Goal: Information Seeking & Learning: Learn about a topic

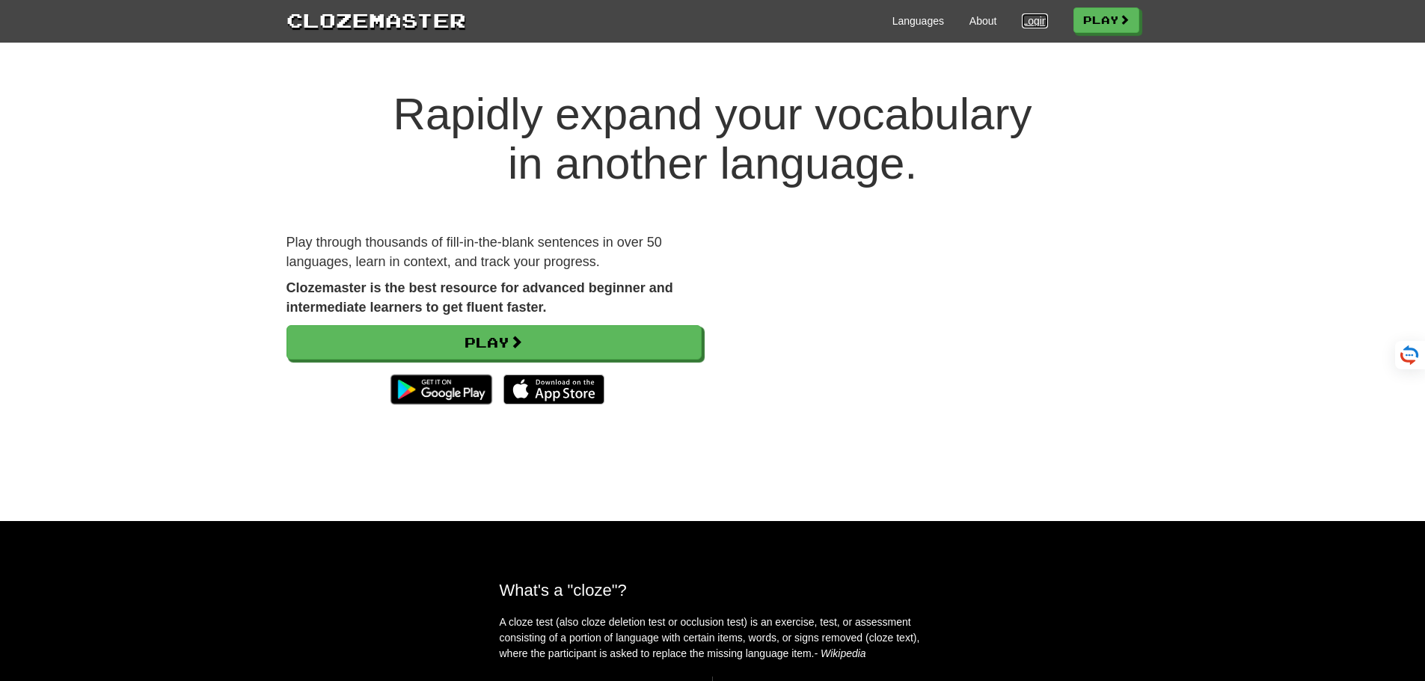
click at [1035, 23] on link "Login" at bounding box center [1034, 20] width 25 height 15
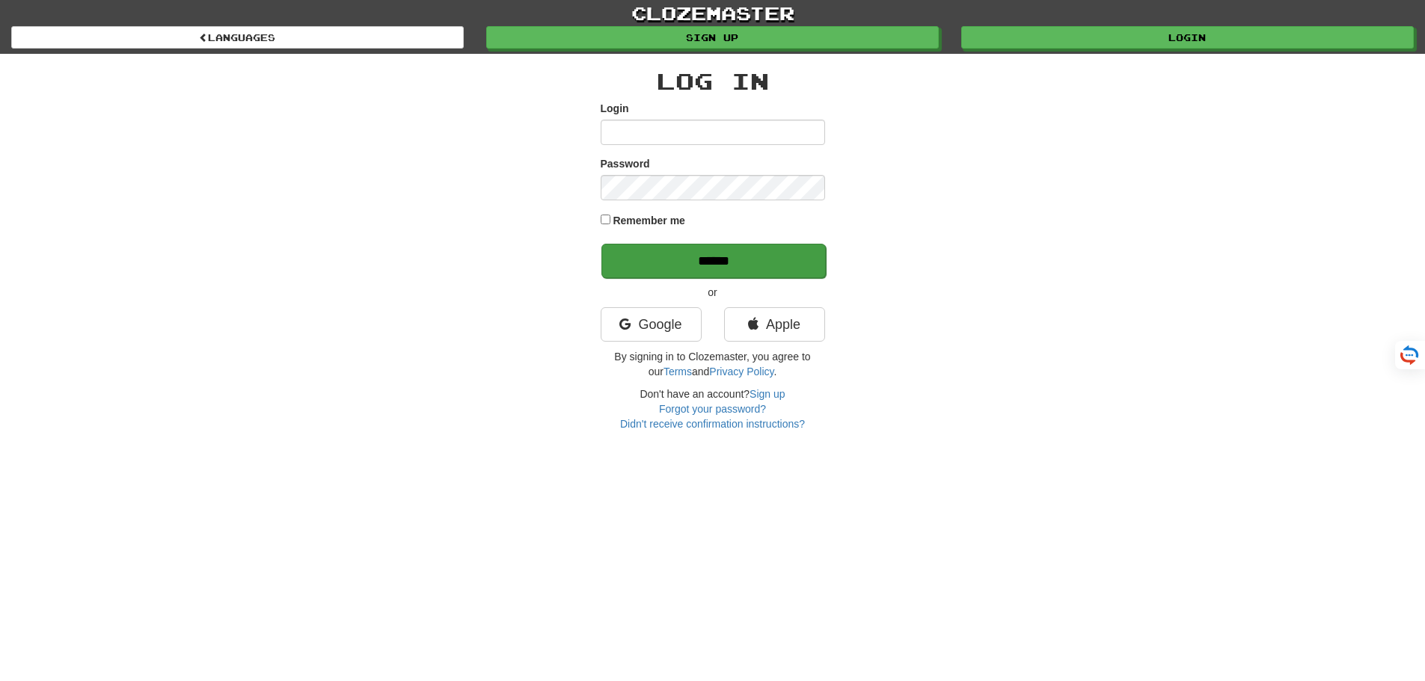
type input "*******"
click at [710, 256] on input "******" at bounding box center [713, 261] width 224 height 34
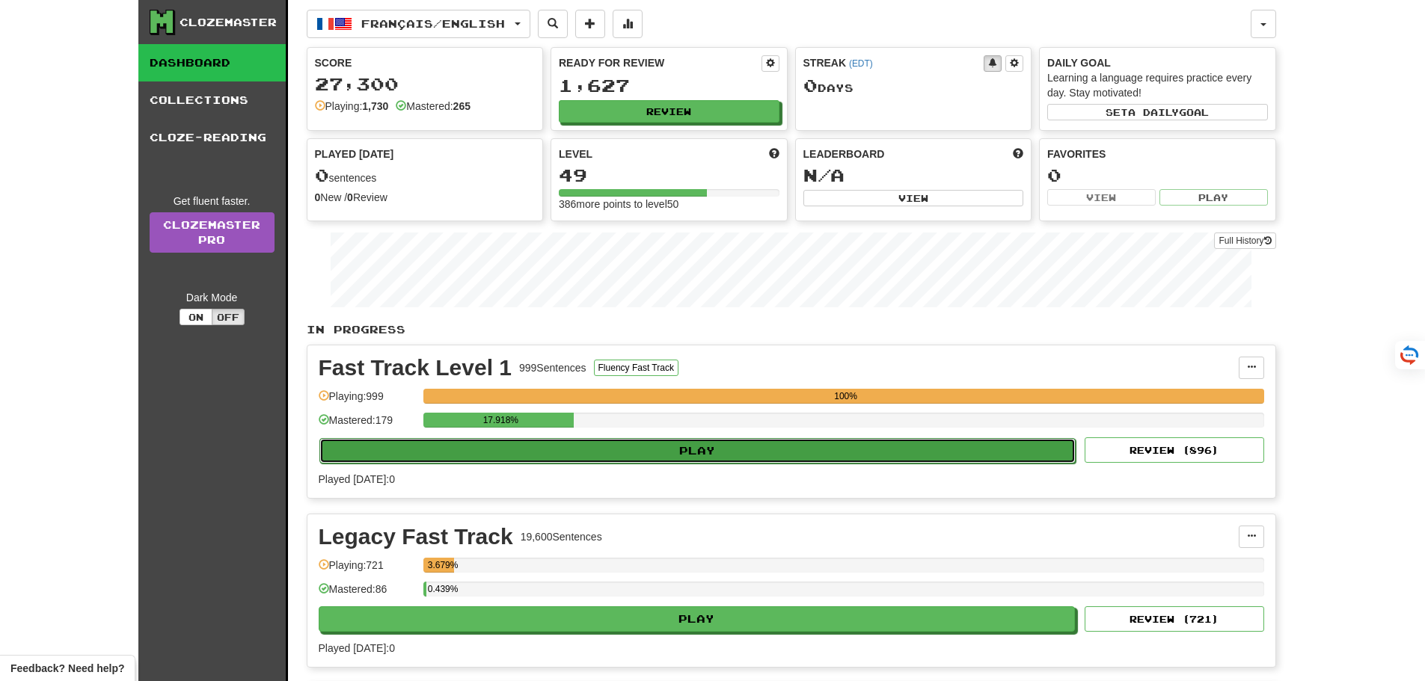
click at [690, 455] on button "Play" at bounding box center [697, 450] width 757 height 25
select select "**"
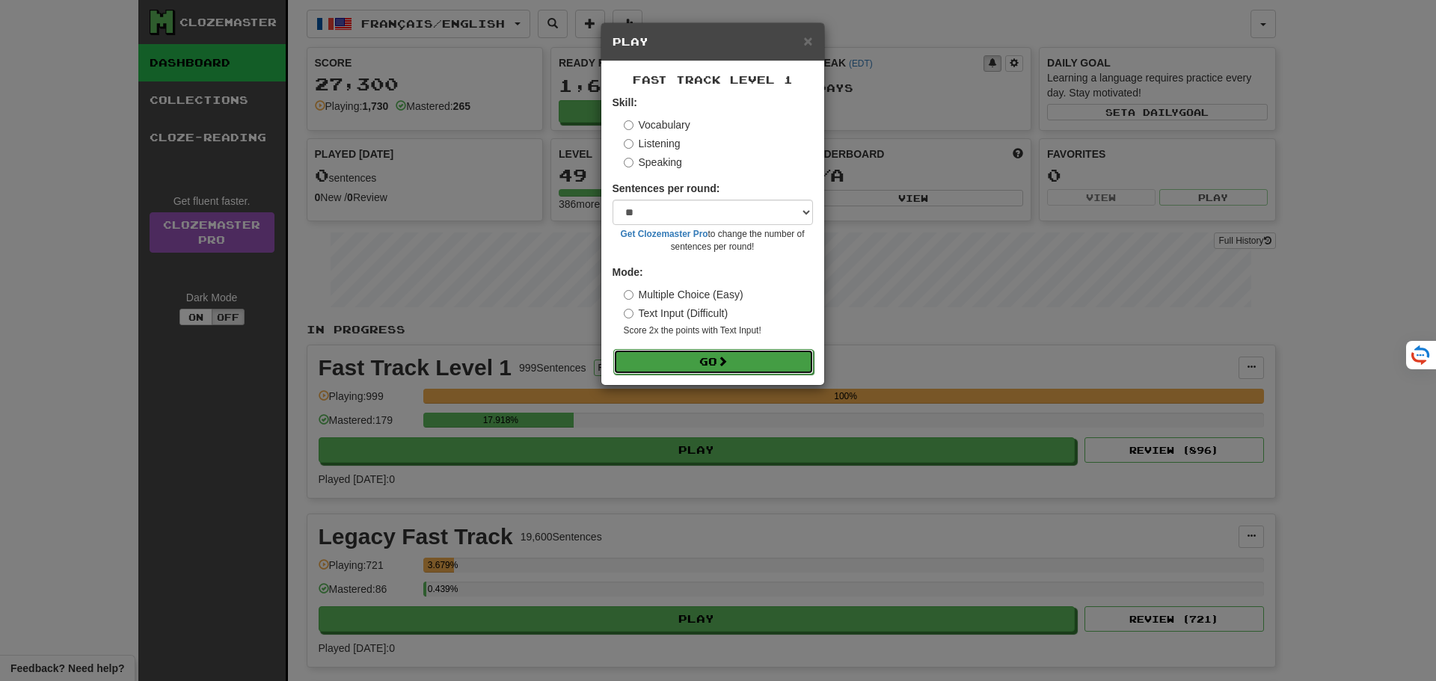
click at [715, 362] on button "Go" at bounding box center [713, 361] width 200 height 25
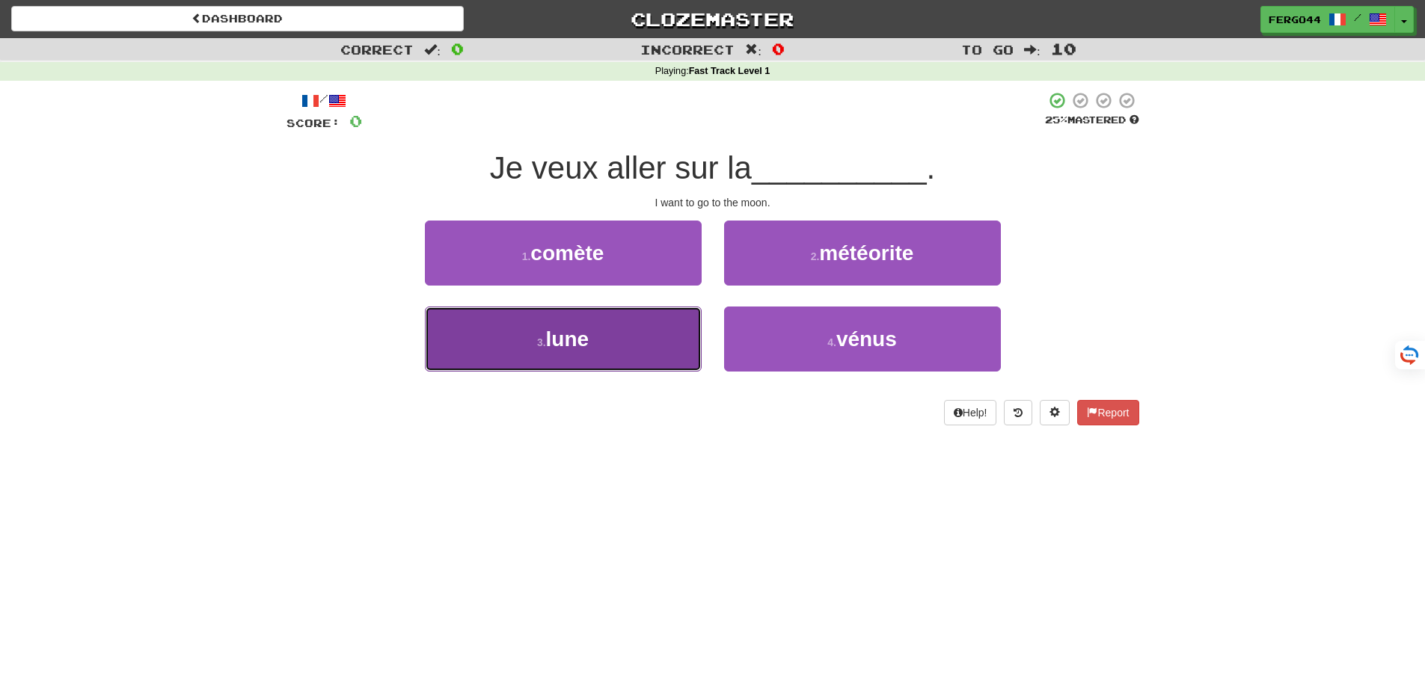
click at [581, 346] on span "lune" at bounding box center [567, 339] width 43 height 23
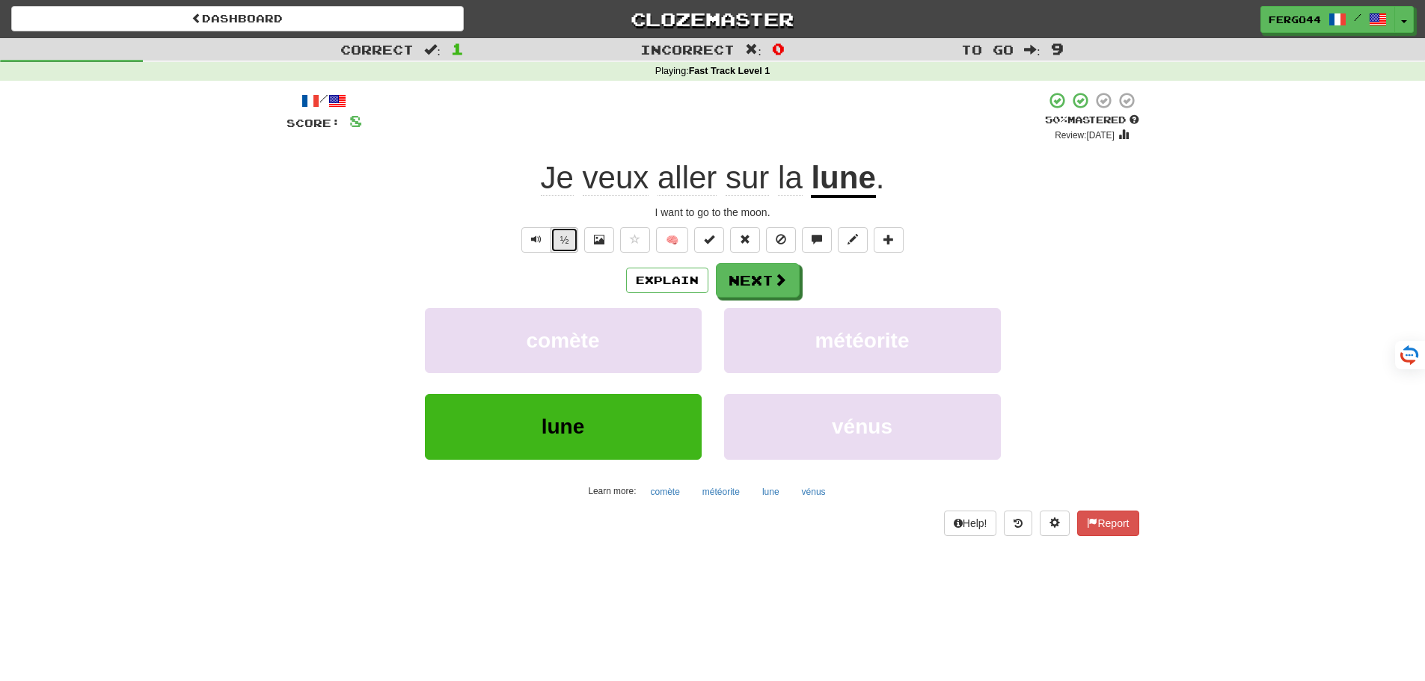
click at [556, 242] on button "½" at bounding box center [565, 239] width 28 height 25
click at [536, 248] on button "Text-to-speech controls" at bounding box center [536, 239] width 30 height 25
click at [781, 287] on span at bounding box center [780, 280] width 13 height 13
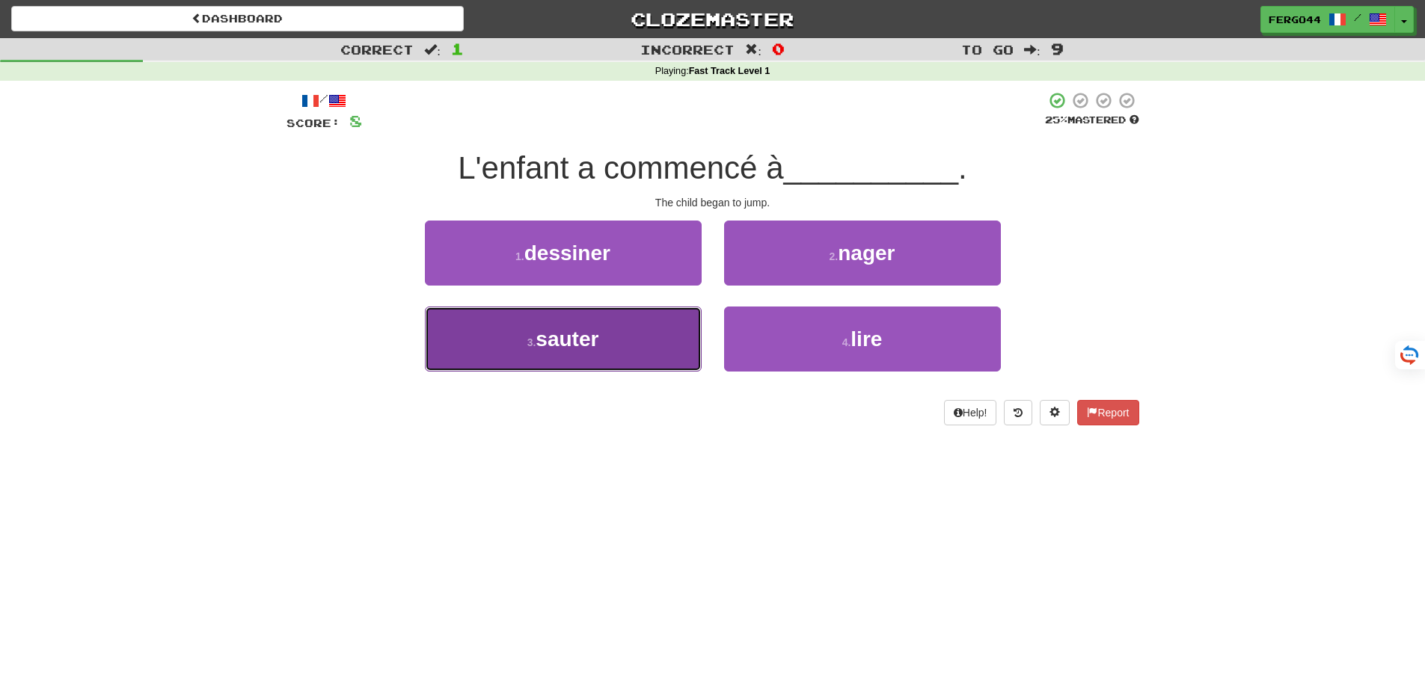
click at [578, 346] on span "sauter" at bounding box center [567, 339] width 63 height 23
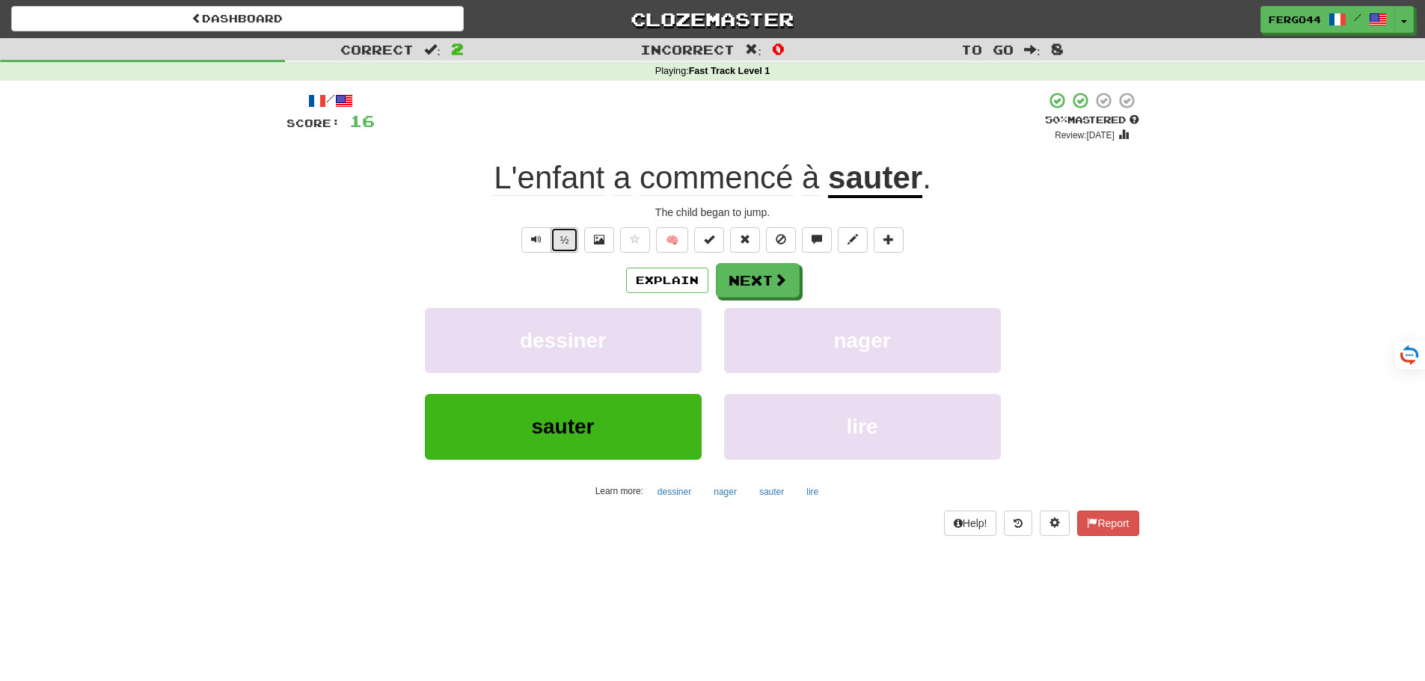
click at [564, 245] on button "½" at bounding box center [565, 239] width 28 height 25
click at [567, 242] on button "½" at bounding box center [565, 239] width 28 height 25
click at [759, 282] on button "Next" at bounding box center [759, 281] width 84 height 34
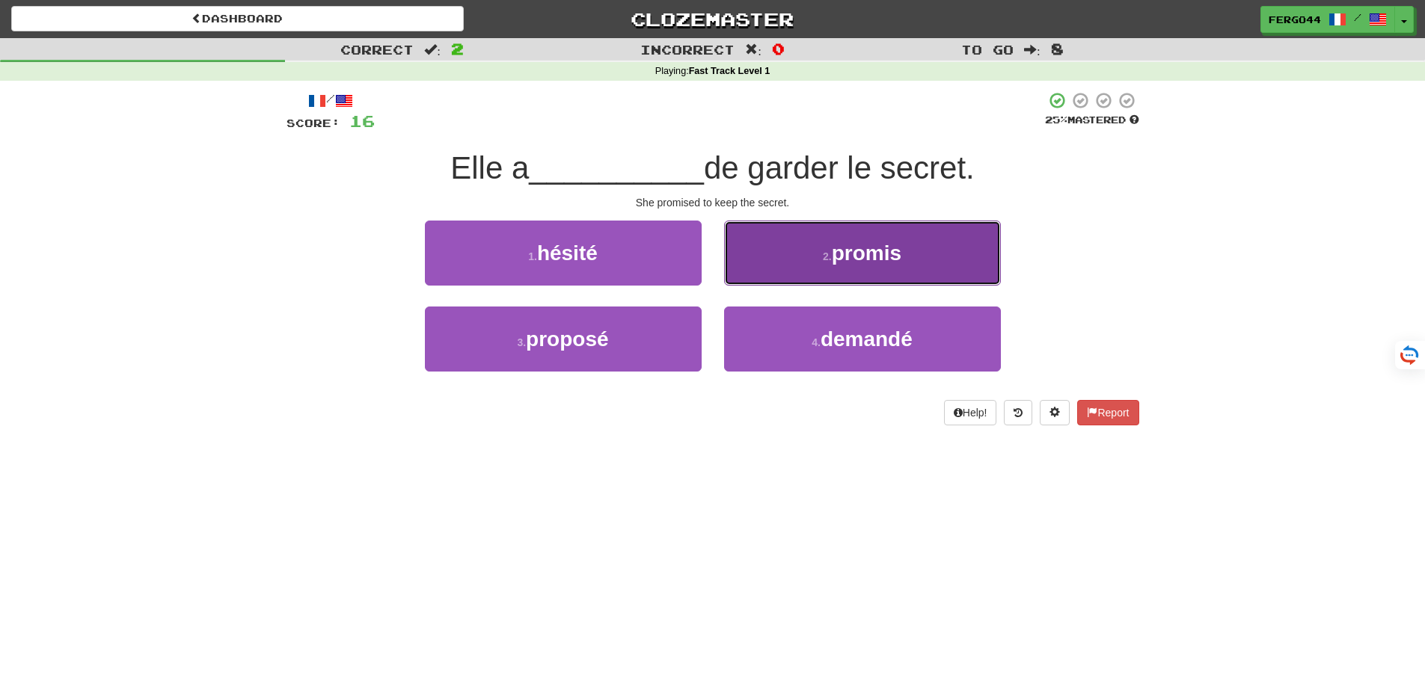
click at [874, 251] on span "promis" at bounding box center [867, 253] width 70 height 23
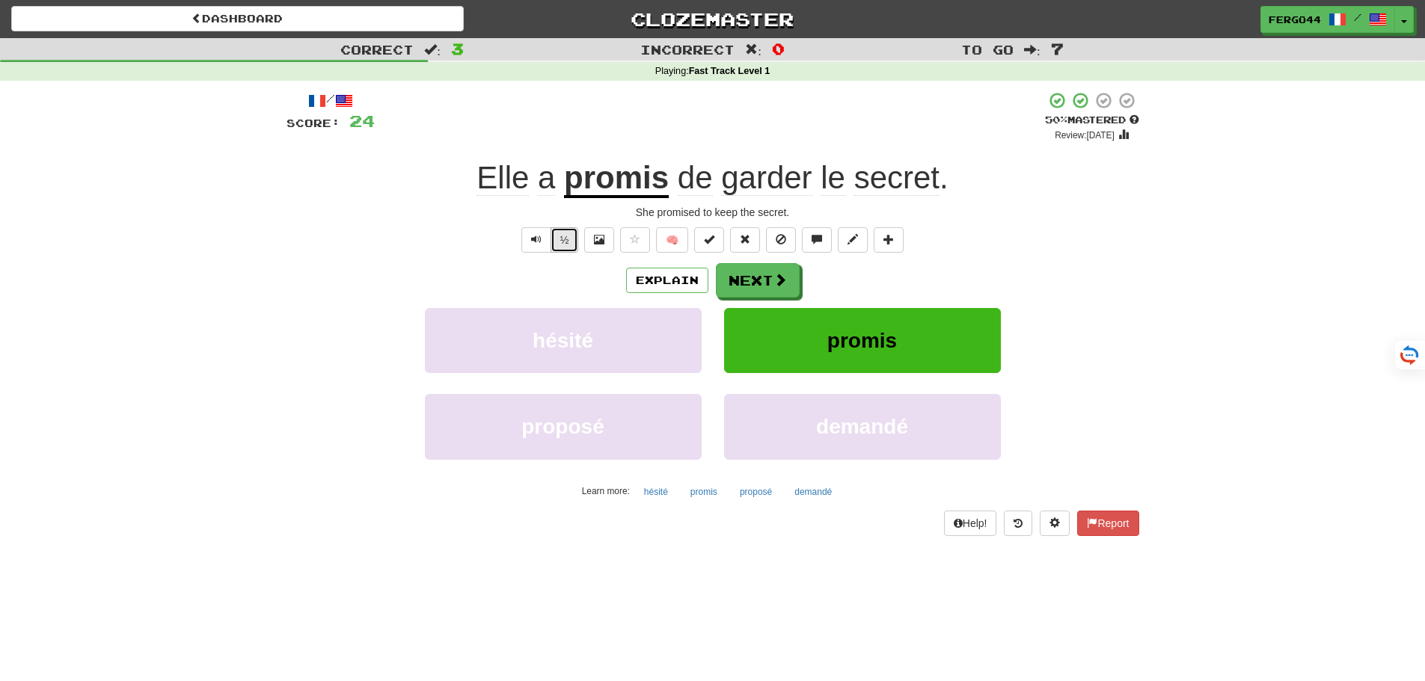
click at [562, 246] on button "½" at bounding box center [565, 239] width 28 height 25
click at [758, 281] on button "Next" at bounding box center [759, 281] width 84 height 34
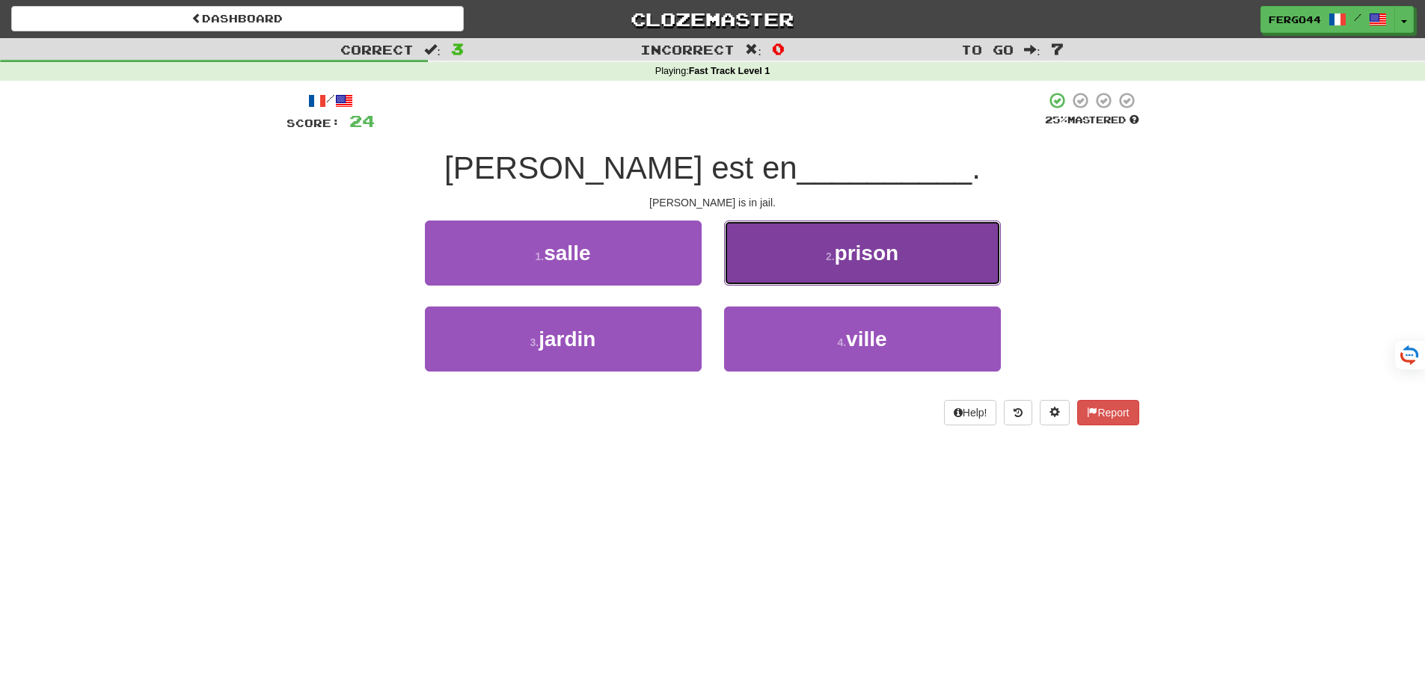
click at [855, 253] on span "prison" at bounding box center [867, 253] width 64 height 23
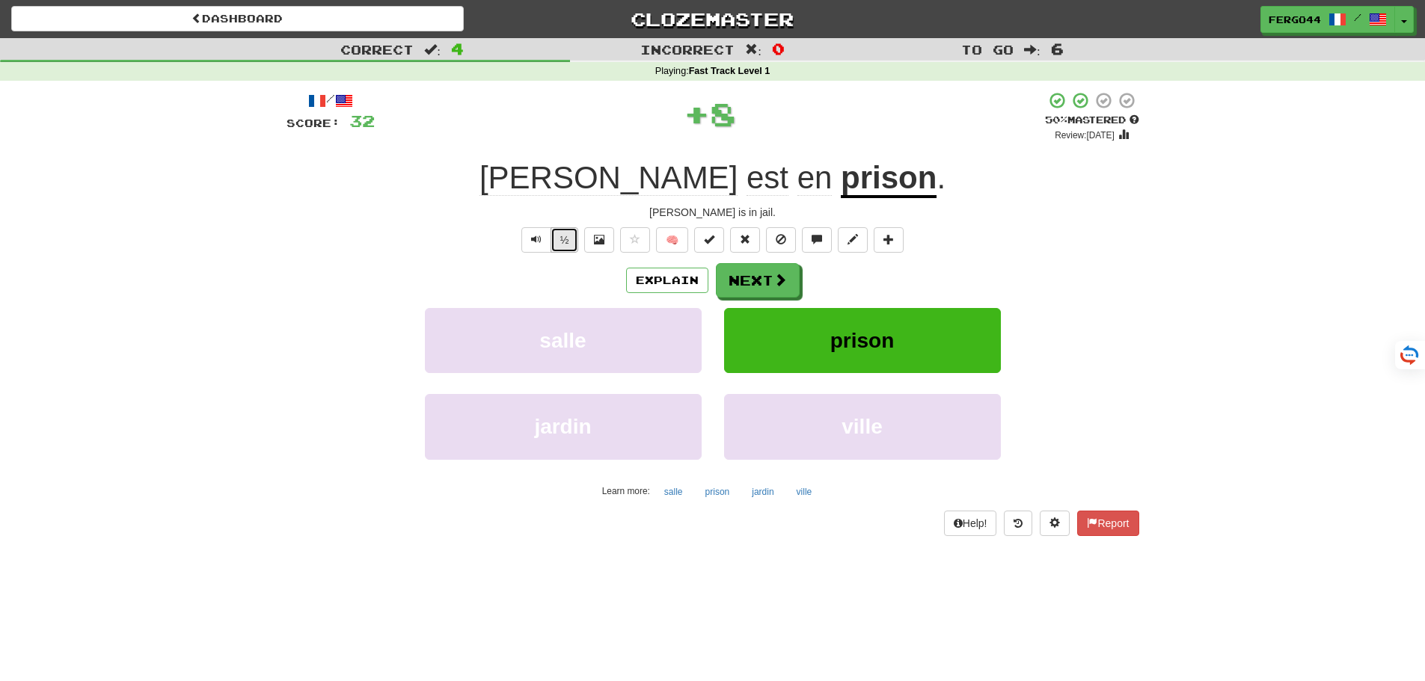
click at [560, 244] on button "½" at bounding box center [565, 239] width 28 height 25
click at [755, 277] on button "Next" at bounding box center [759, 281] width 84 height 34
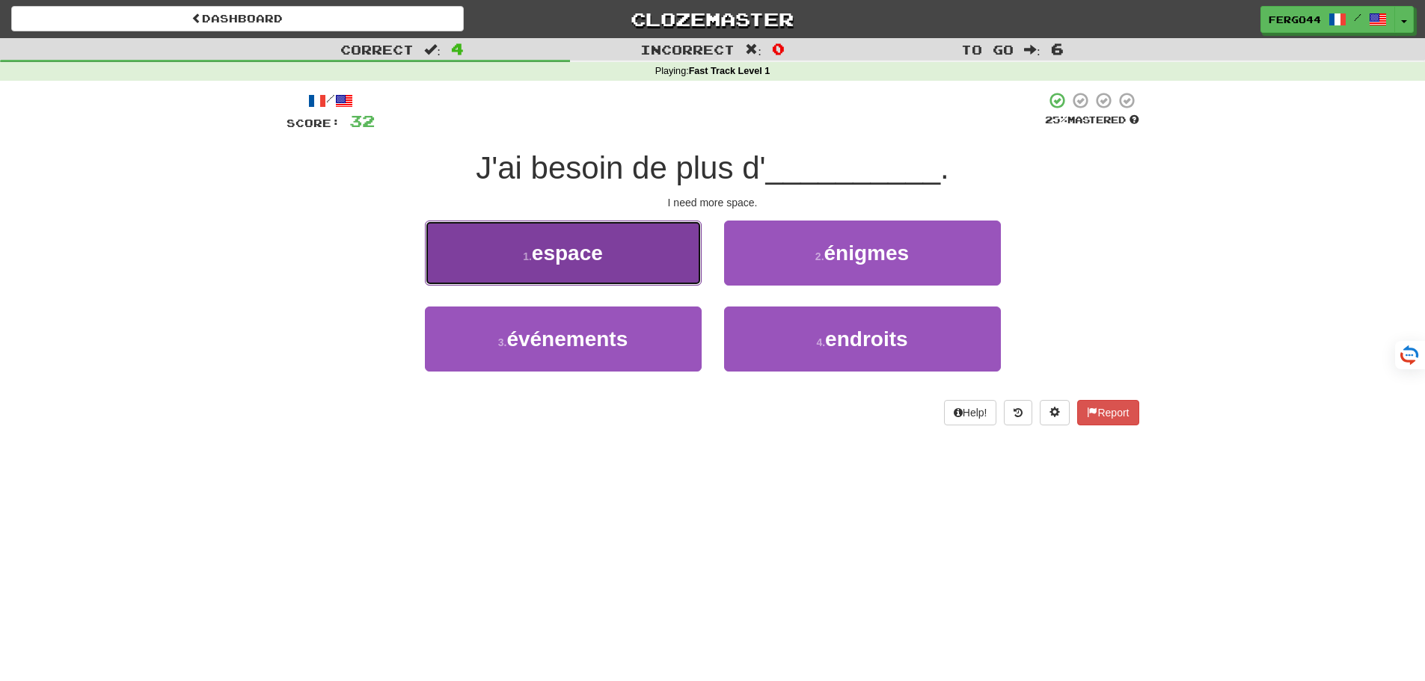
click at [563, 265] on button "1 . espace" at bounding box center [563, 253] width 277 height 65
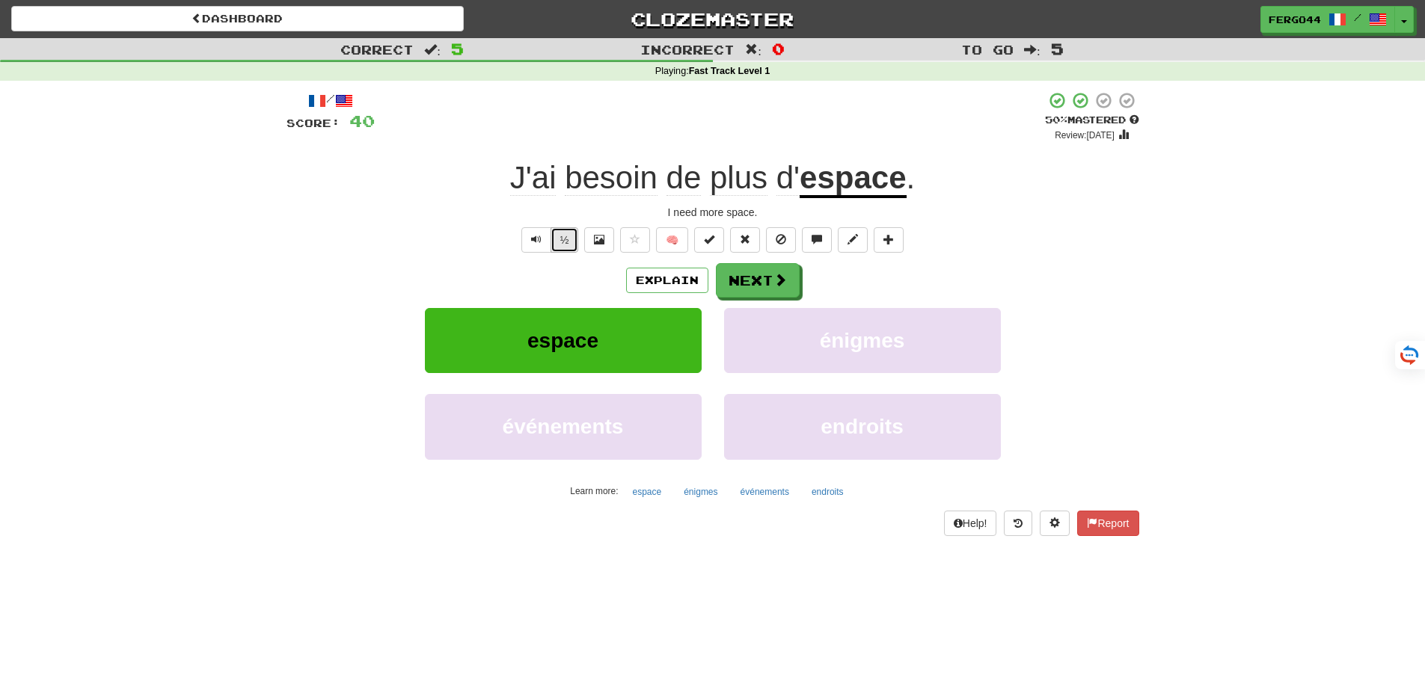
click at [564, 244] on button "½" at bounding box center [565, 239] width 28 height 25
click at [559, 245] on button "½" at bounding box center [565, 239] width 28 height 25
click at [766, 286] on button "Next" at bounding box center [759, 281] width 84 height 34
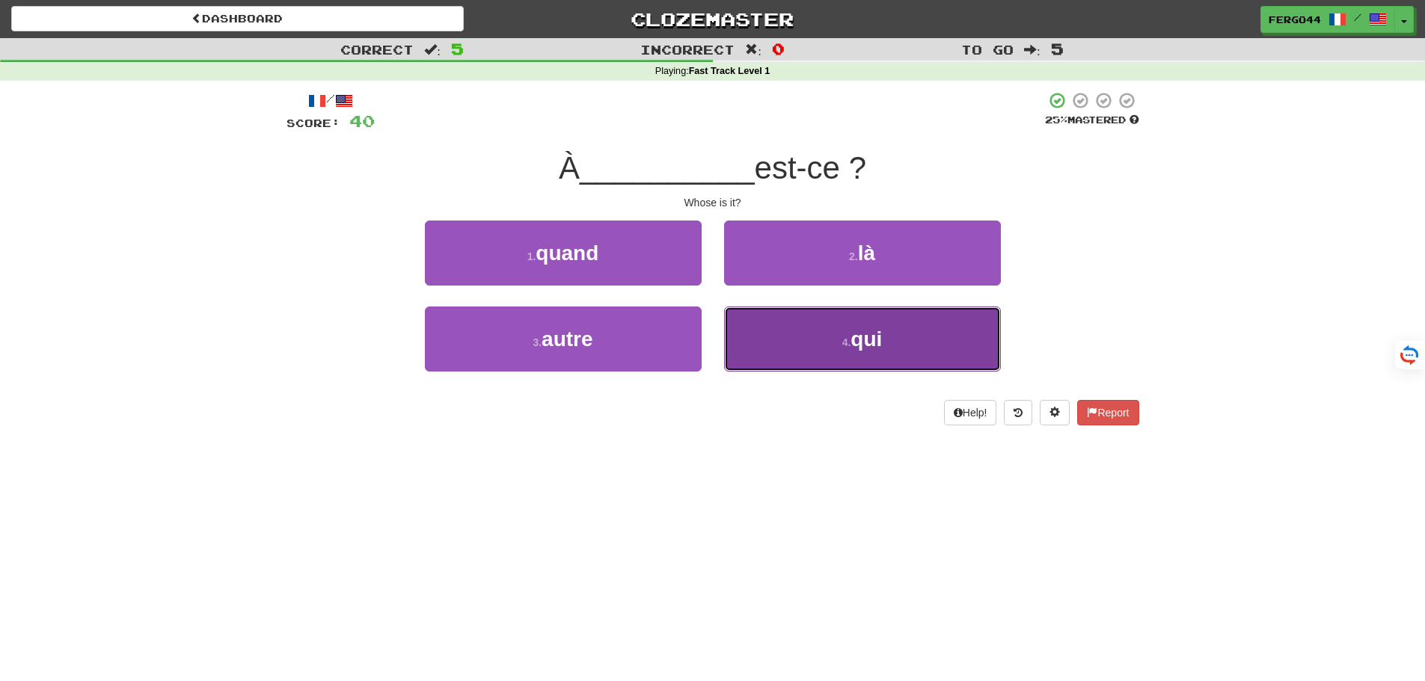
click at [859, 369] on button "4 . qui" at bounding box center [862, 339] width 277 height 65
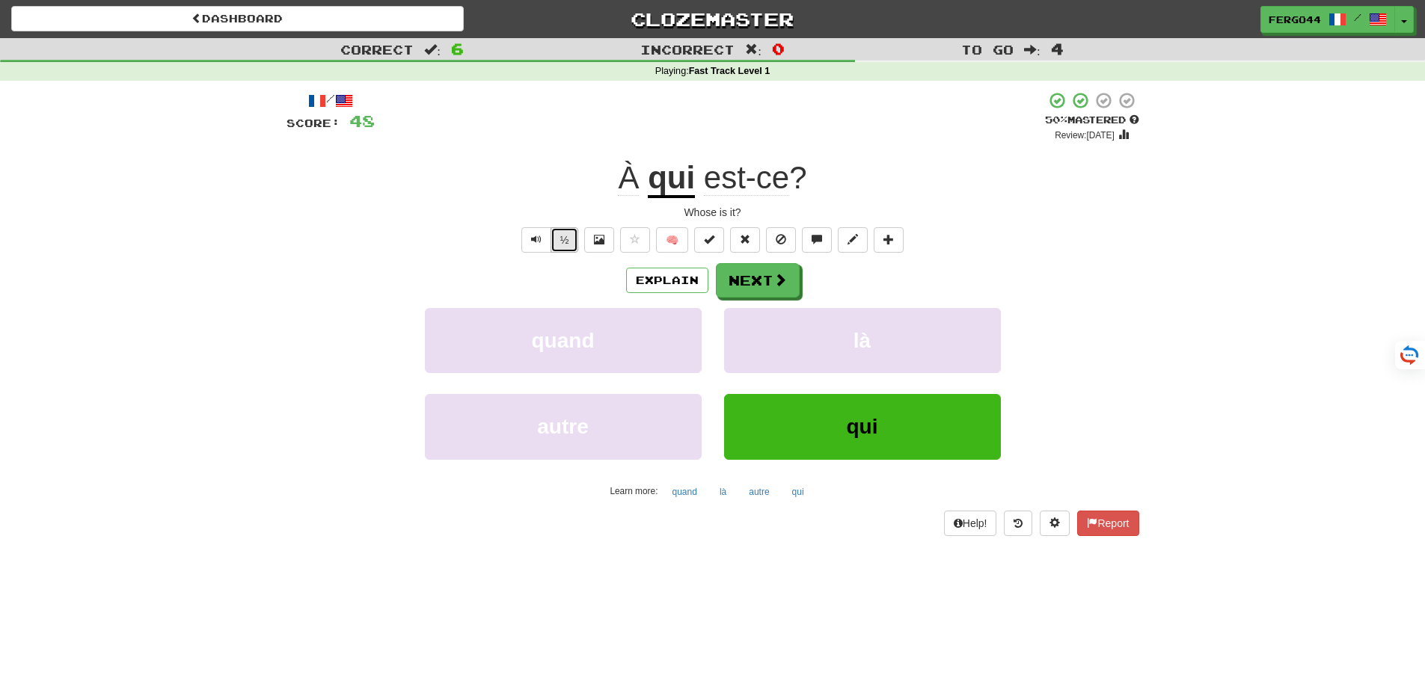
click at [571, 238] on button "½" at bounding box center [565, 239] width 28 height 25
click at [764, 282] on button "Next" at bounding box center [759, 281] width 84 height 34
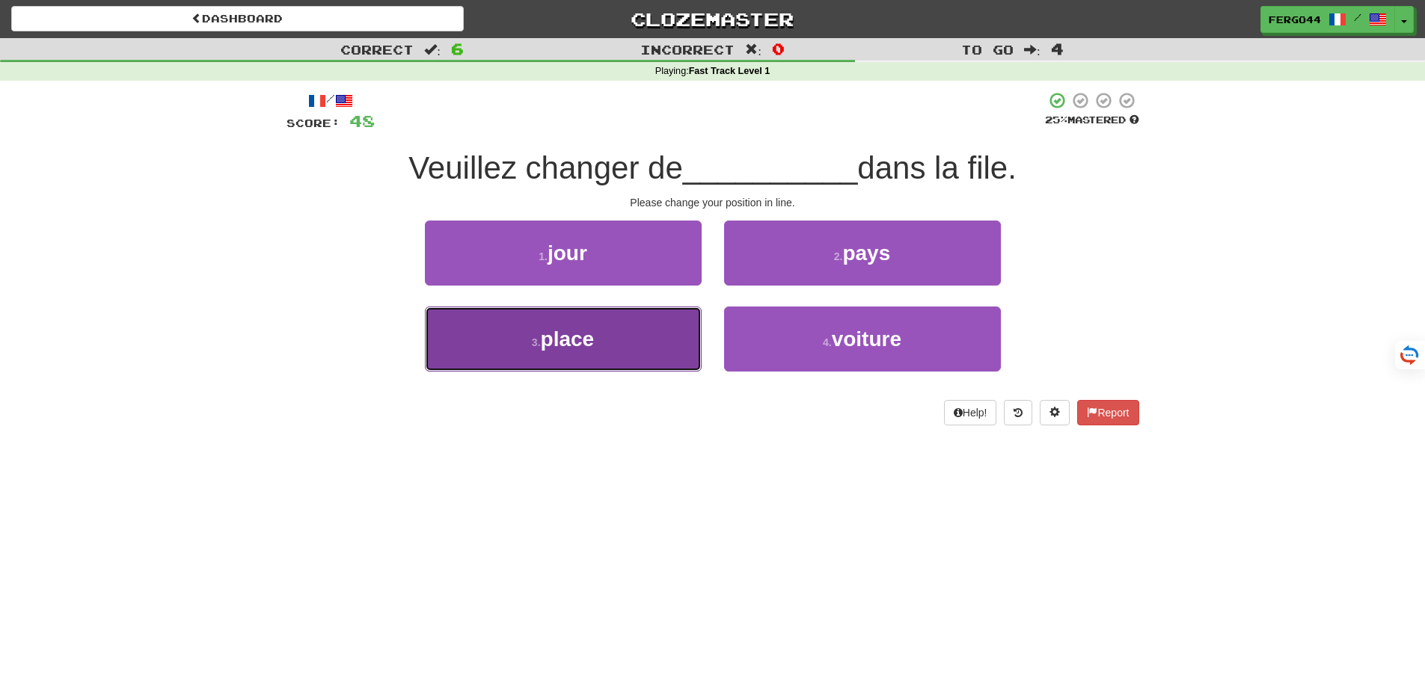
click at [589, 348] on span "place" at bounding box center [568, 339] width 54 height 23
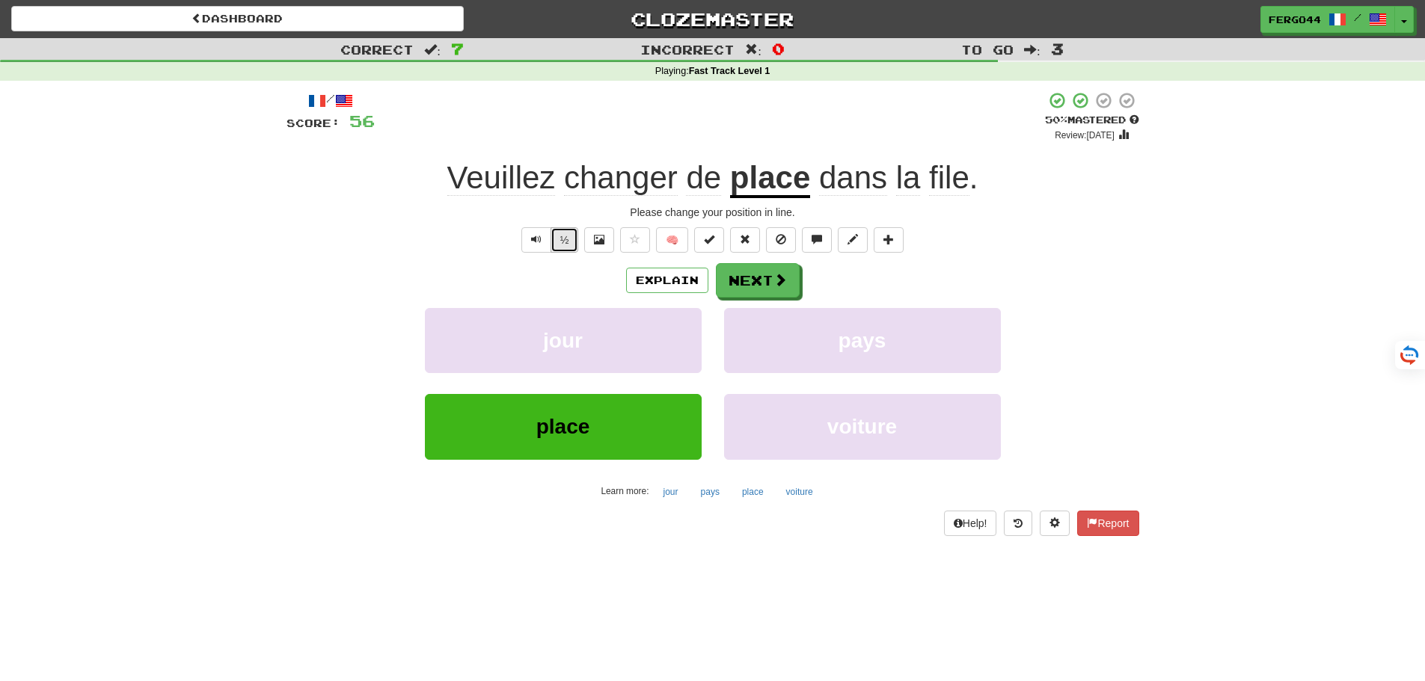
click at [568, 243] on button "½" at bounding box center [565, 239] width 28 height 25
click at [565, 242] on button "½" at bounding box center [565, 239] width 28 height 25
click at [564, 248] on button "½" at bounding box center [565, 239] width 28 height 25
click at [756, 282] on button "Next" at bounding box center [759, 281] width 84 height 34
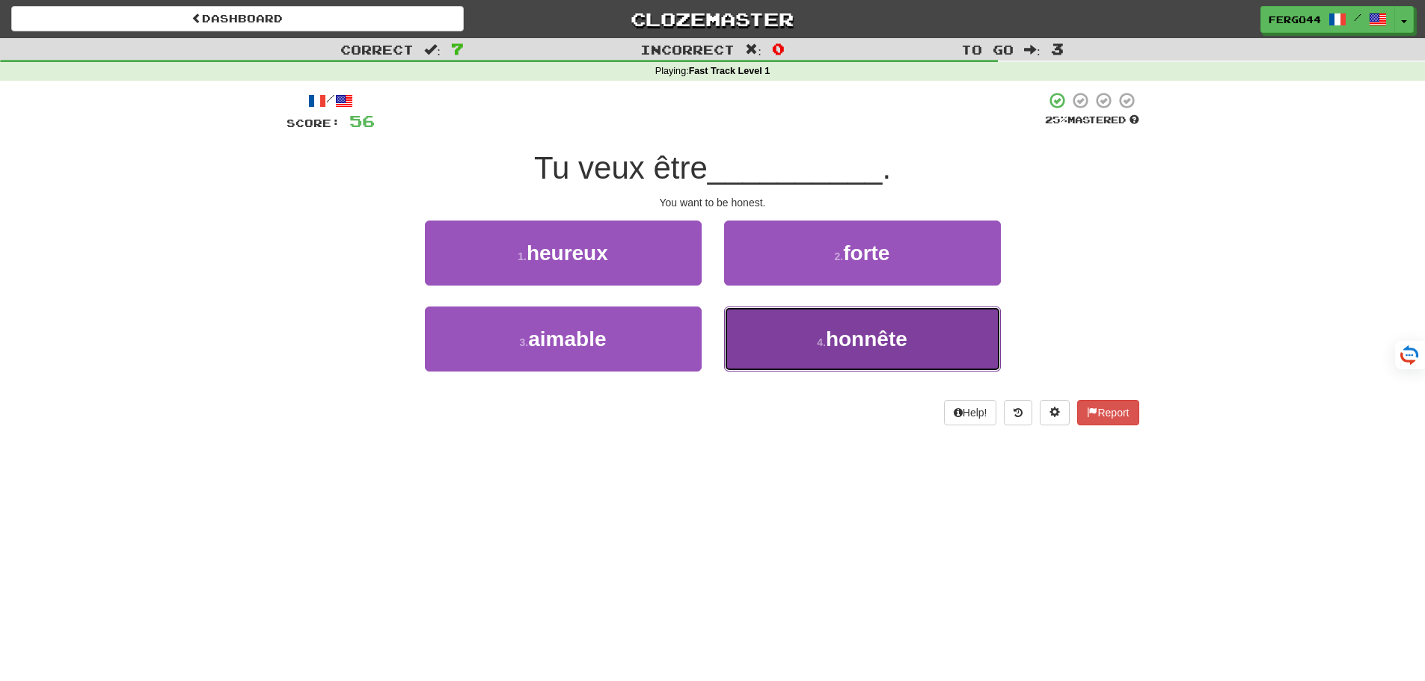
click at [864, 344] on span "honnête" at bounding box center [867, 339] width 82 height 23
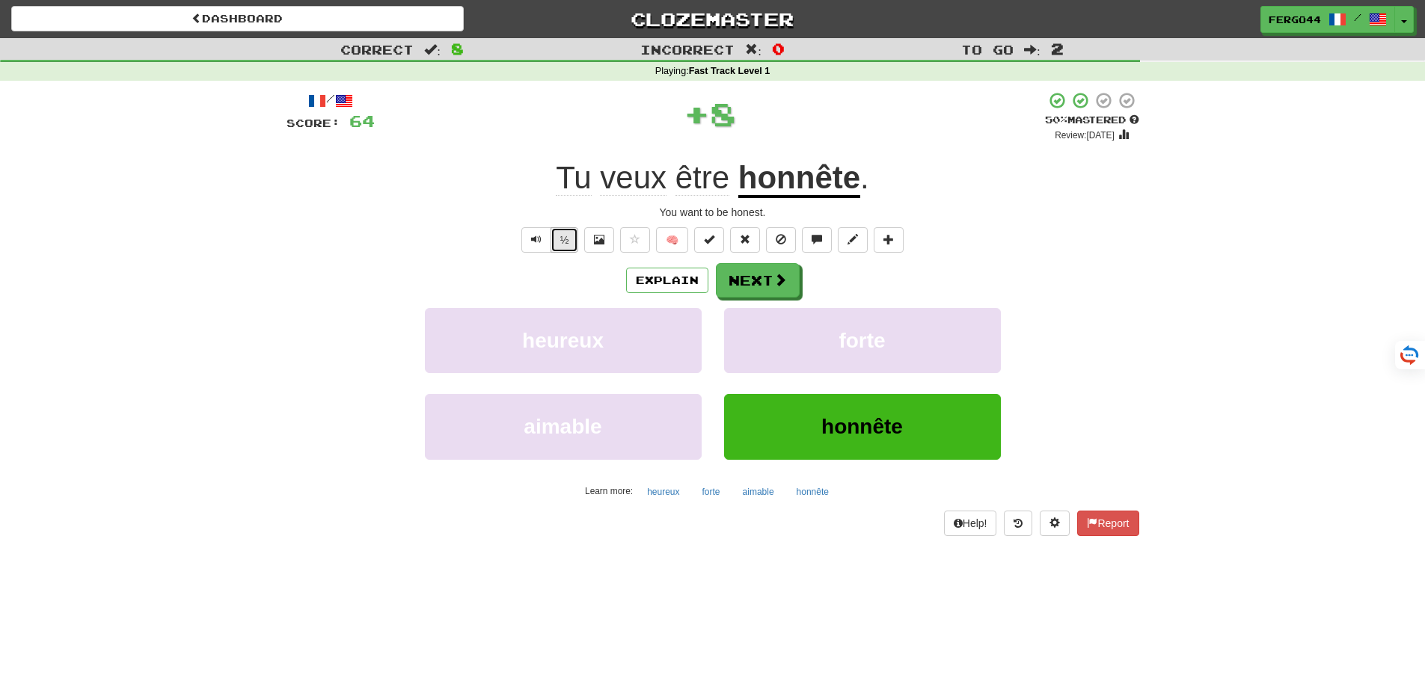
click at [565, 247] on button "½" at bounding box center [565, 239] width 28 height 25
click at [565, 245] on button "½" at bounding box center [565, 239] width 28 height 25
click at [542, 251] on button "Text-to-speech controls" at bounding box center [536, 239] width 30 height 25
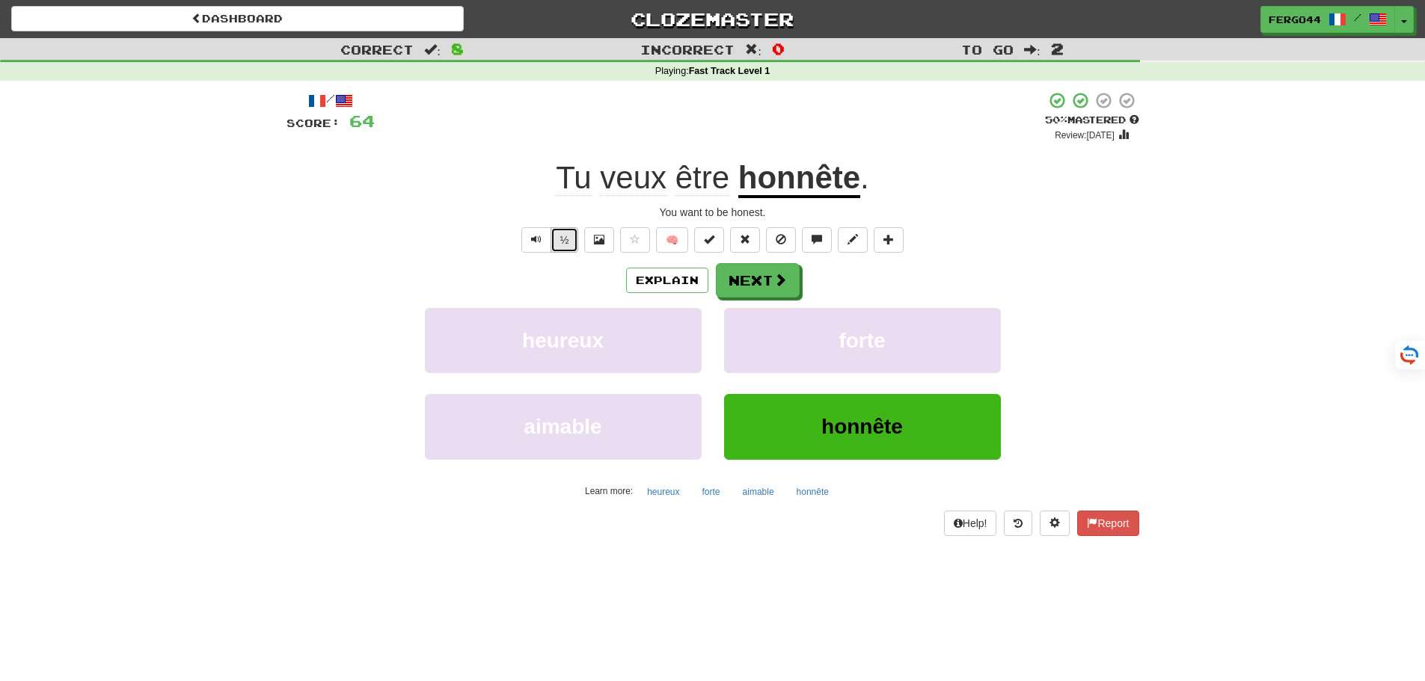
click at [567, 248] on button "½" at bounding box center [565, 239] width 28 height 25
click at [753, 284] on button "Next" at bounding box center [759, 281] width 84 height 34
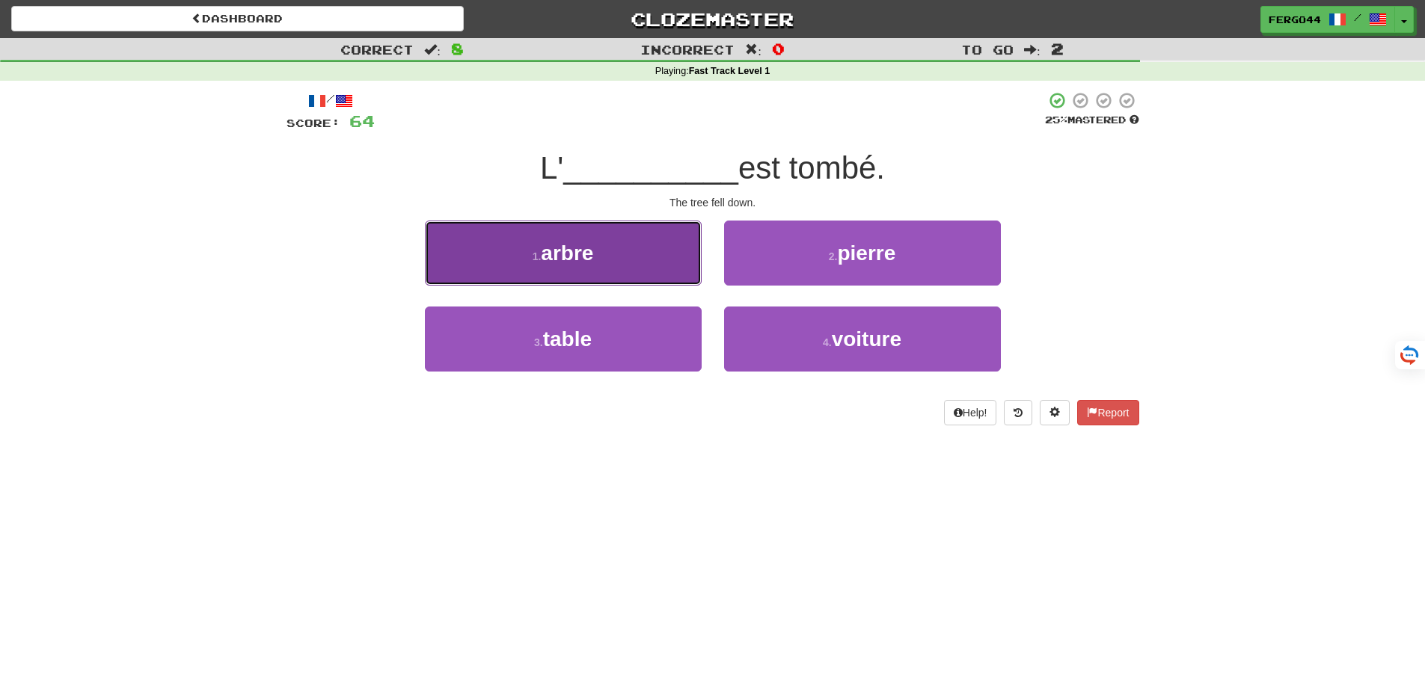
click at [578, 257] on span "arbre" at bounding box center [567, 253] width 52 height 23
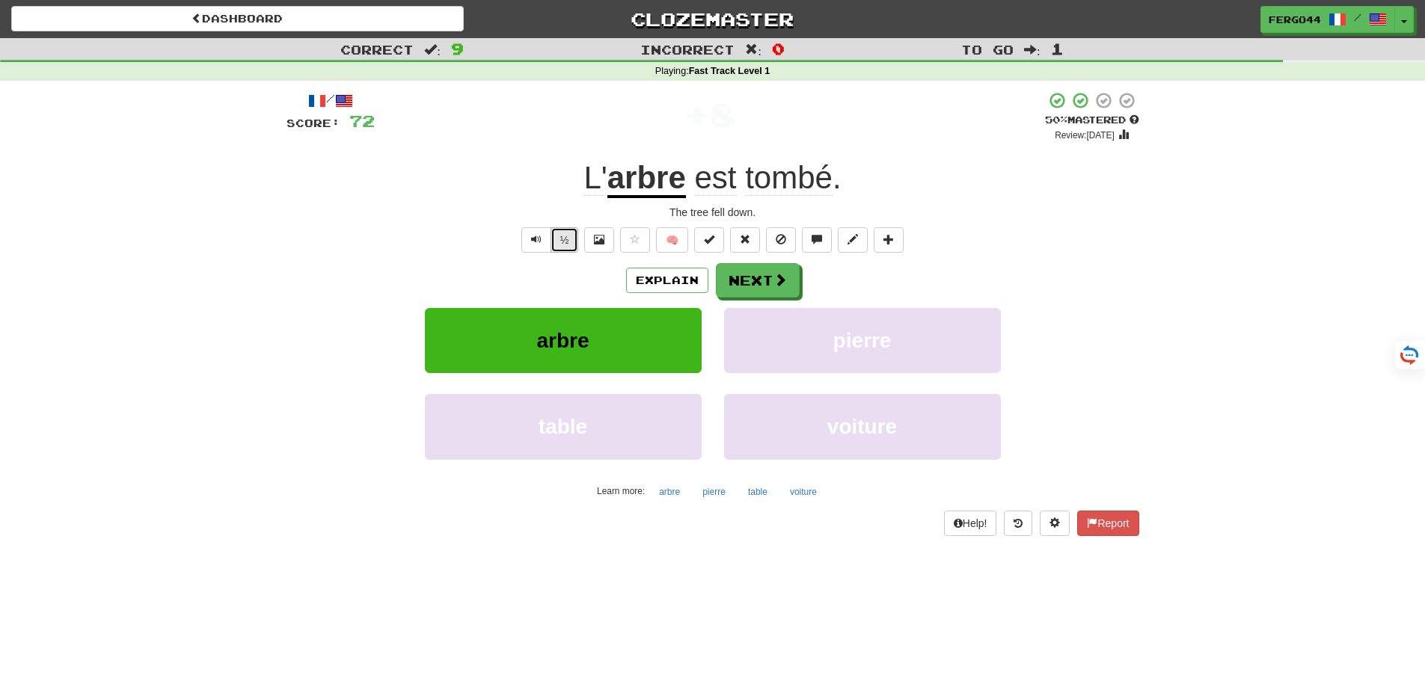
click at [568, 239] on button "½" at bounding box center [565, 239] width 28 height 25
click at [747, 277] on button "Next" at bounding box center [759, 281] width 84 height 34
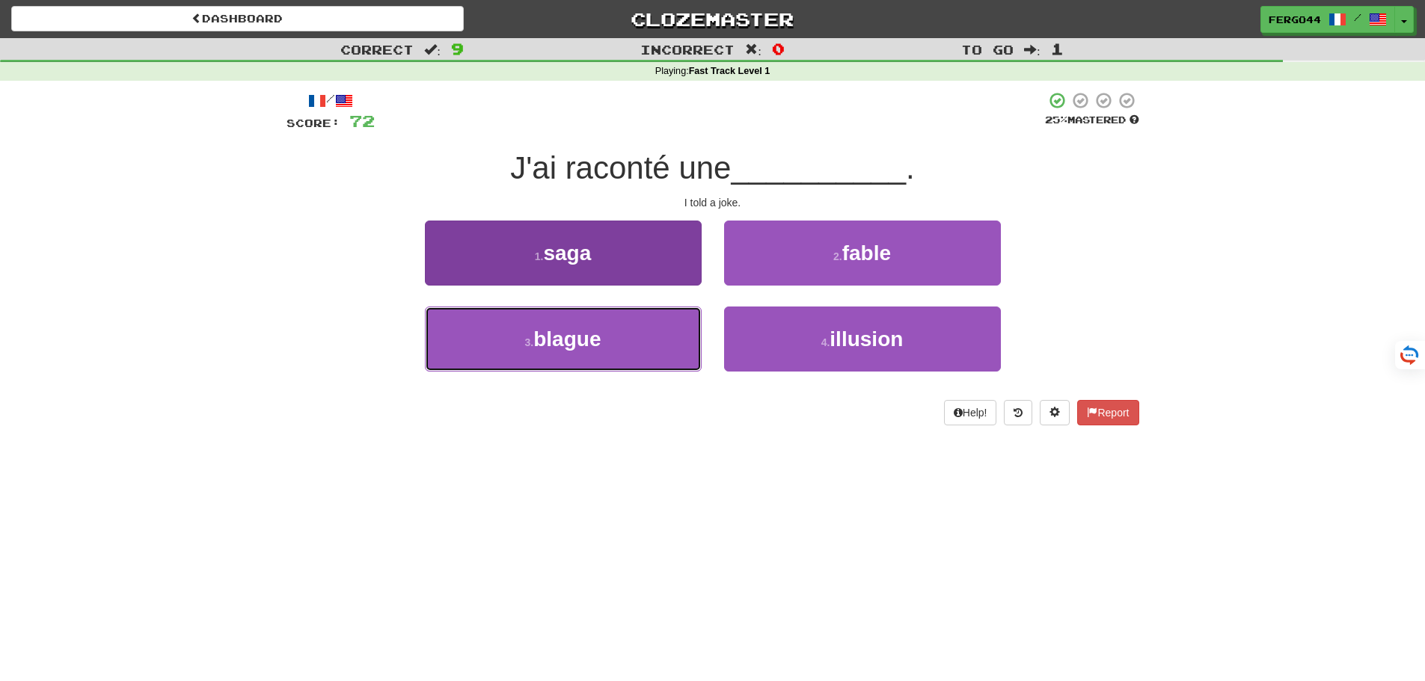
click at [580, 338] on span "blague" at bounding box center [566, 339] width 67 height 23
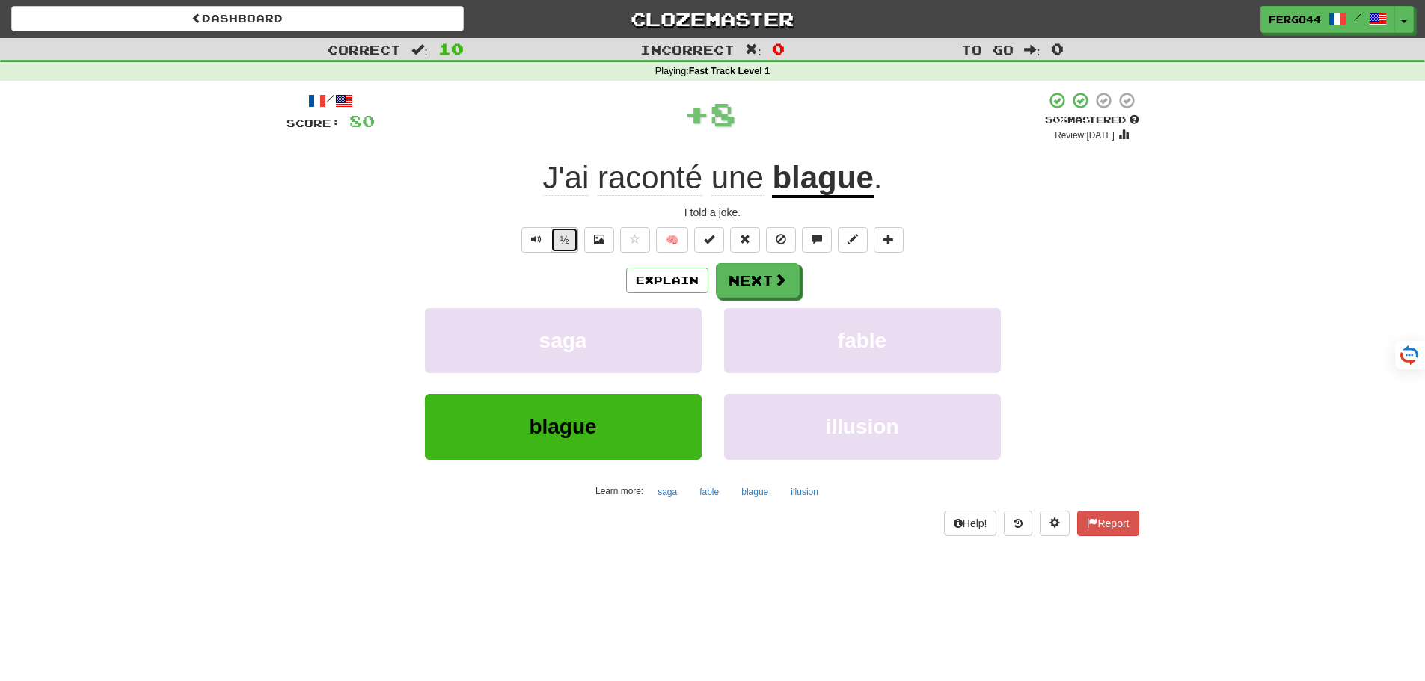
click at [558, 237] on button "½" at bounding box center [565, 239] width 28 height 25
click at [565, 242] on button "½" at bounding box center [565, 239] width 28 height 25
click at [761, 279] on button "Next" at bounding box center [758, 280] width 84 height 34
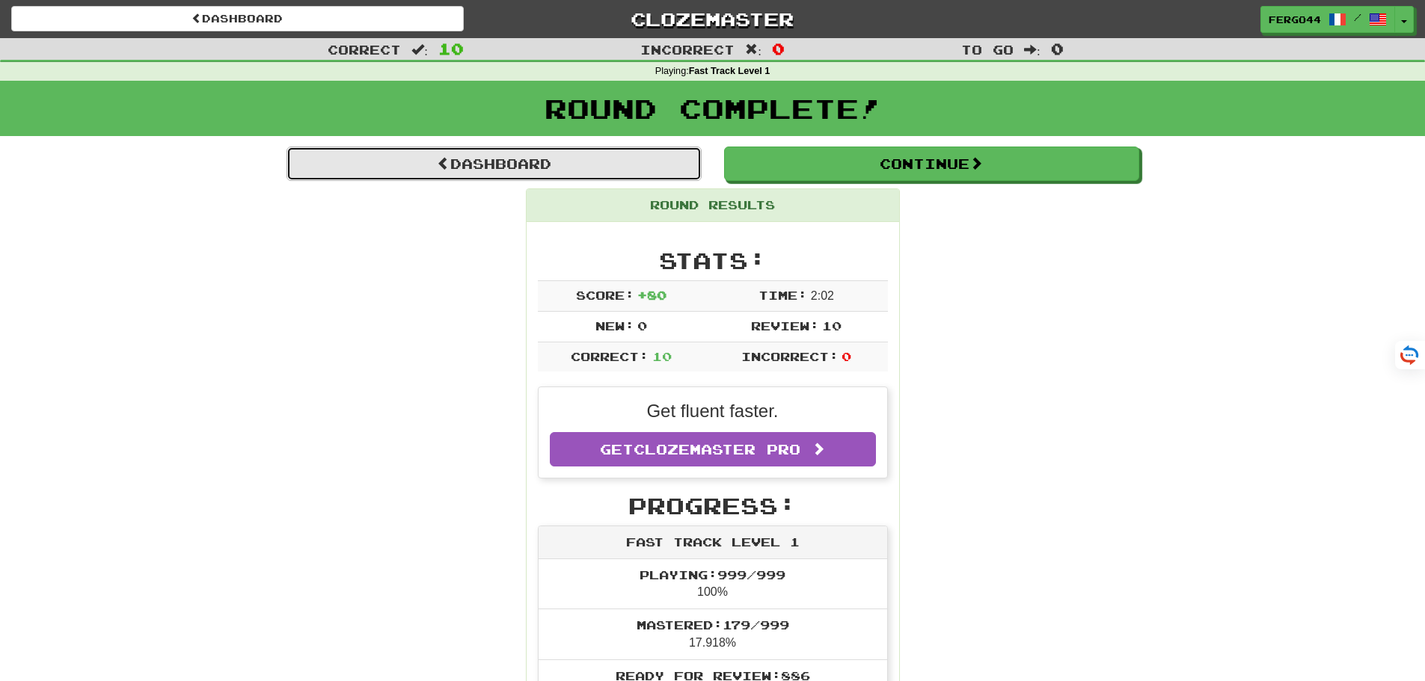
click at [496, 162] on link "Dashboard" at bounding box center [493, 164] width 415 height 34
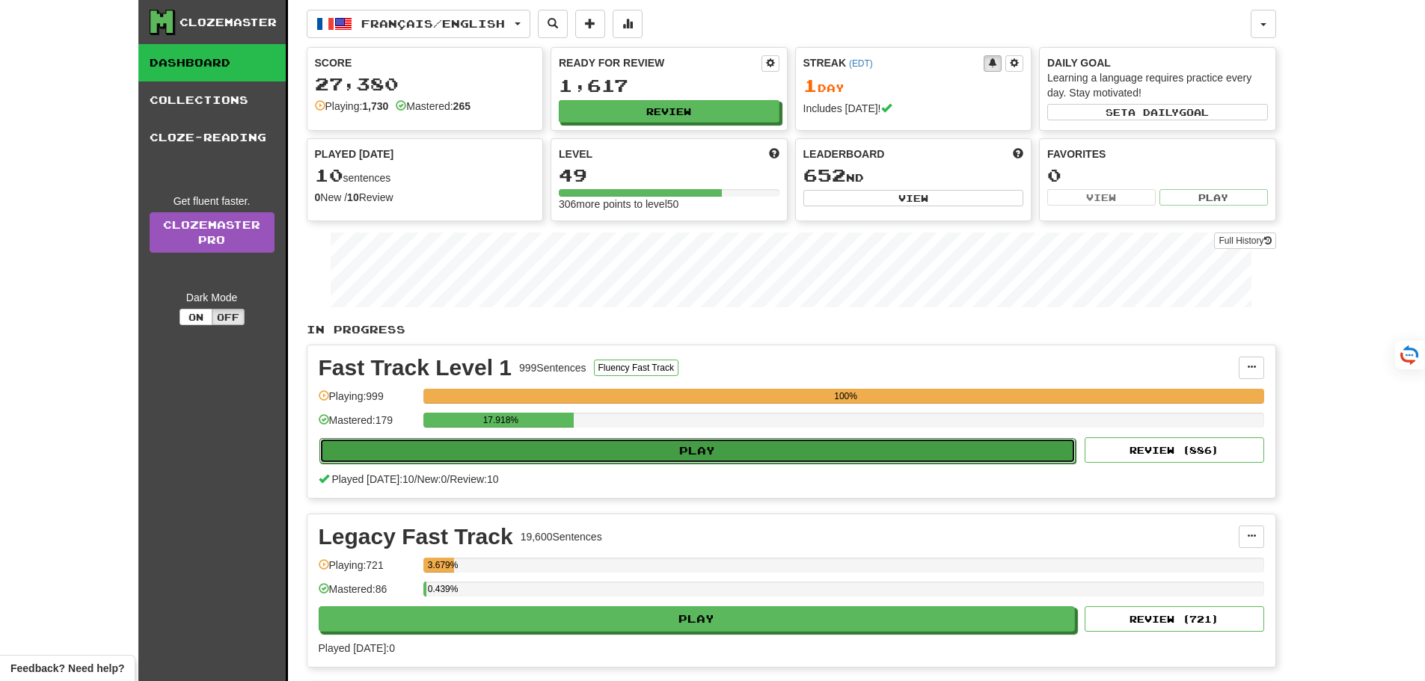
click at [706, 451] on button "Play" at bounding box center [697, 450] width 757 height 25
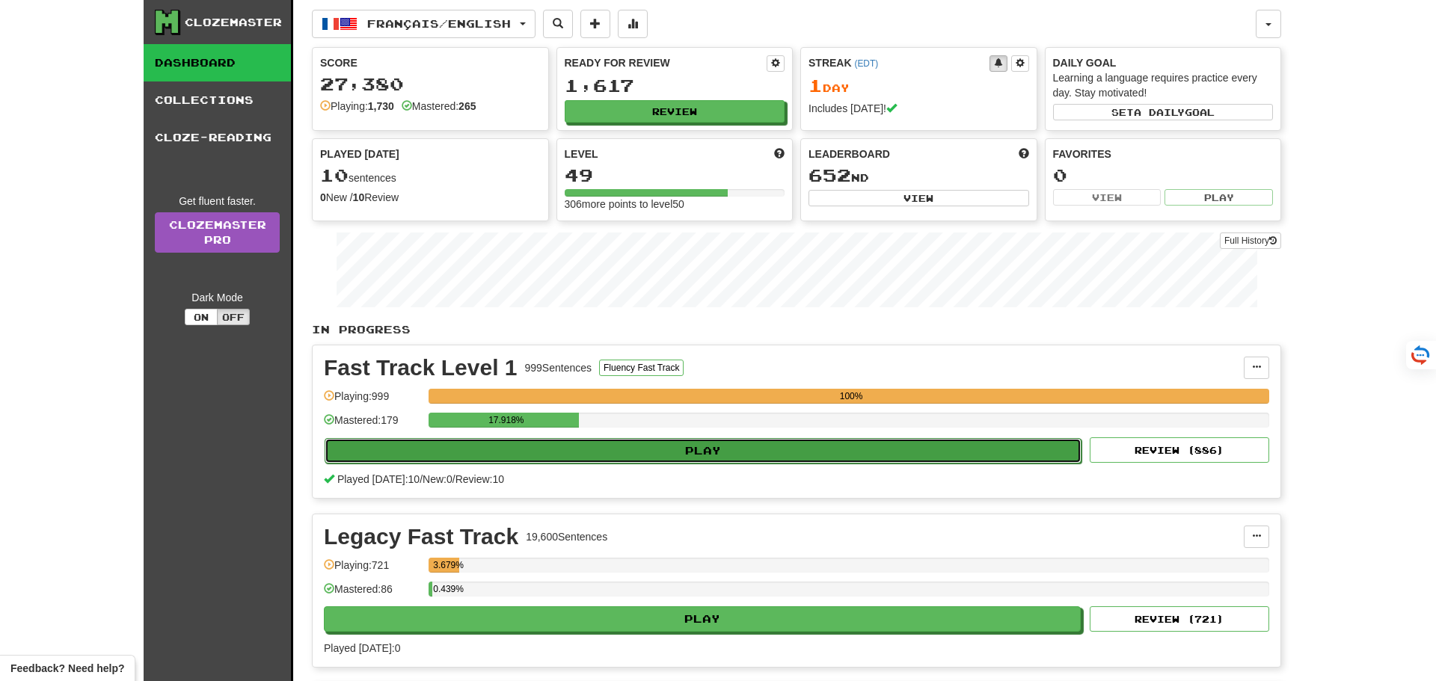
select select "**"
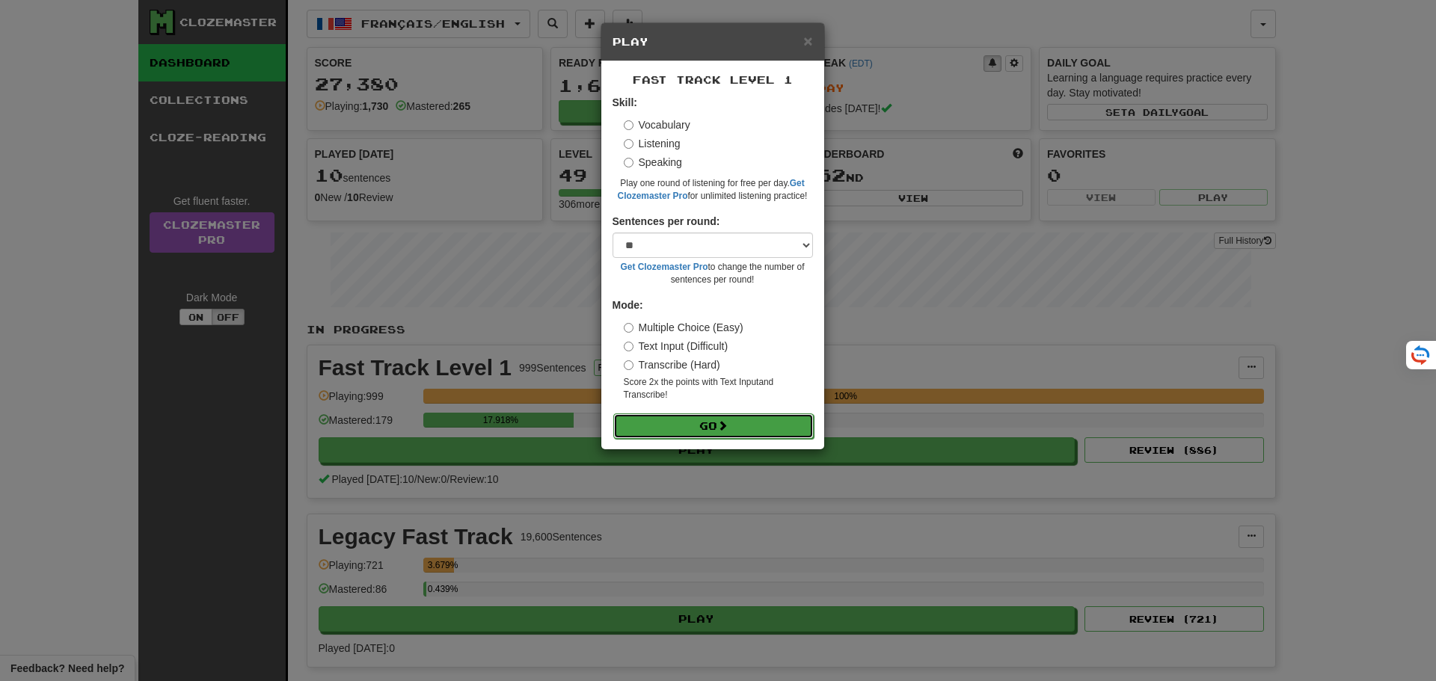
click at [720, 429] on button "Go" at bounding box center [713, 426] width 200 height 25
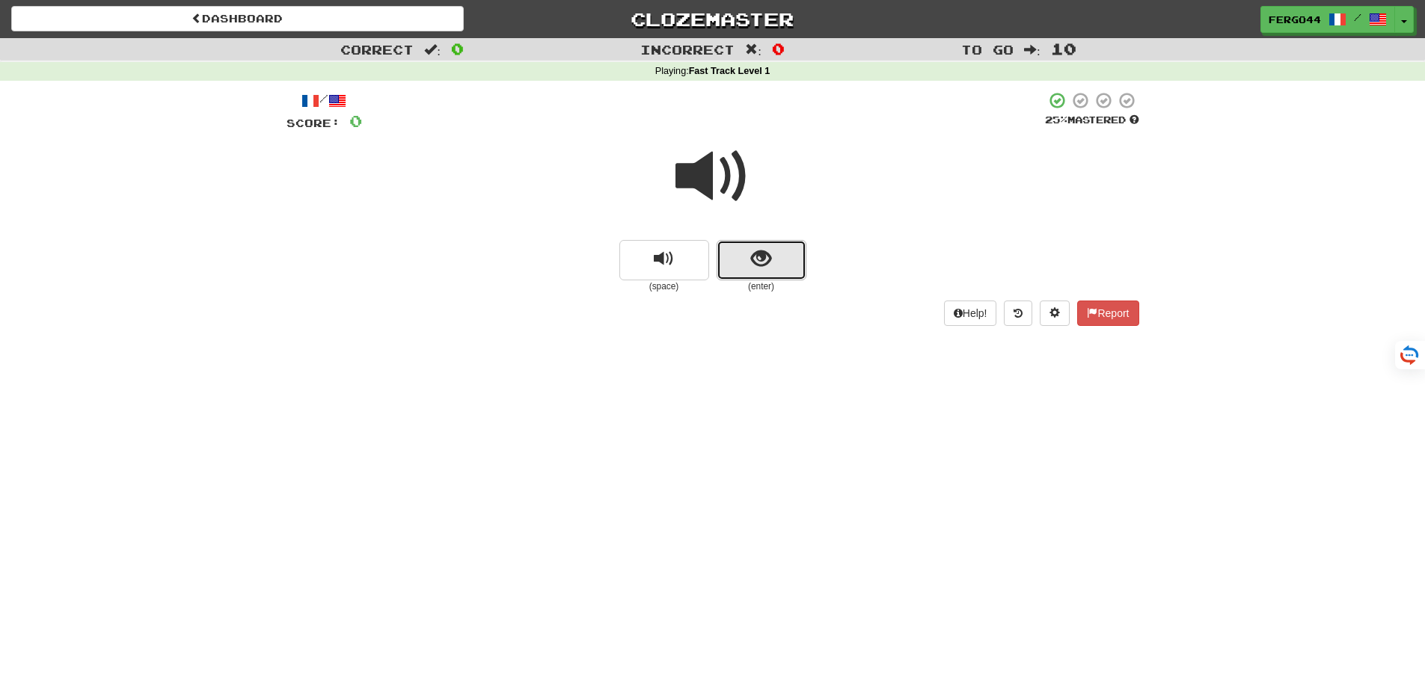
click at [746, 260] on button "show sentence" at bounding box center [762, 260] width 90 height 40
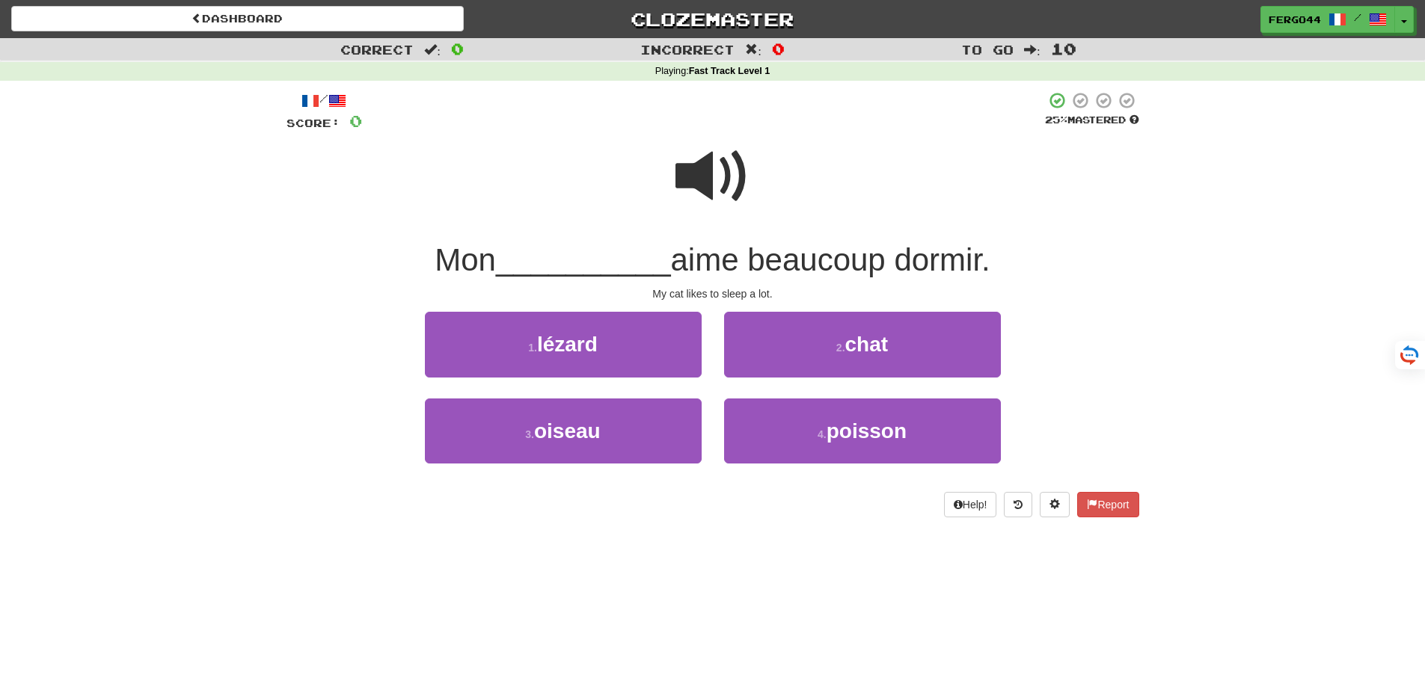
click at [713, 157] on span at bounding box center [712, 176] width 75 height 75
click at [707, 177] on span at bounding box center [712, 176] width 75 height 75
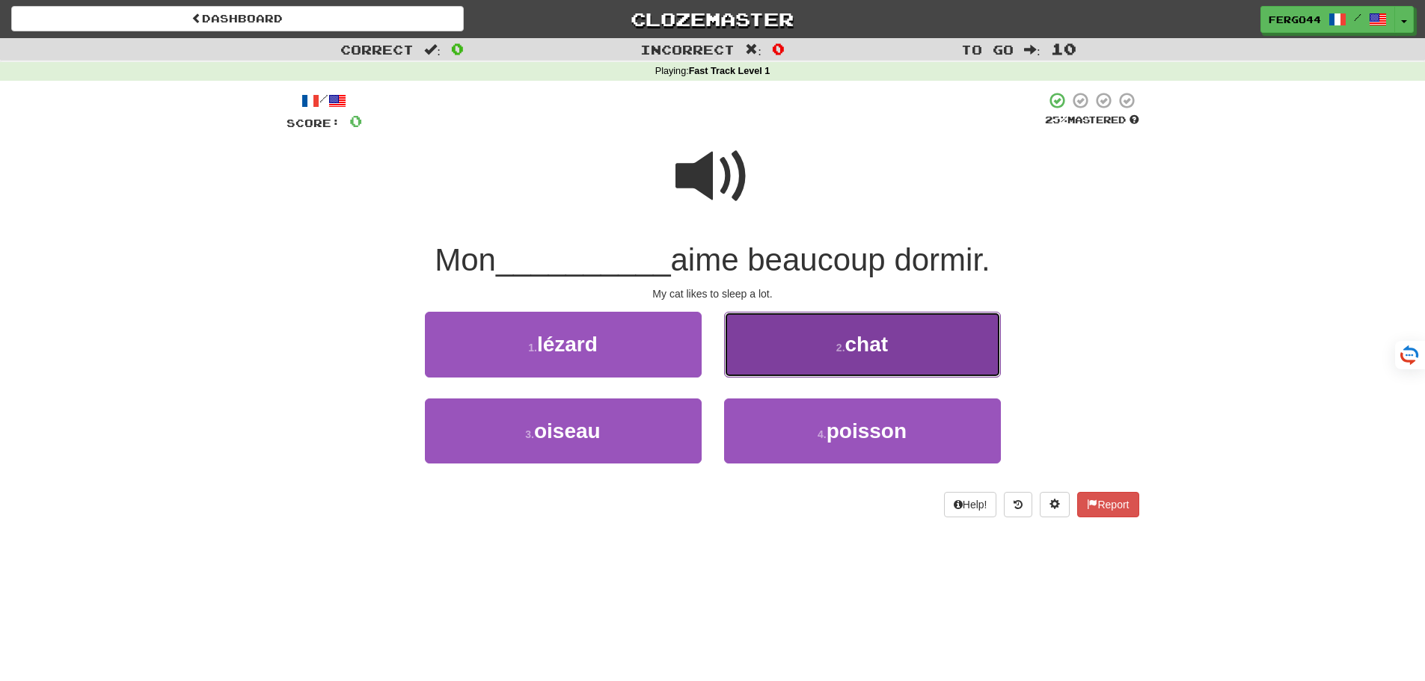
click at [881, 343] on span "chat" at bounding box center [866, 344] width 43 height 23
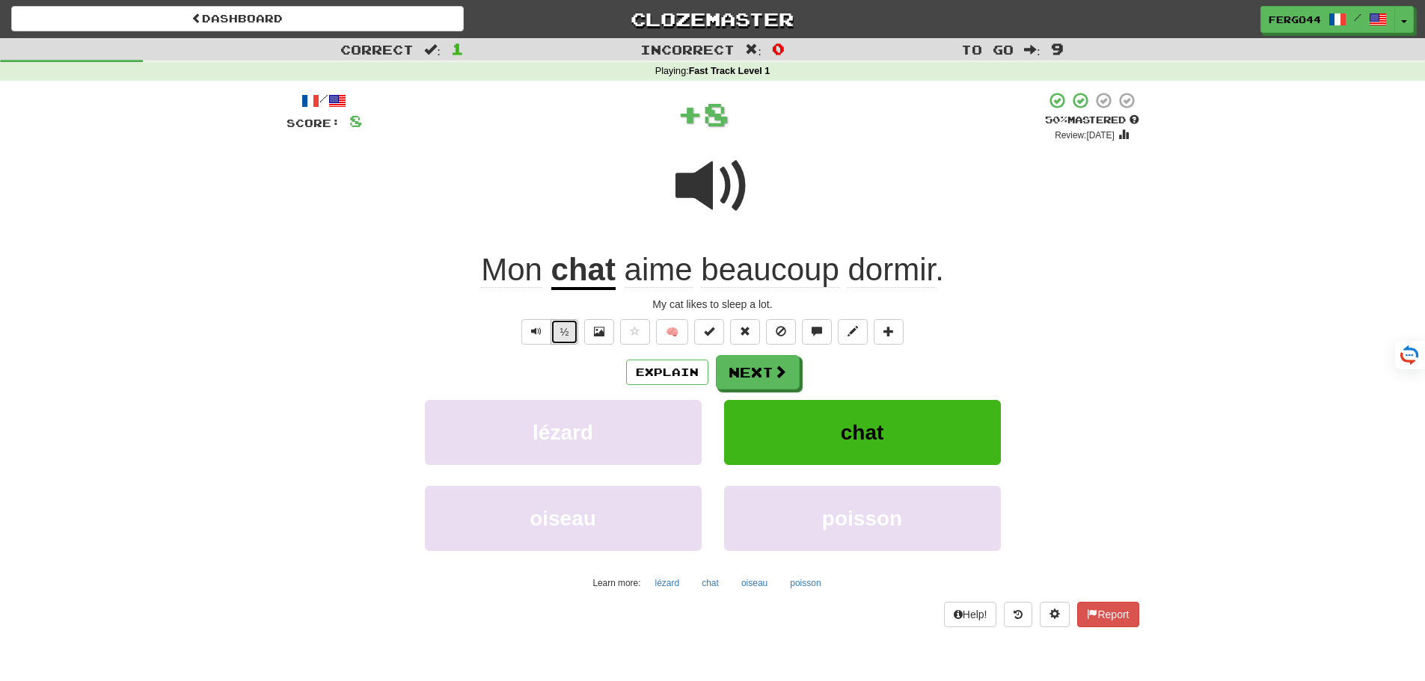
click at [554, 331] on button "½" at bounding box center [565, 331] width 28 height 25
click at [759, 375] on button "Next" at bounding box center [759, 373] width 84 height 34
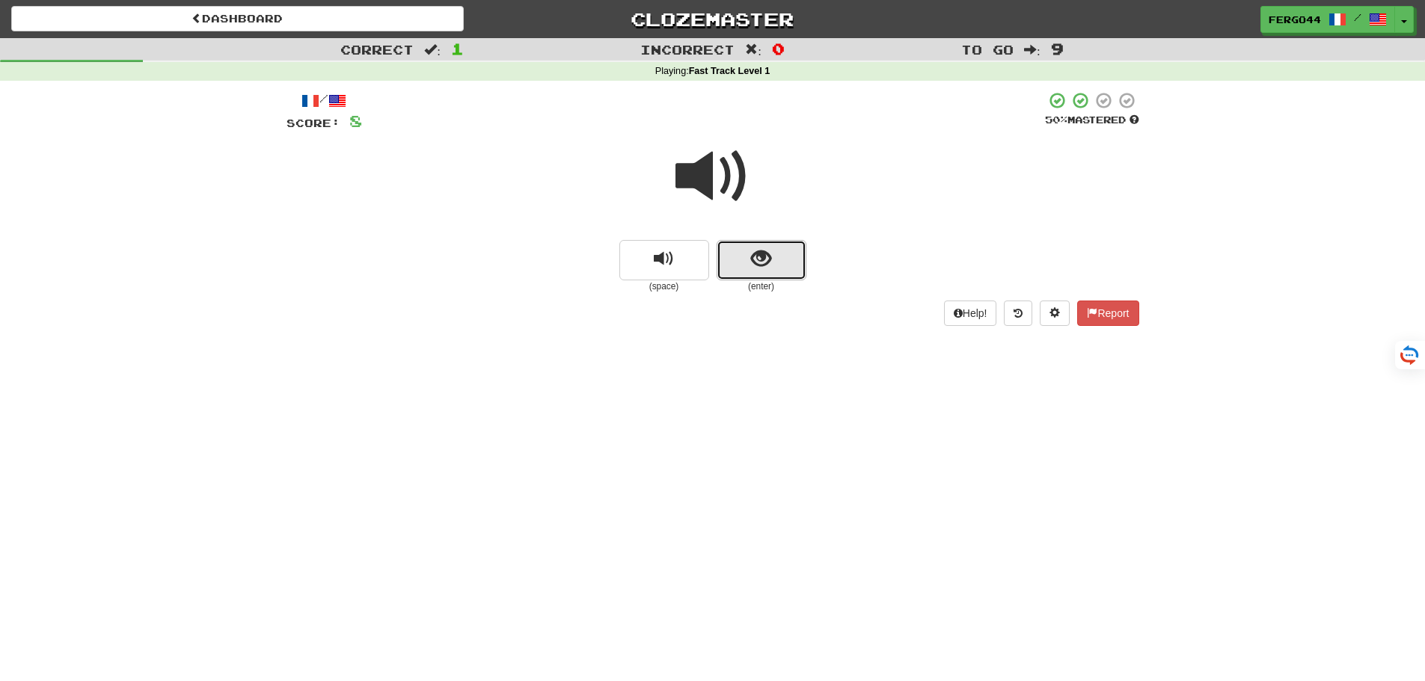
click at [776, 266] on button "show sentence" at bounding box center [762, 260] width 90 height 40
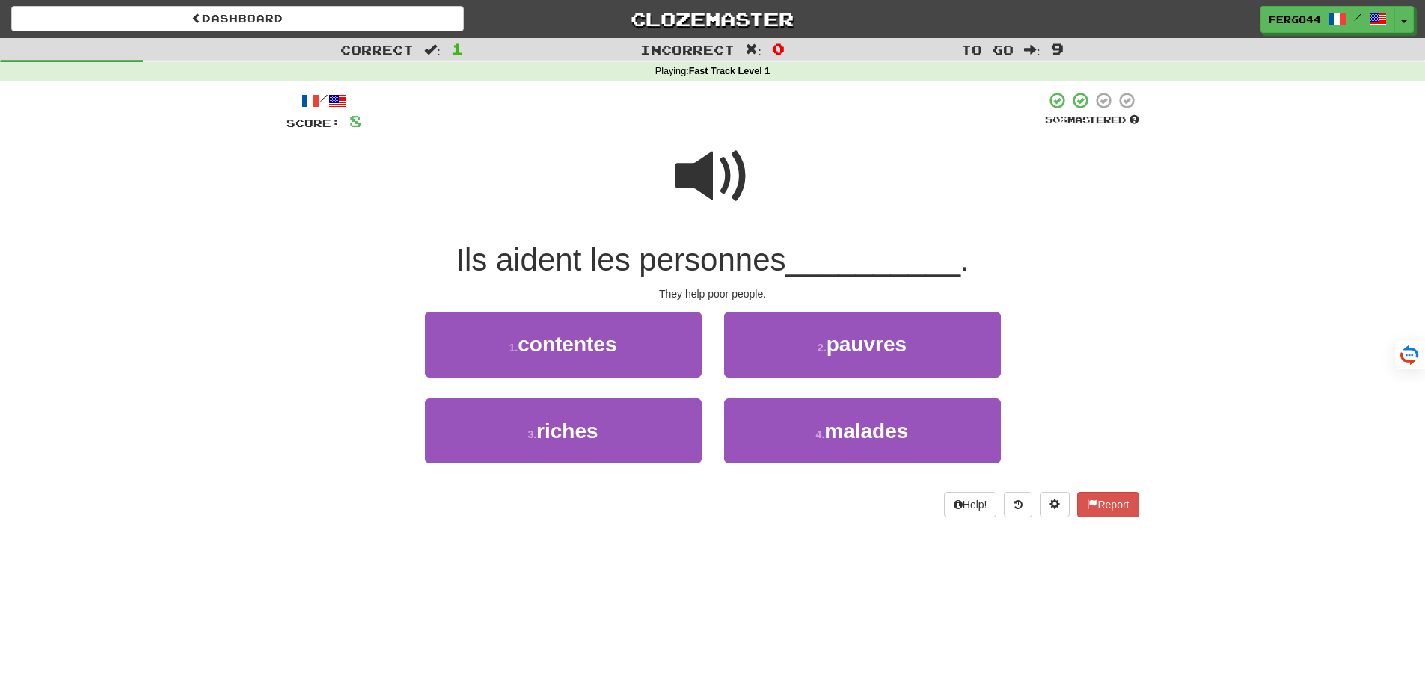
click at [702, 188] on span at bounding box center [712, 176] width 75 height 75
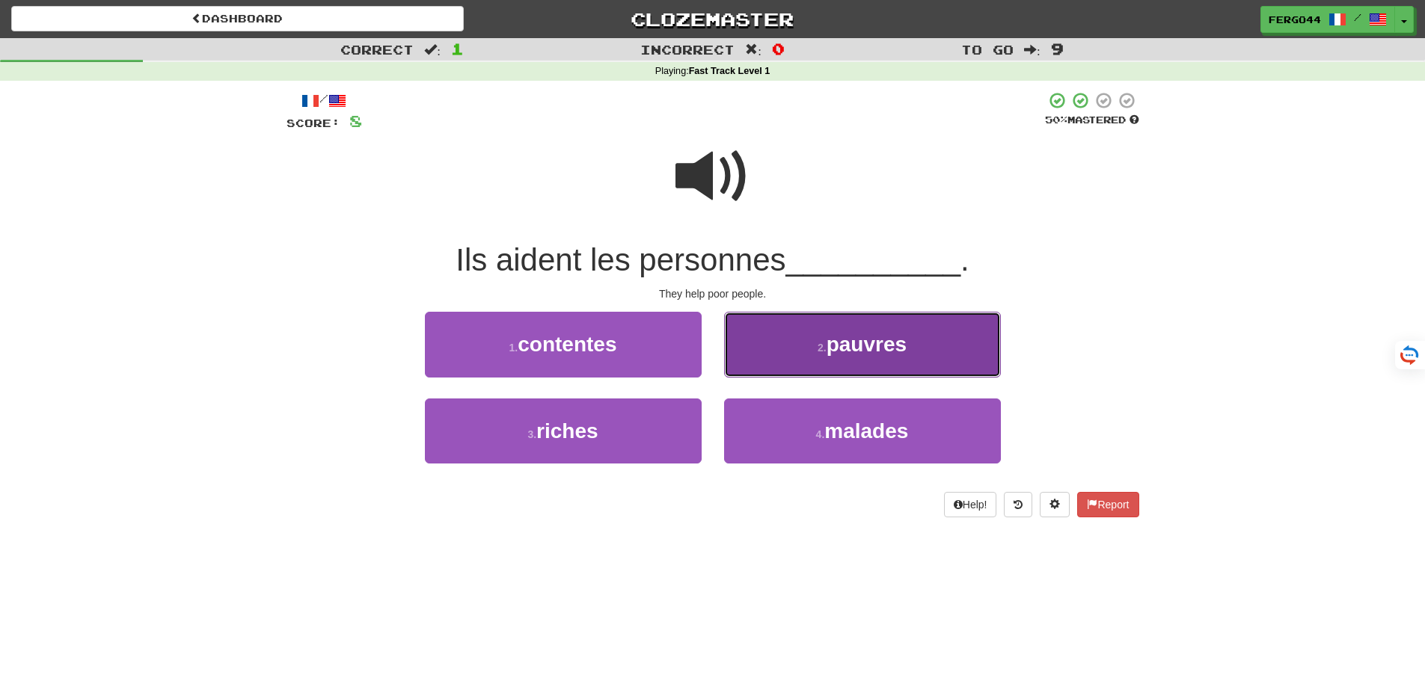
click at [887, 342] on span "pauvres" at bounding box center [867, 344] width 80 height 23
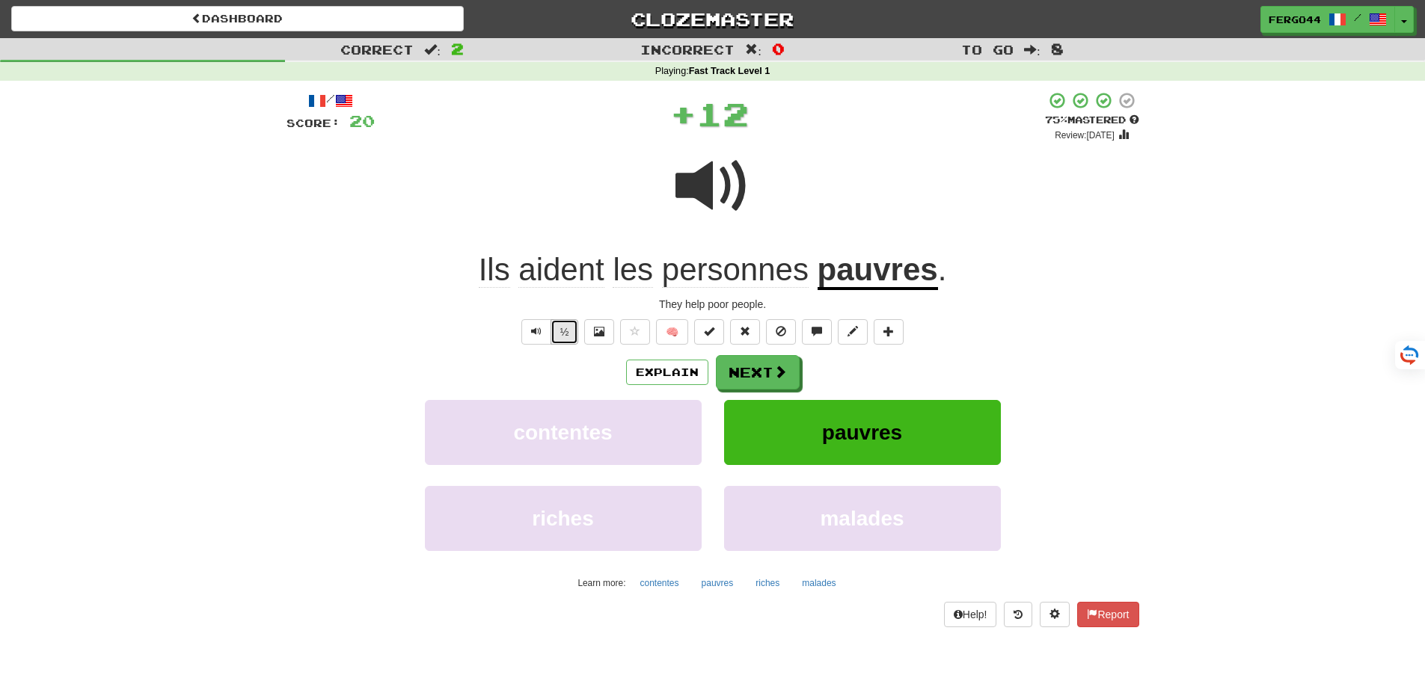
click at [565, 334] on button "½" at bounding box center [565, 331] width 28 height 25
click at [566, 333] on button "½" at bounding box center [565, 331] width 28 height 25
click at [570, 331] on button "½" at bounding box center [565, 331] width 28 height 25
click at [752, 374] on button "Next" at bounding box center [759, 373] width 84 height 34
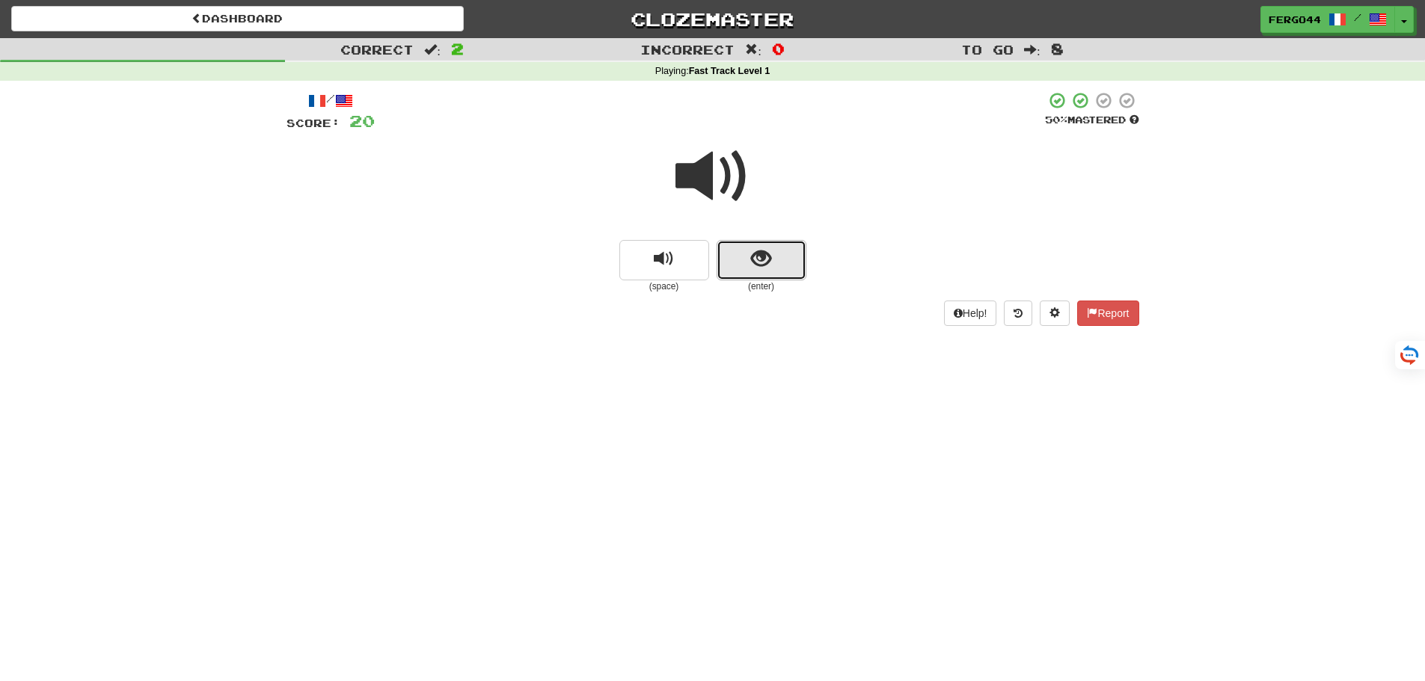
click at [760, 259] on span "show sentence" at bounding box center [761, 259] width 20 height 20
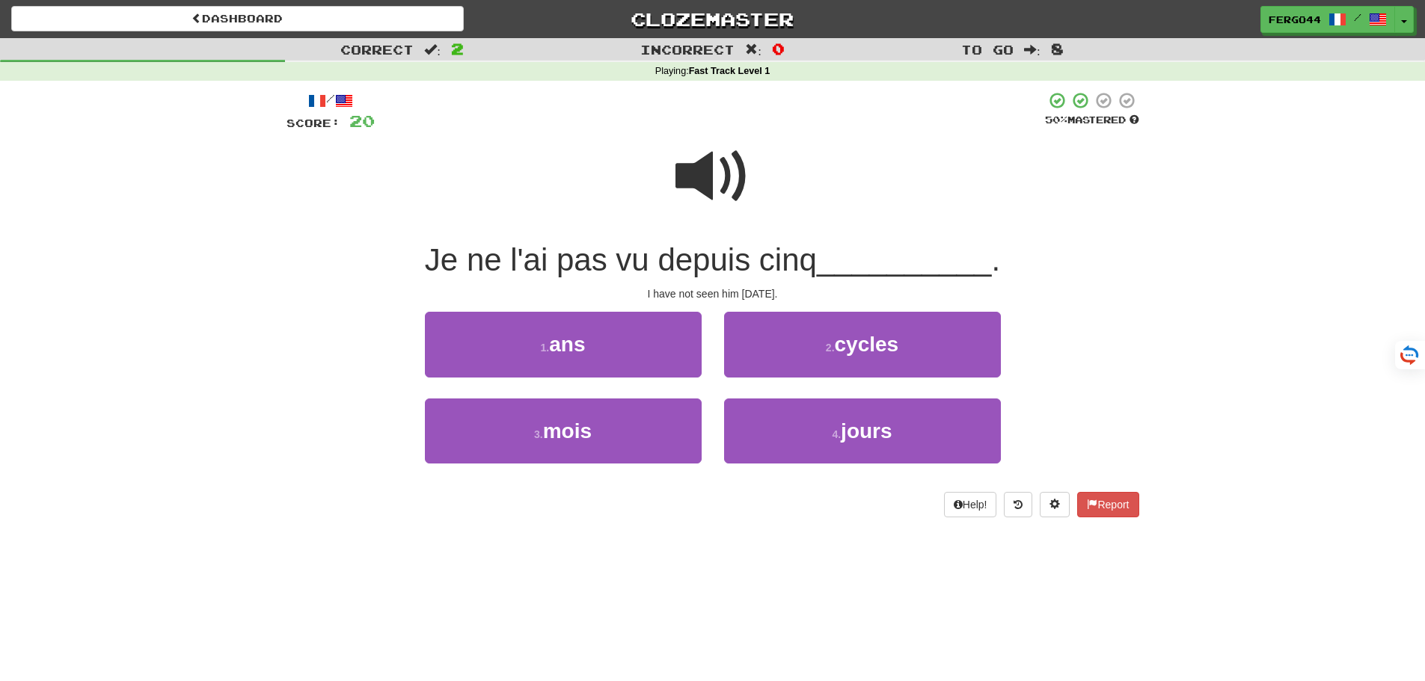
click at [711, 183] on span at bounding box center [712, 176] width 75 height 75
click at [699, 178] on span at bounding box center [712, 176] width 75 height 75
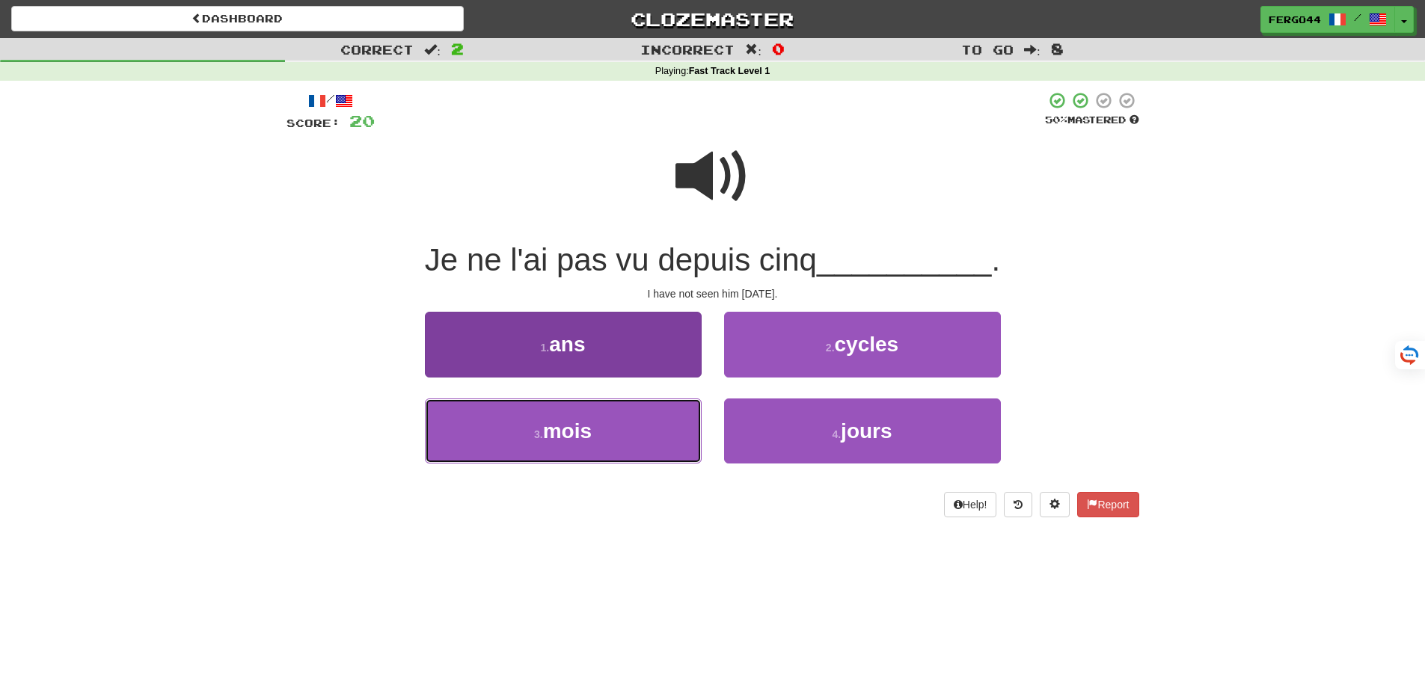
click at [572, 437] on span "mois" at bounding box center [567, 431] width 49 height 23
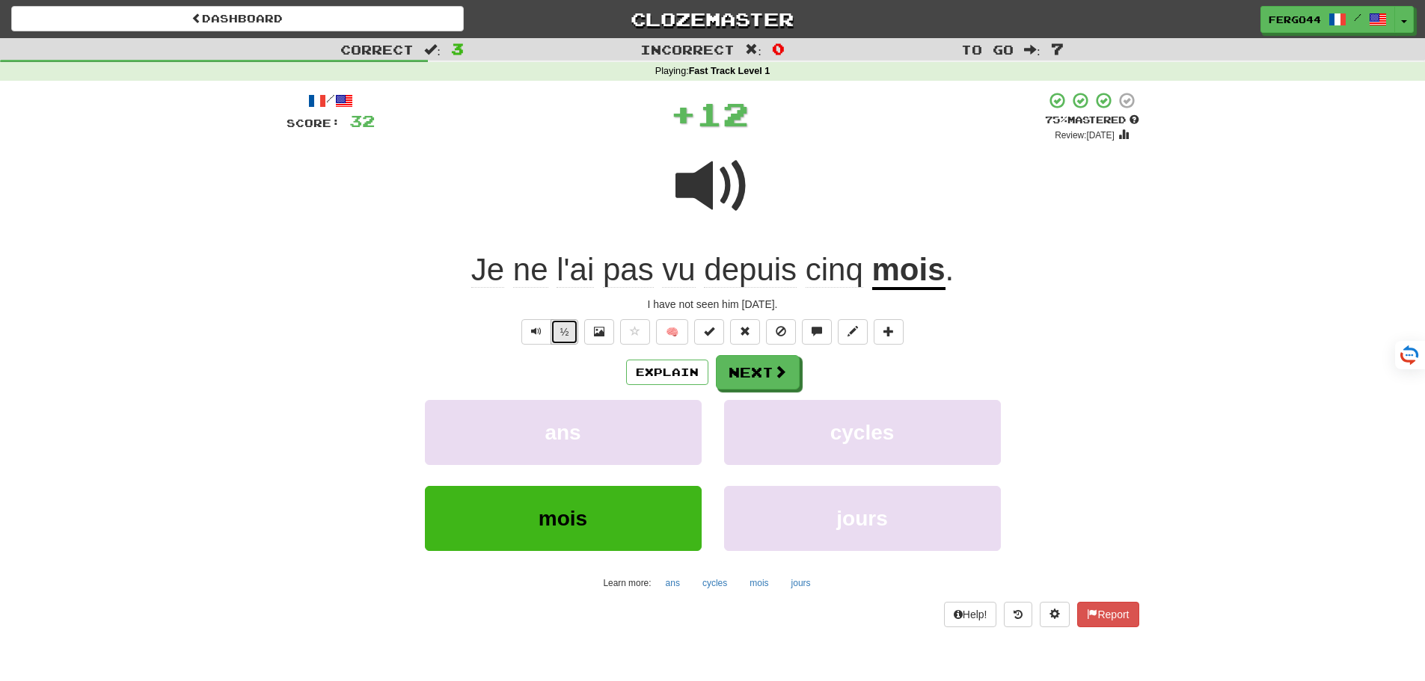
click at [559, 336] on button "½" at bounding box center [565, 331] width 28 height 25
click at [752, 378] on button "Next" at bounding box center [759, 373] width 84 height 34
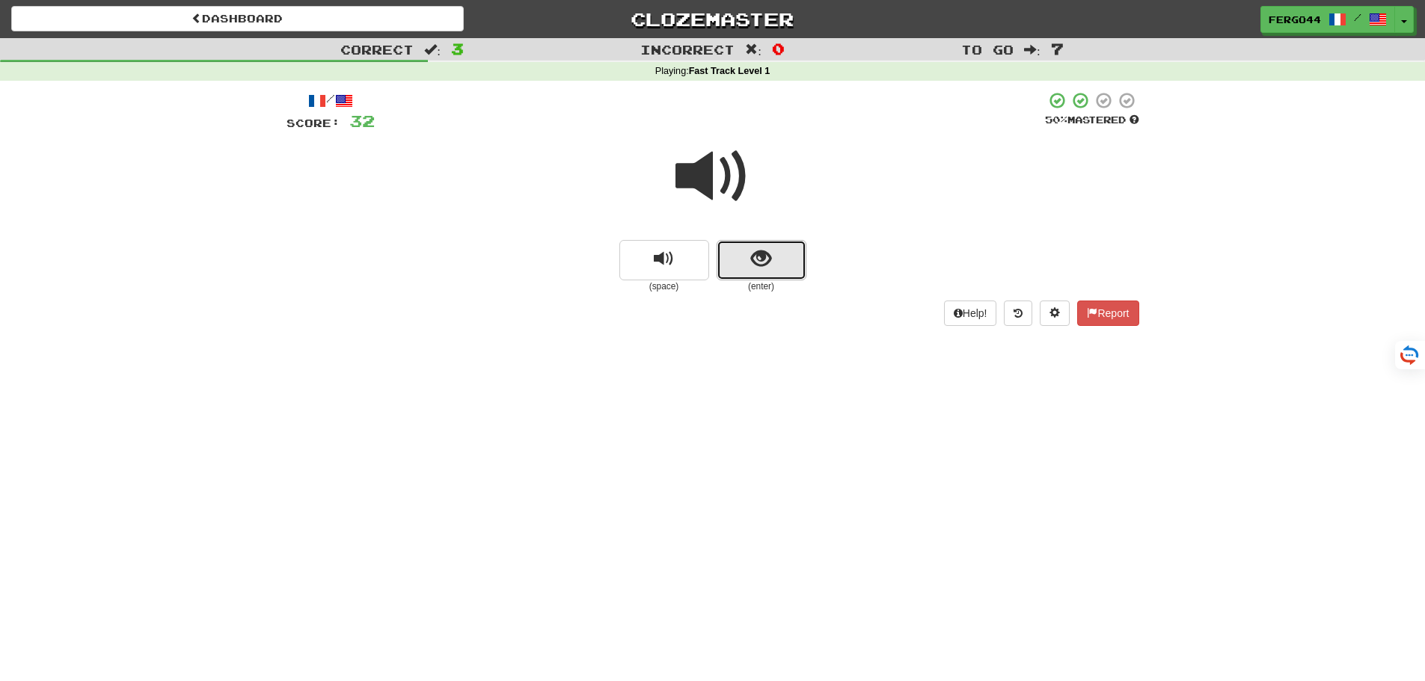
click at [770, 259] on span "show sentence" at bounding box center [761, 259] width 20 height 20
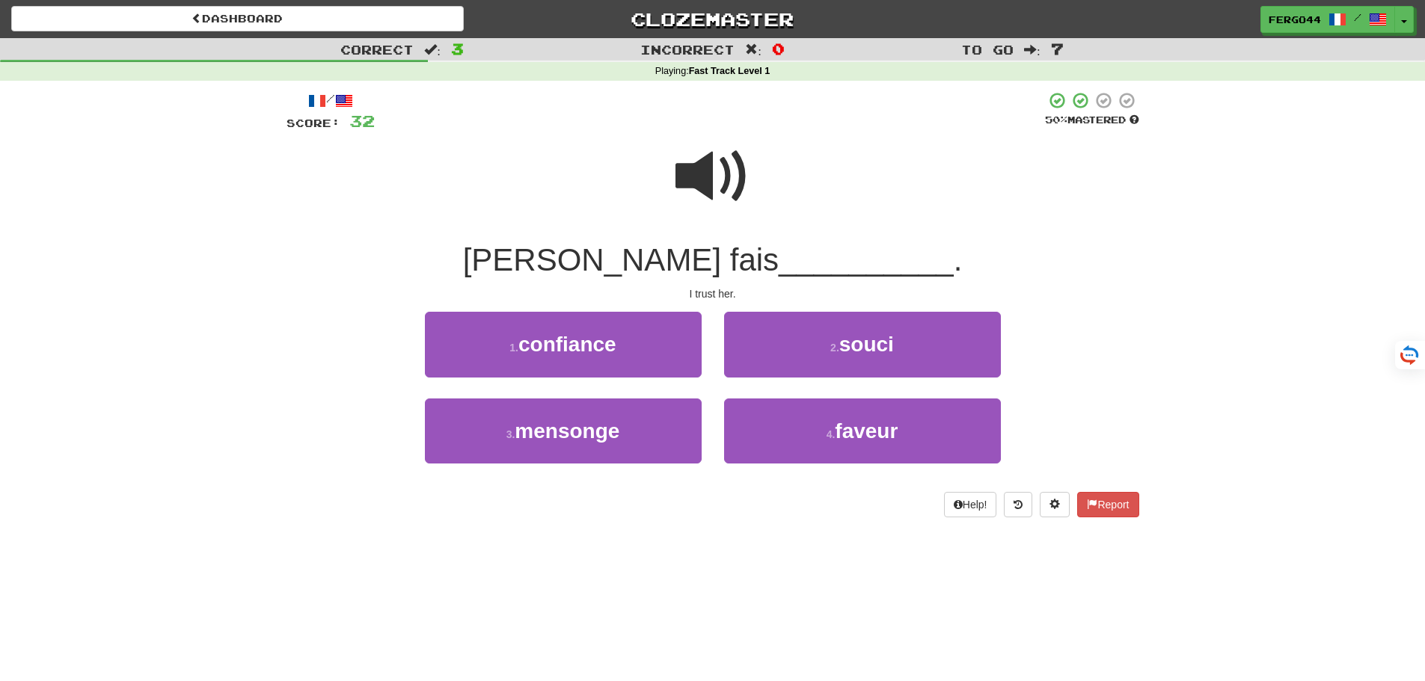
click at [703, 180] on span at bounding box center [712, 176] width 75 height 75
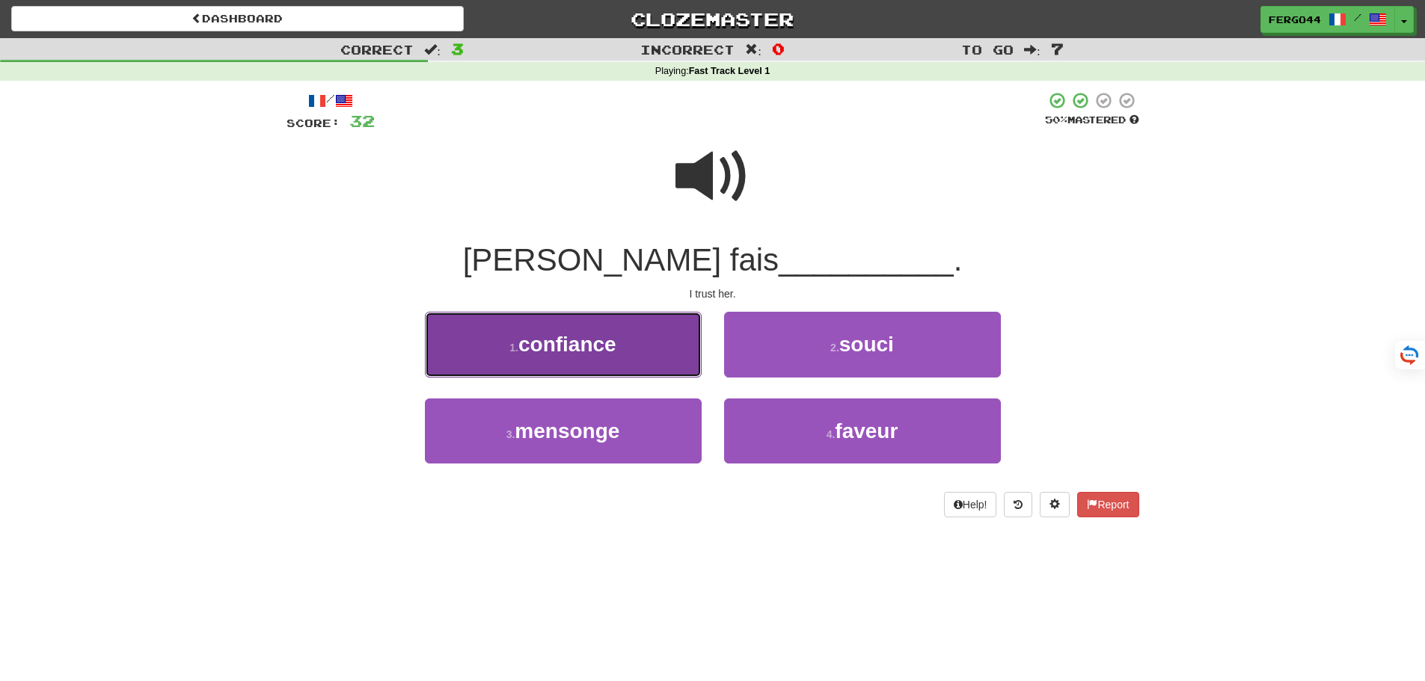
click at [616, 343] on span "confiance" at bounding box center [567, 344] width 98 height 23
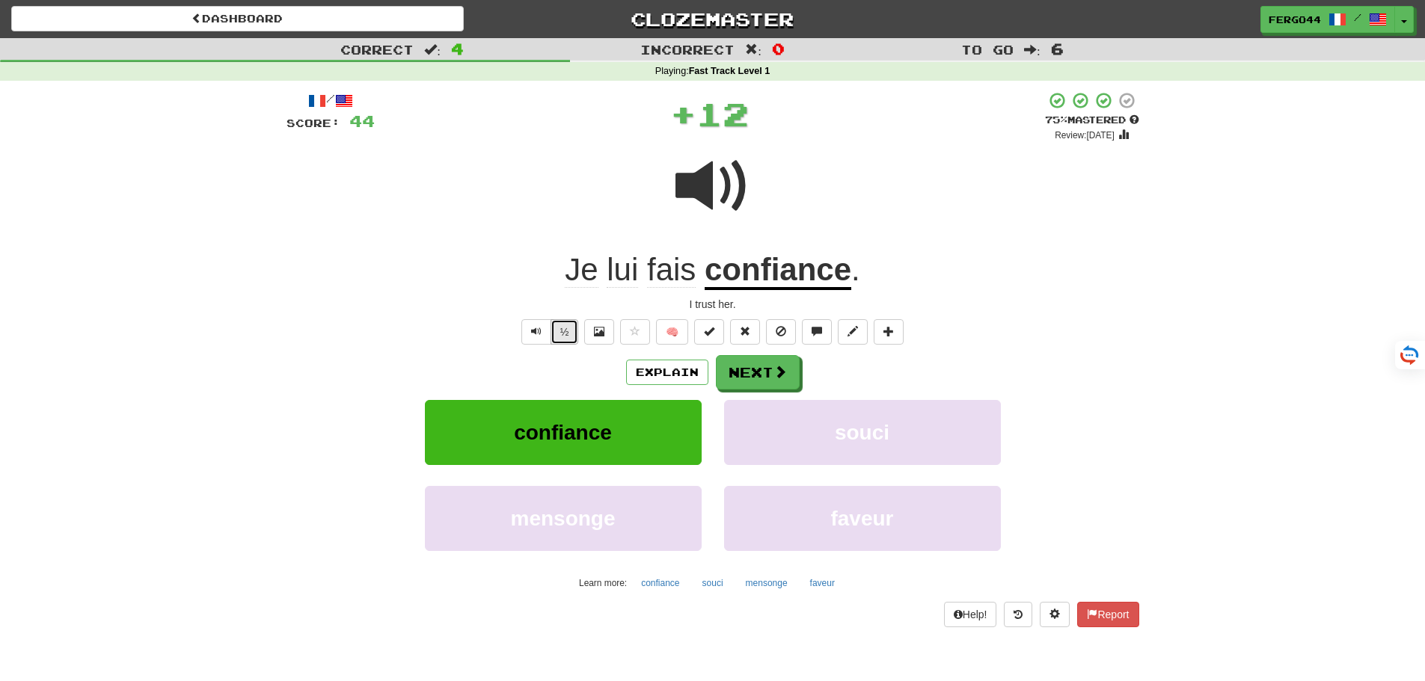
click at [569, 336] on button "½" at bounding box center [565, 331] width 28 height 25
click at [765, 378] on button "Next" at bounding box center [759, 373] width 84 height 34
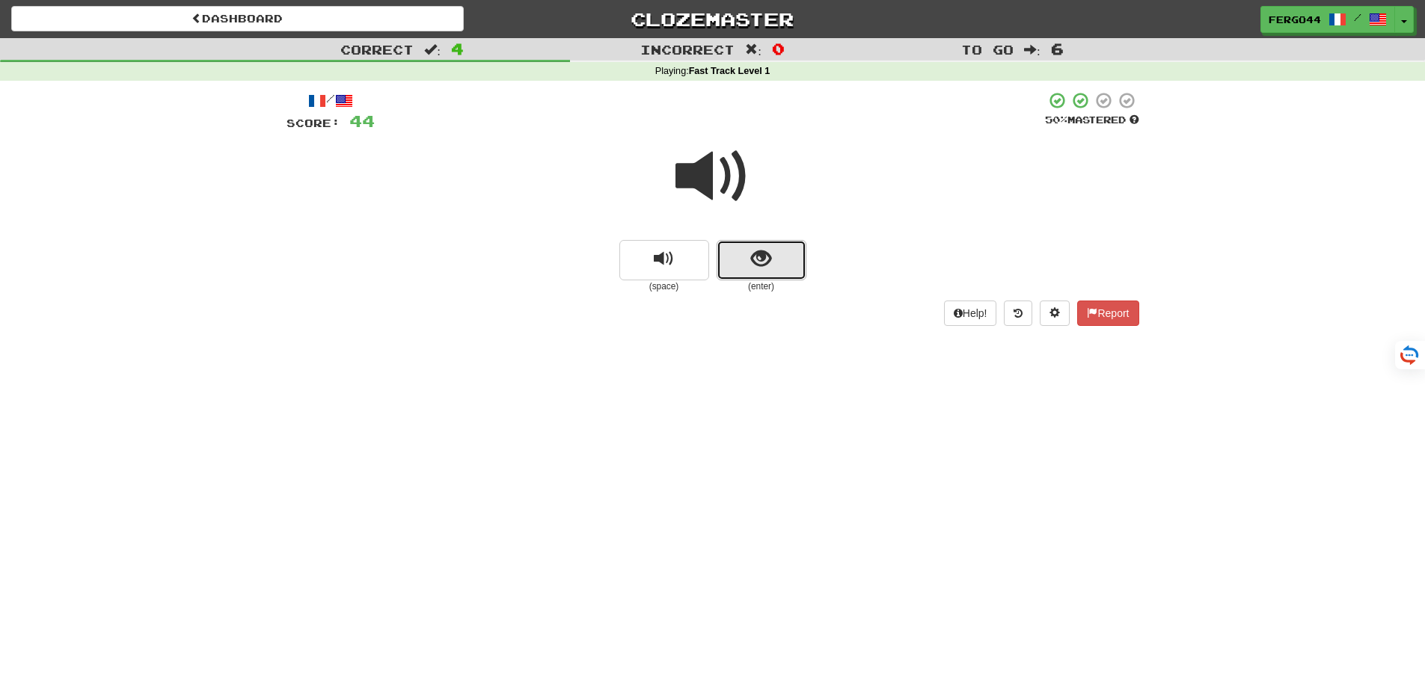
click at [761, 260] on span "show sentence" at bounding box center [761, 259] width 20 height 20
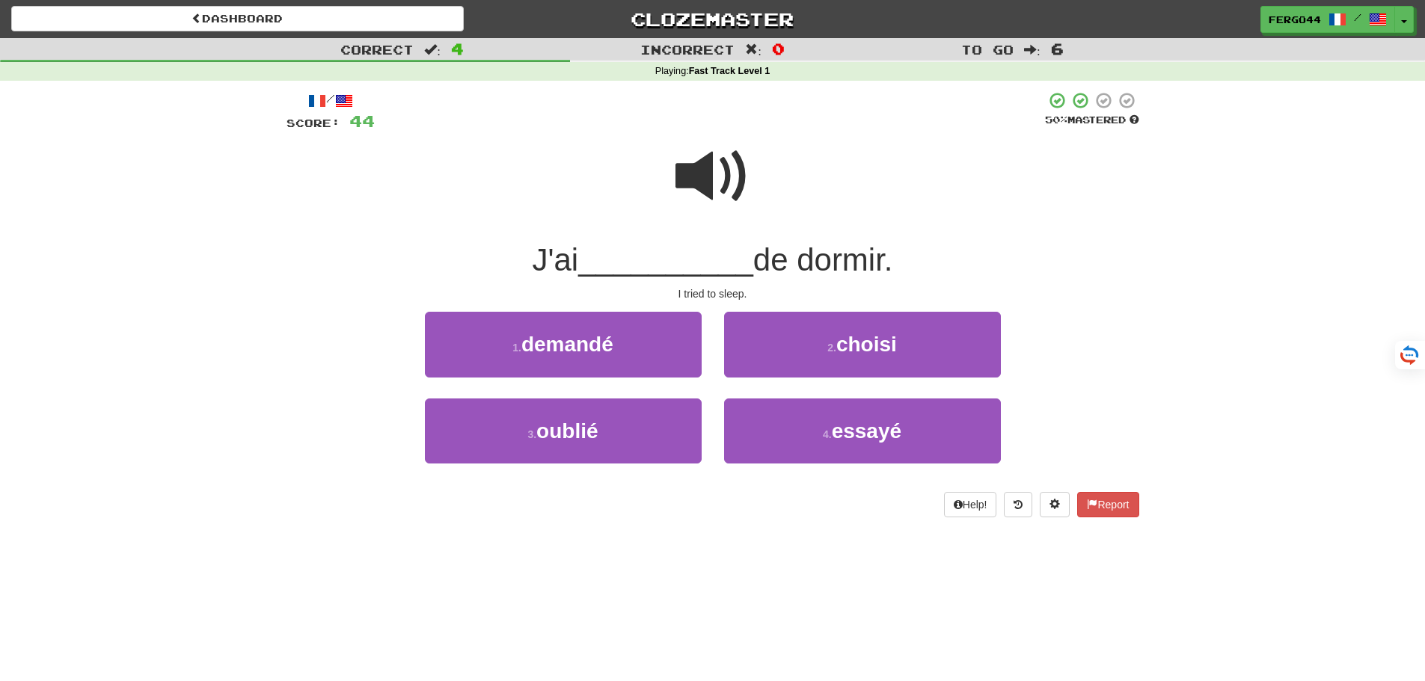
click at [695, 180] on span at bounding box center [712, 176] width 75 height 75
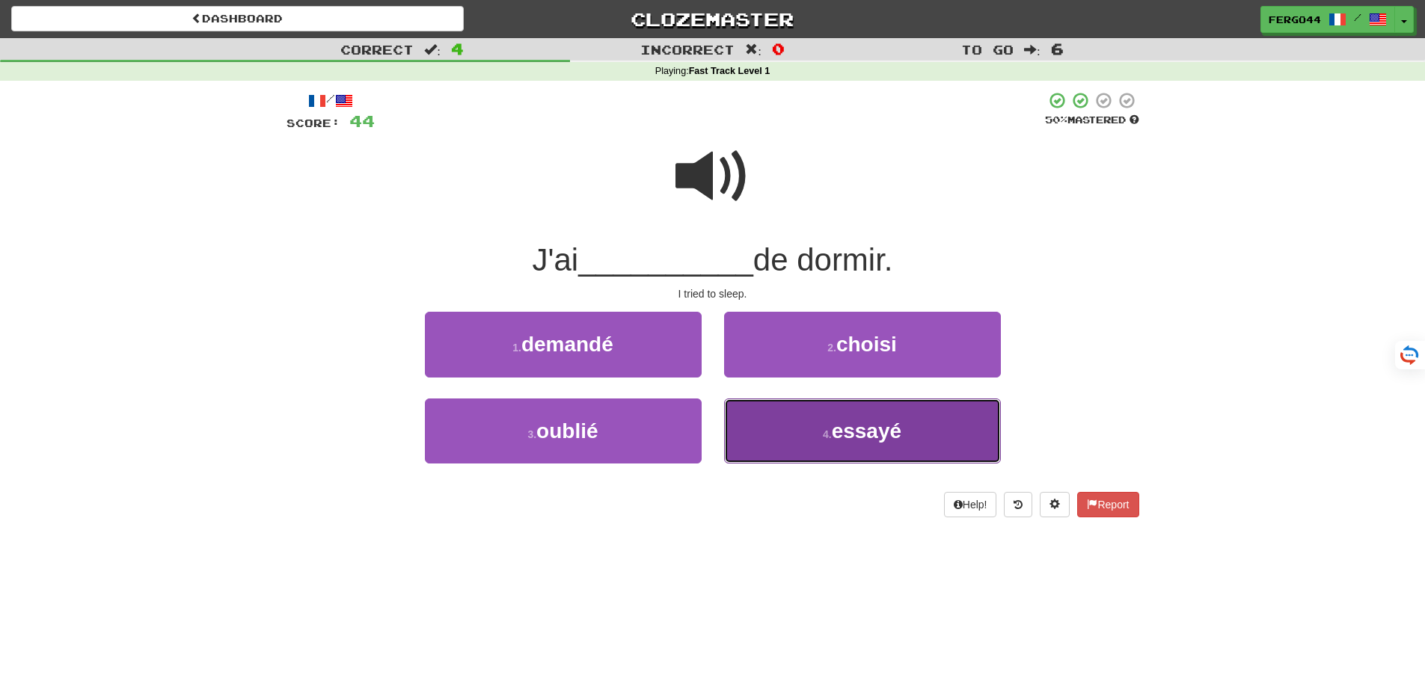
click at [877, 437] on span "essayé" at bounding box center [867, 431] width 70 height 23
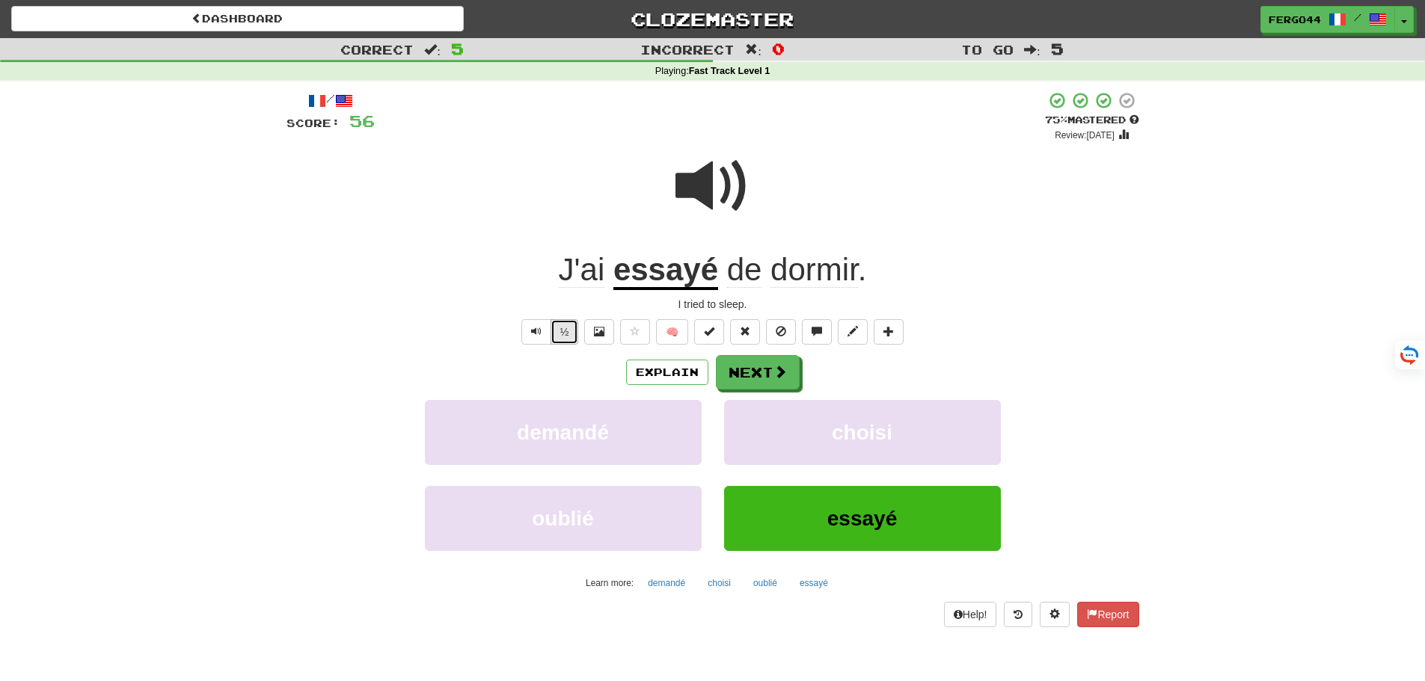
click at [562, 336] on button "½" at bounding box center [565, 331] width 28 height 25
click at [561, 336] on button "½" at bounding box center [565, 331] width 28 height 25
click at [759, 371] on button "Next" at bounding box center [758, 372] width 84 height 34
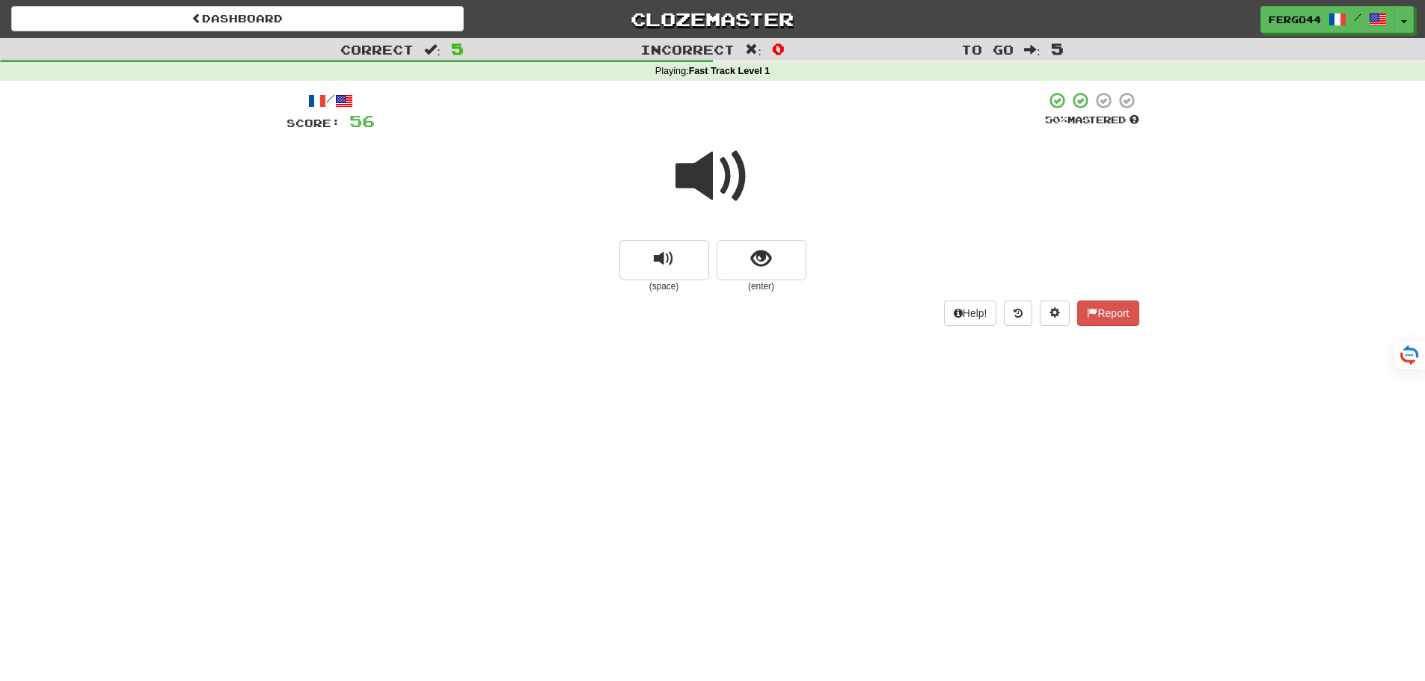
click at [718, 185] on span at bounding box center [712, 176] width 75 height 75
click at [764, 266] on span "show sentence" at bounding box center [761, 259] width 20 height 20
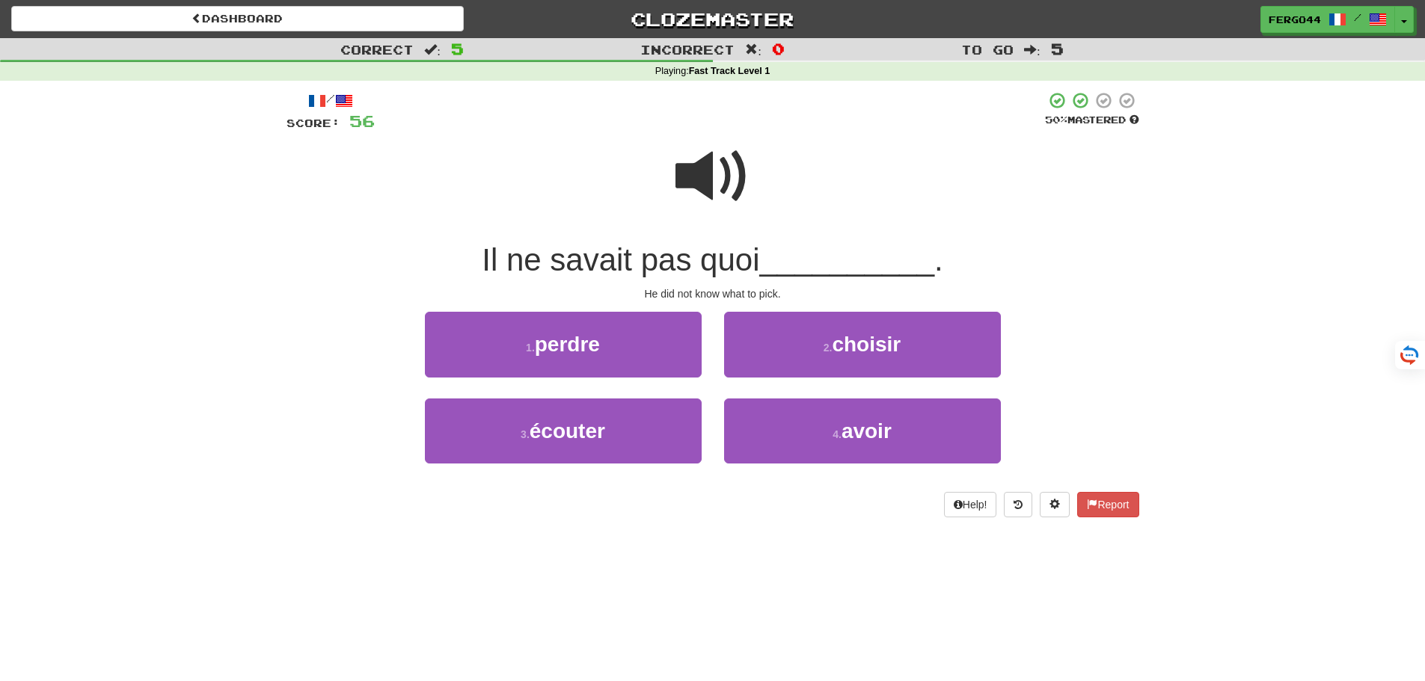
click at [708, 168] on span at bounding box center [712, 176] width 75 height 75
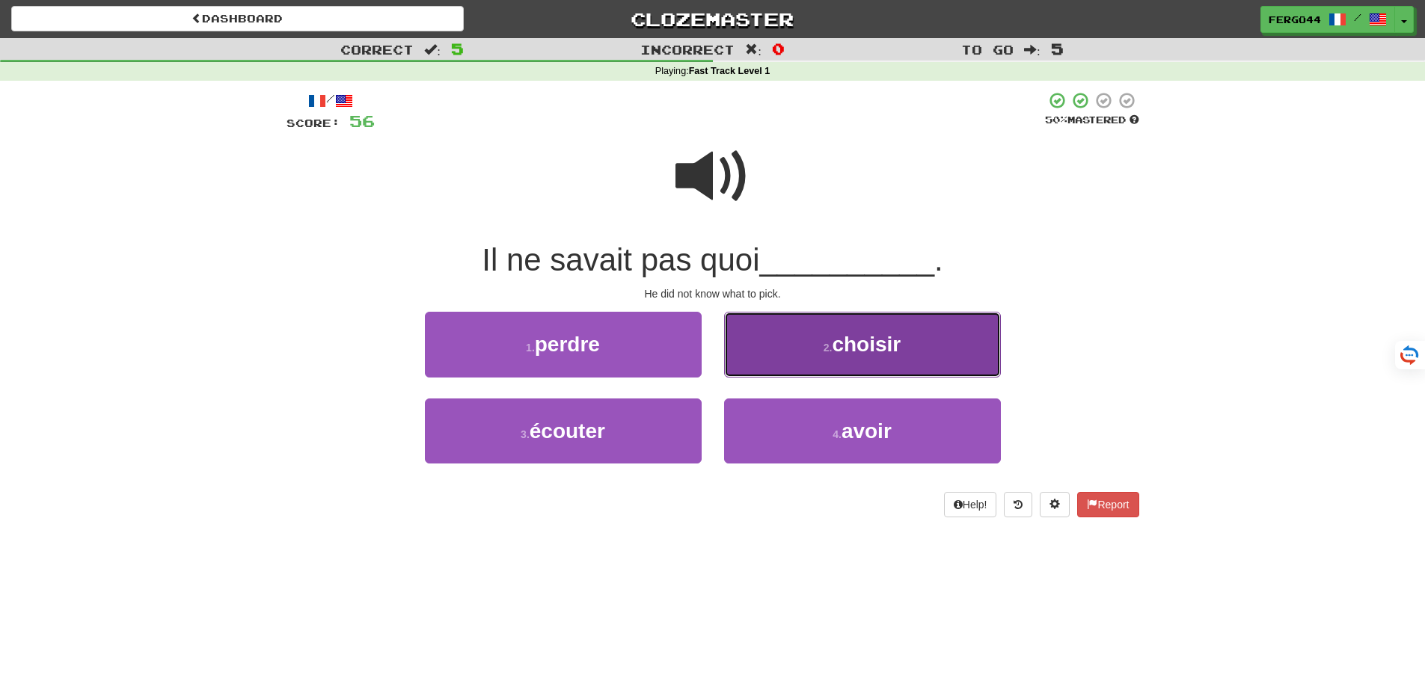
click at [846, 354] on span "choisir" at bounding box center [866, 344] width 69 height 23
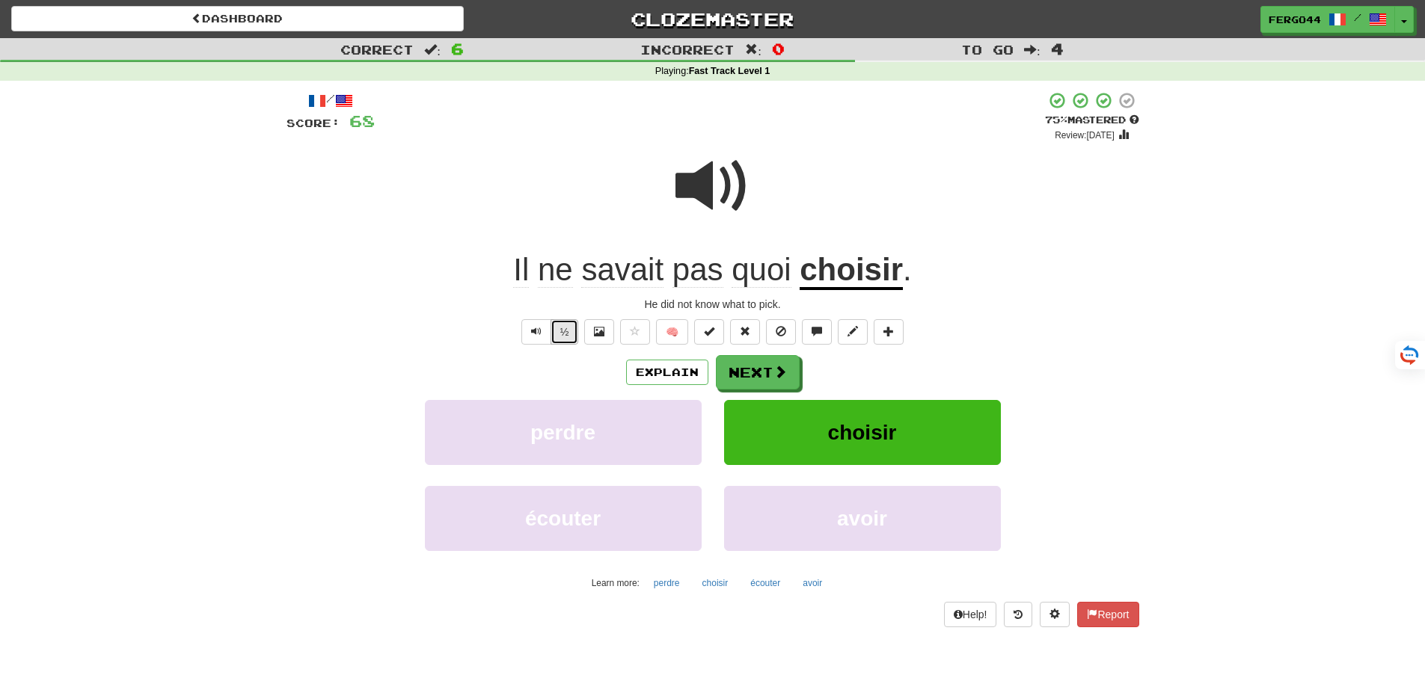
click at [564, 338] on button "½" at bounding box center [565, 331] width 28 height 25
click at [568, 337] on button "½" at bounding box center [565, 331] width 28 height 25
click at [556, 328] on button "½" at bounding box center [565, 331] width 28 height 25
click at [765, 372] on button "Next" at bounding box center [758, 372] width 84 height 34
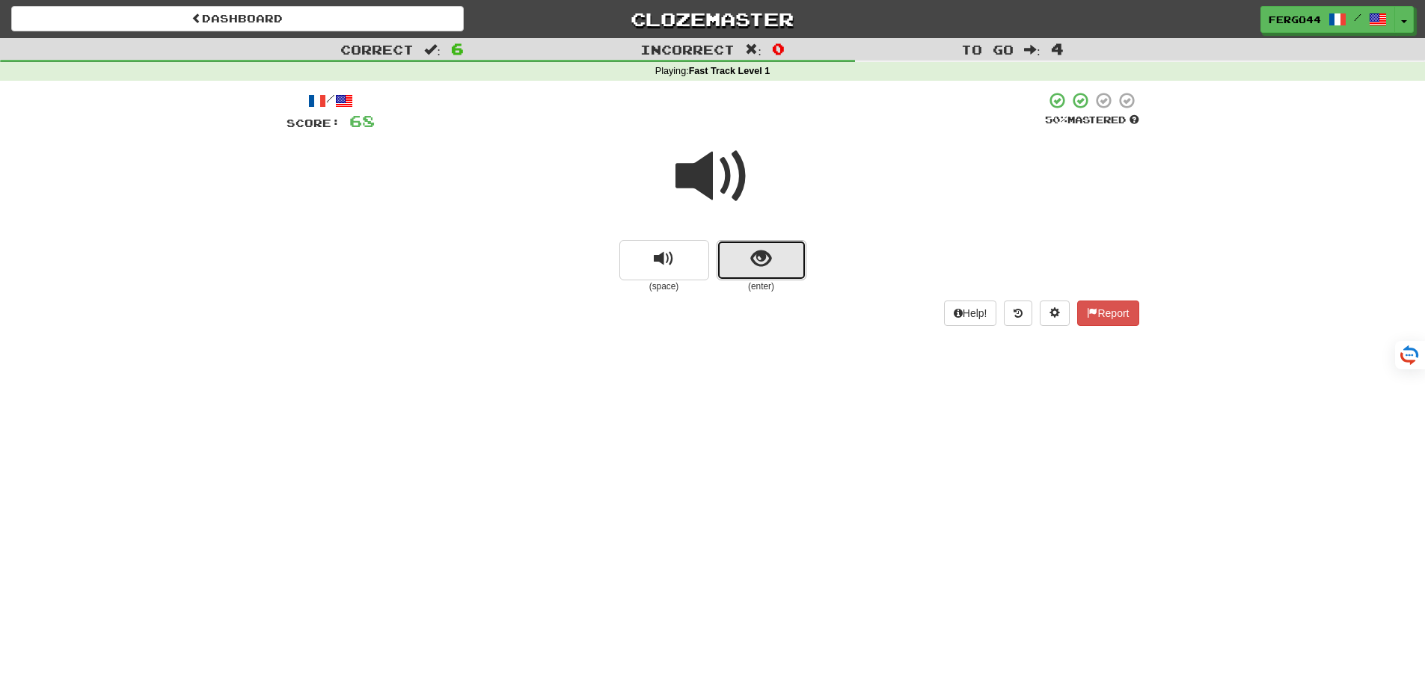
click at [758, 266] on span "show sentence" at bounding box center [761, 259] width 20 height 20
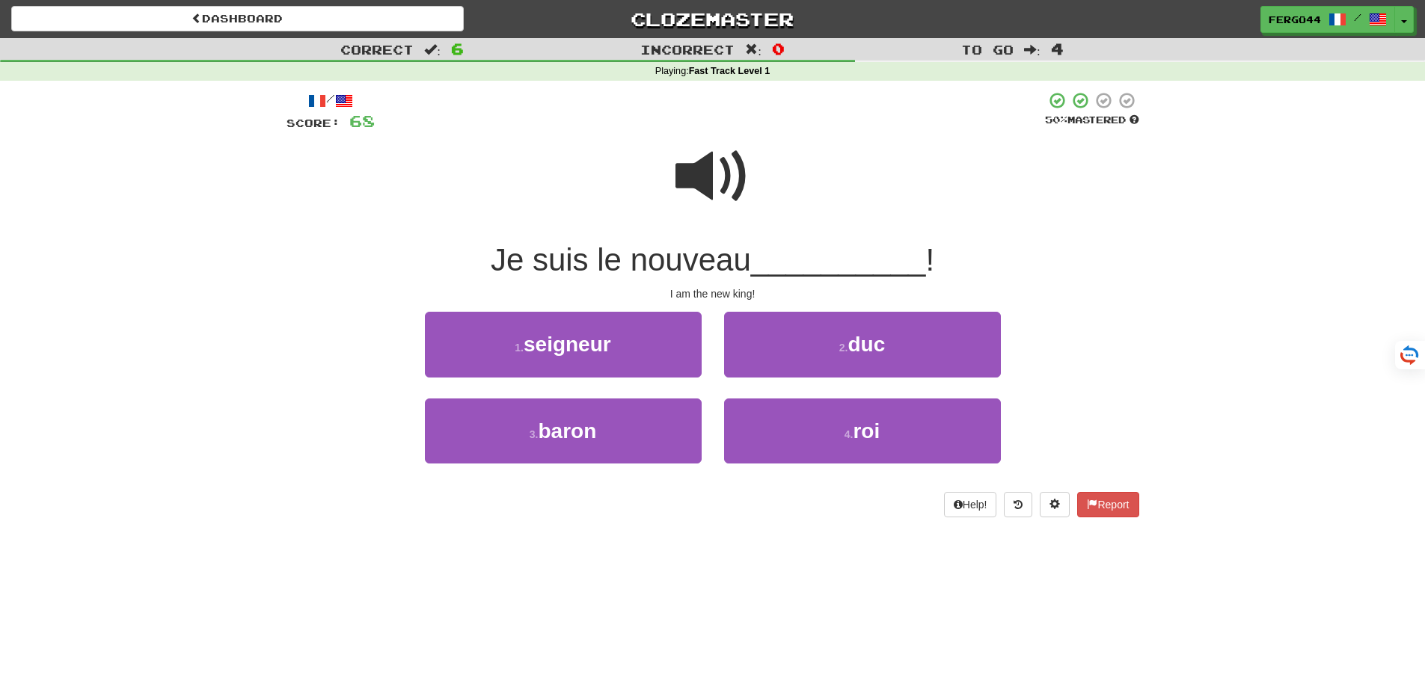
click at [694, 183] on span at bounding box center [712, 176] width 75 height 75
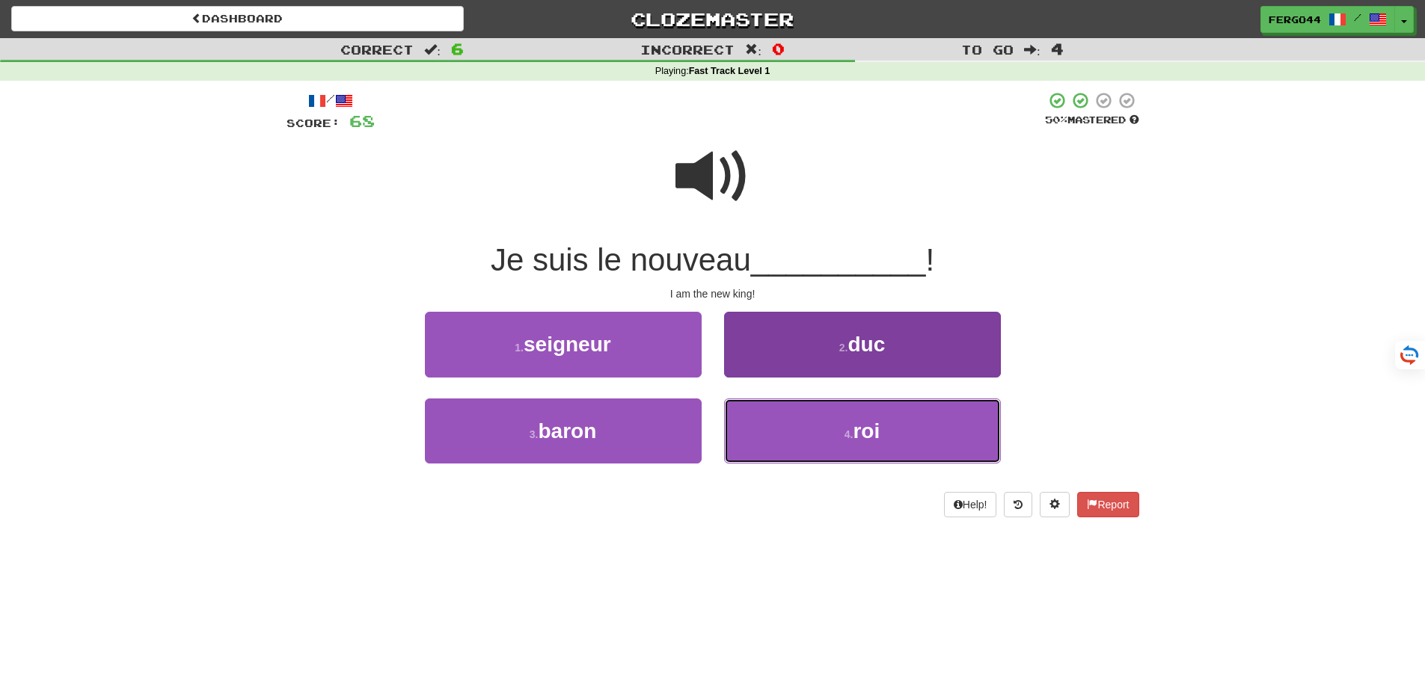
click at [860, 431] on span "roi" at bounding box center [866, 431] width 27 height 23
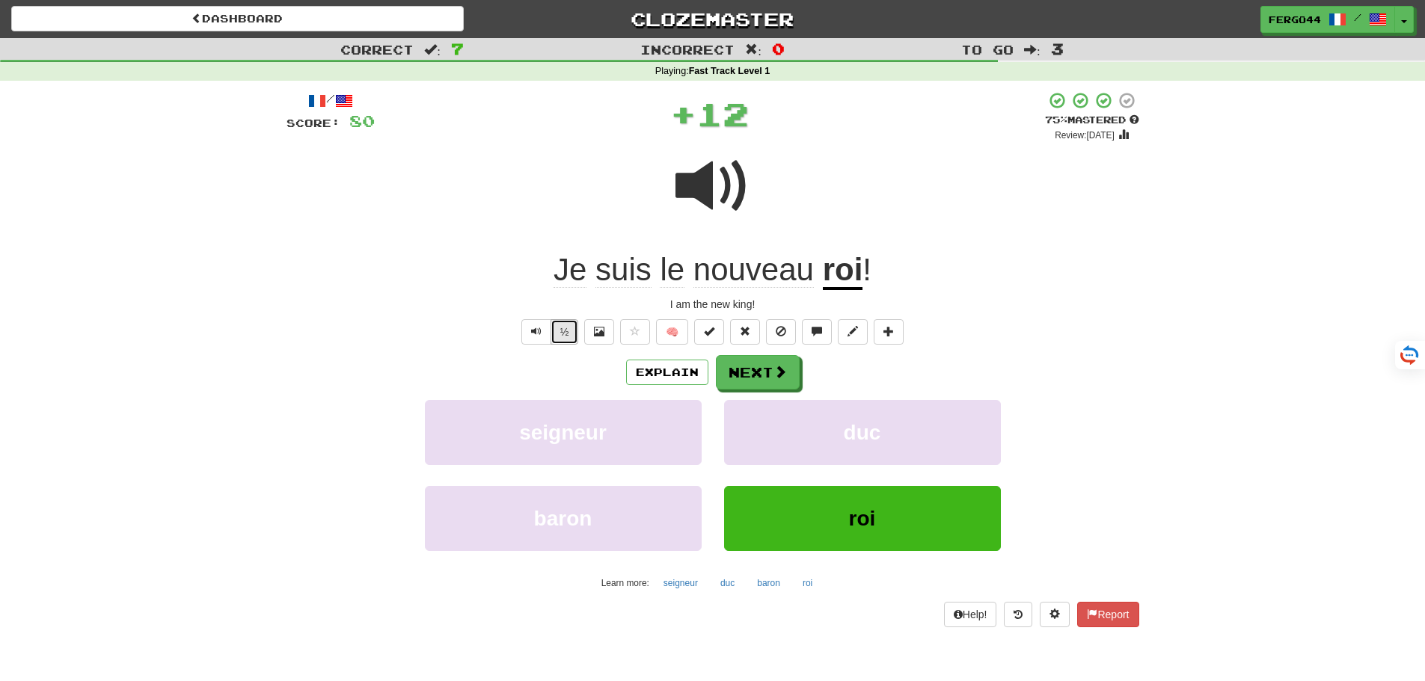
click at [564, 336] on button "½" at bounding box center [565, 331] width 28 height 25
click at [691, 188] on span at bounding box center [712, 186] width 75 height 75
click at [780, 373] on span at bounding box center [780, 372] width 13 height 13
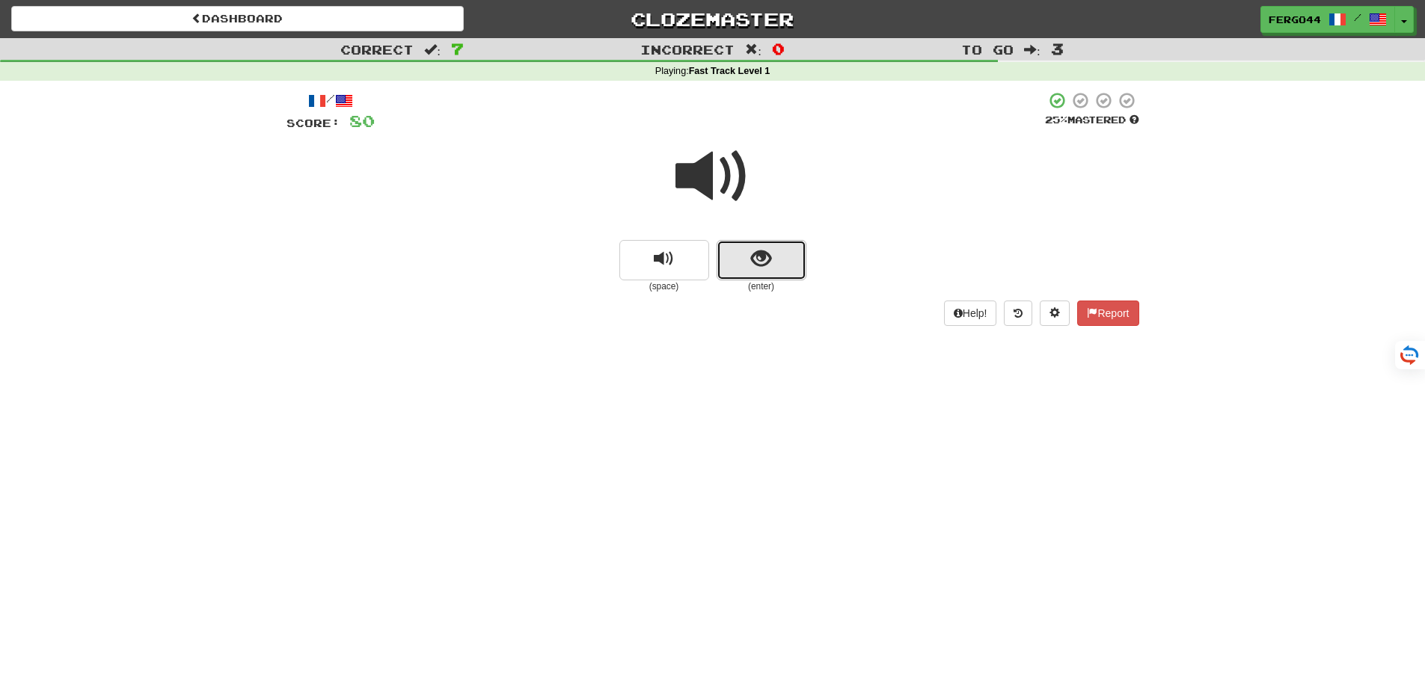
click at [750, 261] on button "show sentence" at bounding box center [762, 260] width 90 height 40
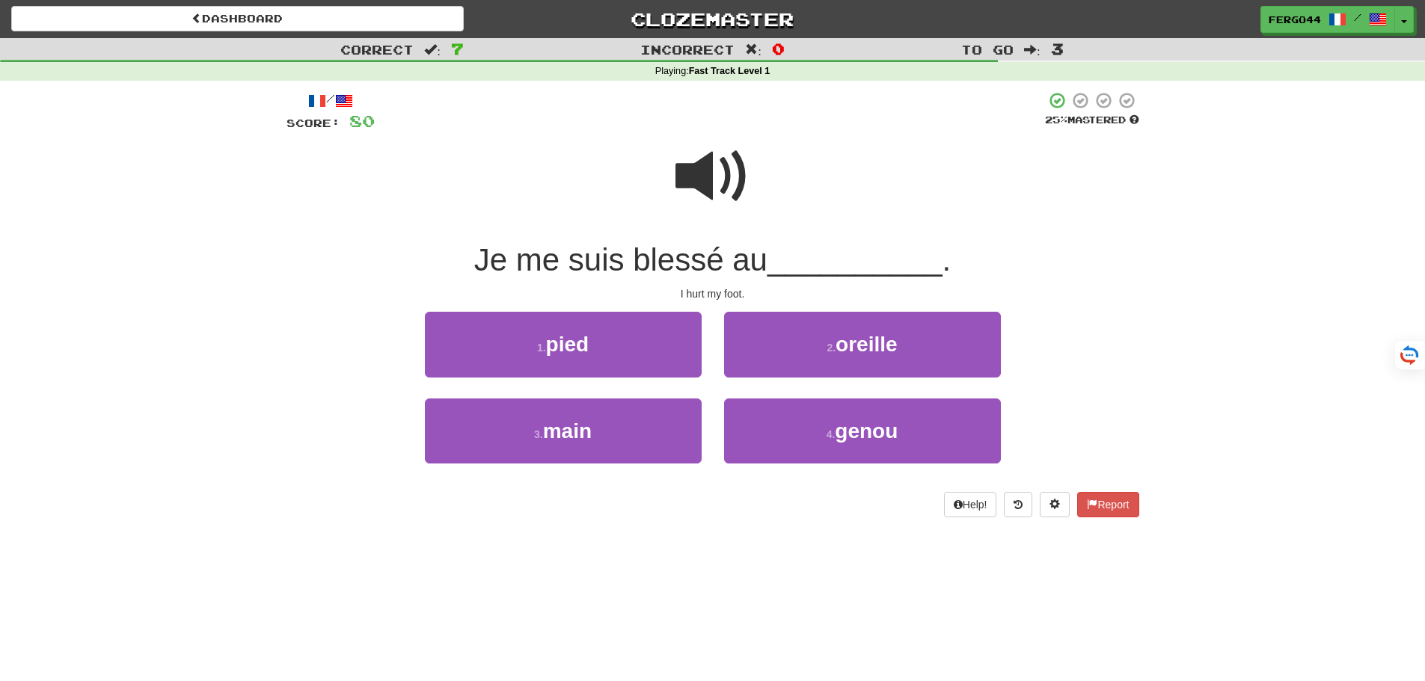
click at [713, 169] on span at bounding box center [712, 176] width 75 height 75
click at [709, 174] on span at bounding box center [712, 176] width 75 height 75
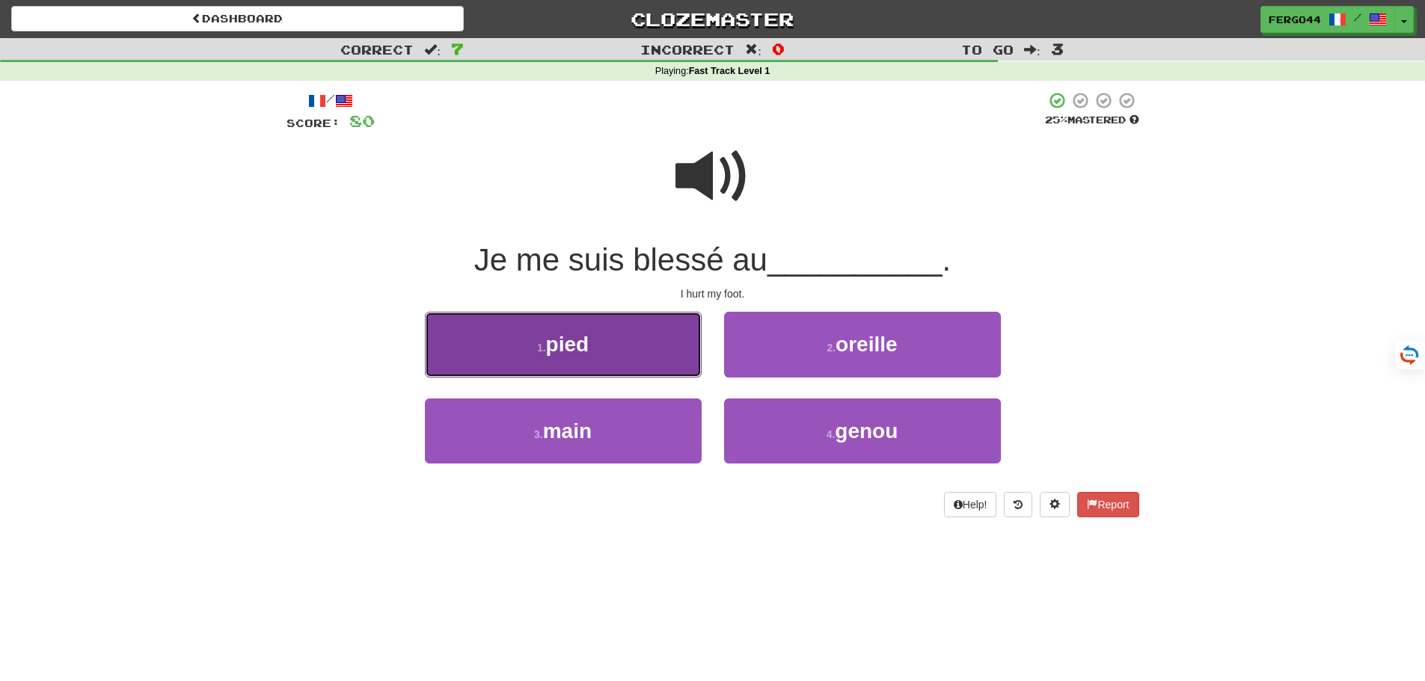
click at [578, 345] on span "pied" at bounding box center [567, 344] width 43 height 23
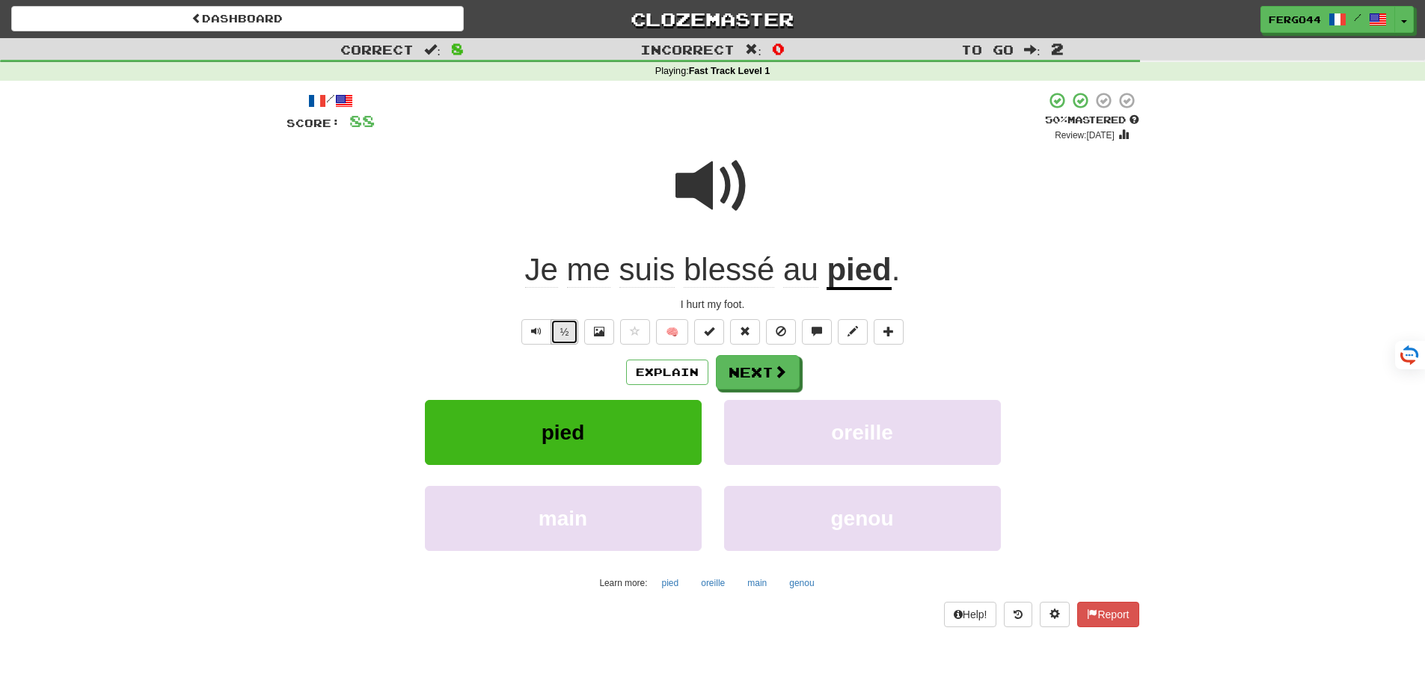
click at [565, 331] on button "½" at bounding box center [565, 331] width 28 height 25
click at [758, 381] on button "Next" at bounding box center [759, 373] width 84 height 34
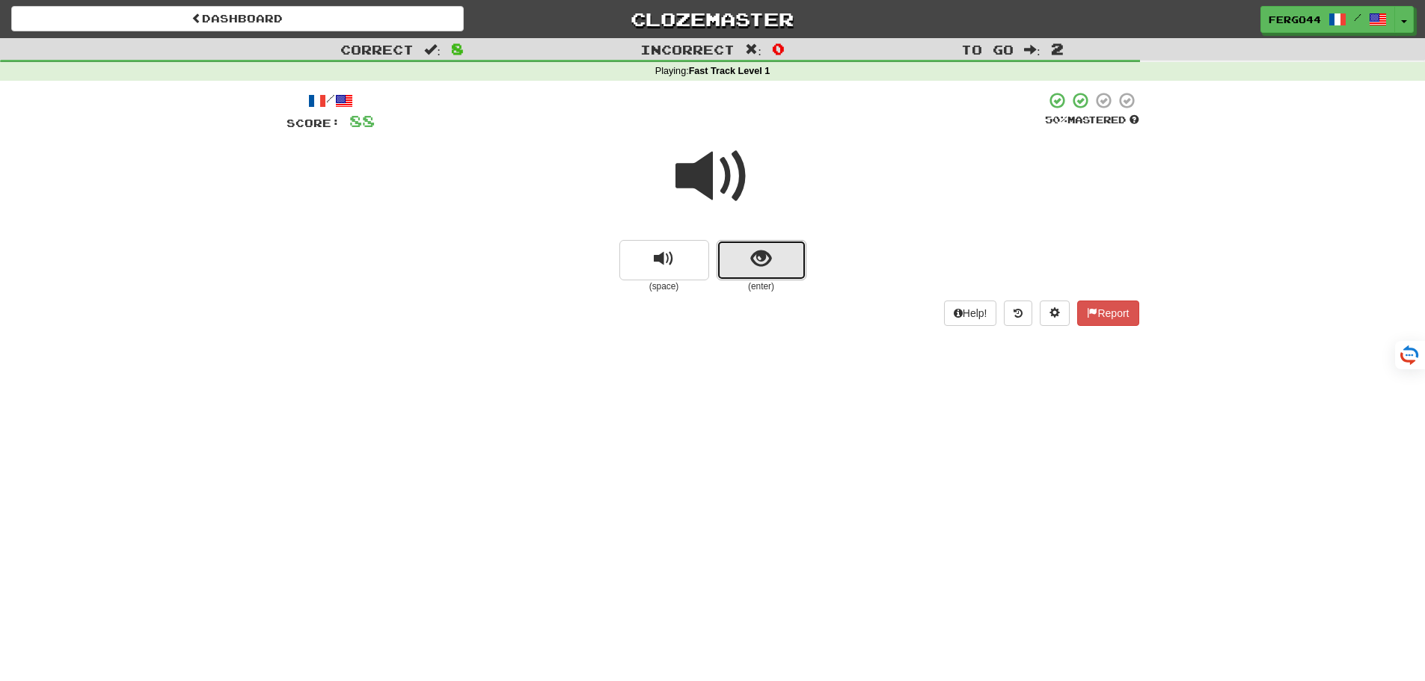
click at [770, 255] on span "show sentence" at bounding box center [761, 259] width 20 height 20
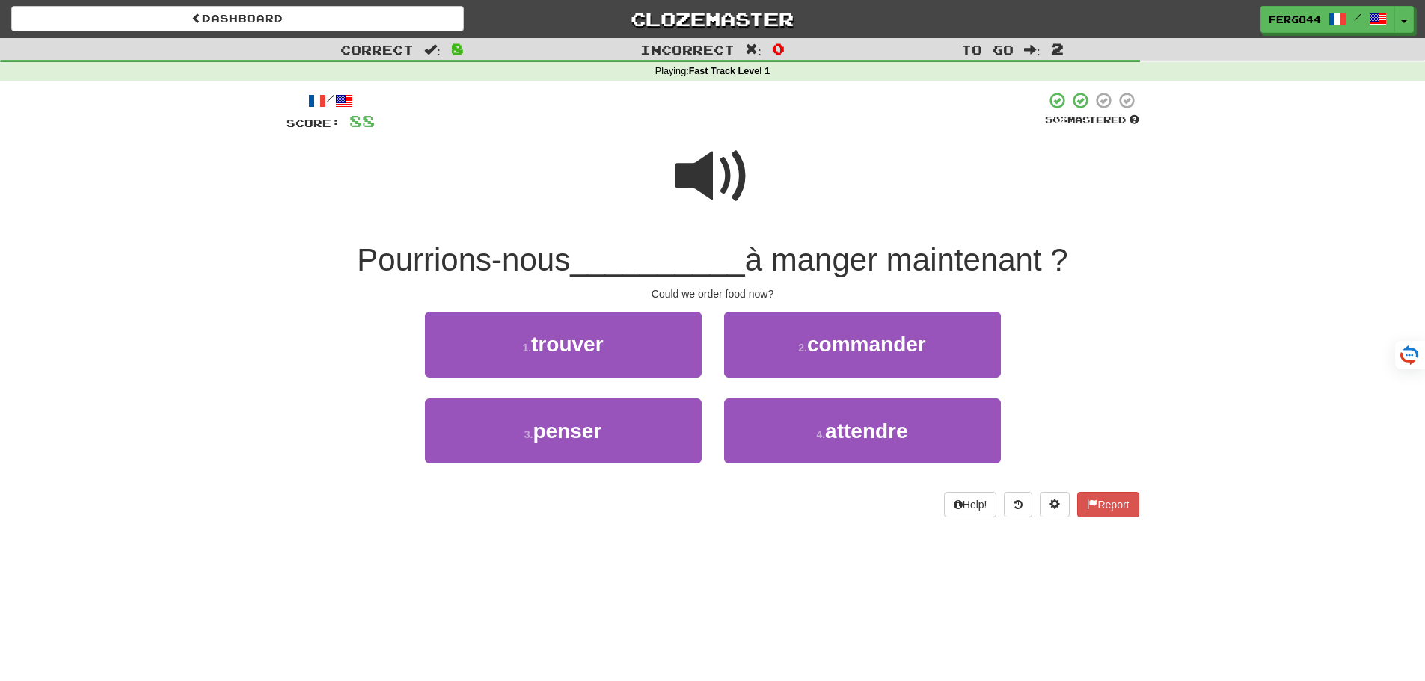
click at [684, 185] on span at bounding box center [712, 176] width 75 height 75
click at [702, 185] on span at bounding box center [712, 176] width 75 height 75
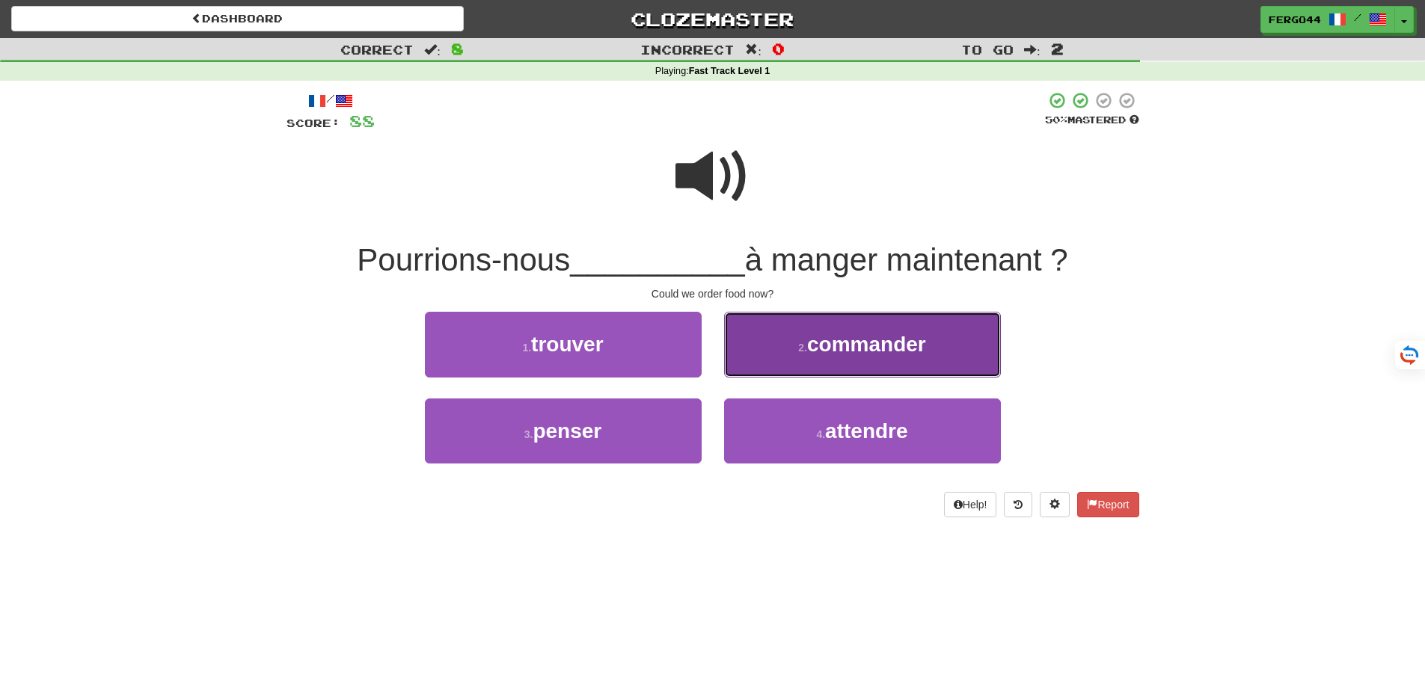
click at [842, 340] on span "commander" at bounding box center [866, 344] width 119 height 23
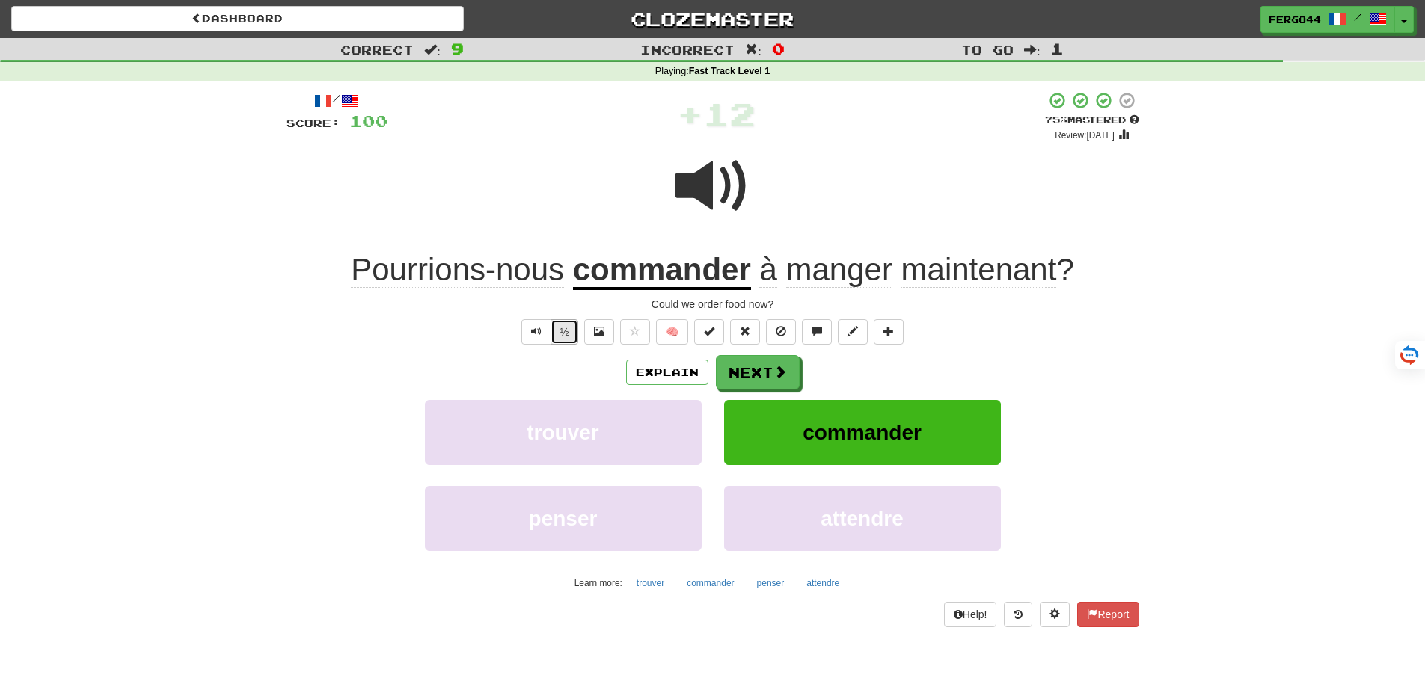
click at [557, 337] on button "½" at bounding box center [565, 331] width 28 height 25
click at [563, 334] on button "½" at bounding box center [565, 331] width 28 height 25
click at [556, 342] on button "½" at bounding box center [565, 331] width 28 height 25
click at [558, 337] on button "½" at bounding box center [565, 331] width 28 height 25
click at [766, 380] on button "Next" at bounding box center [759, 373] width 84 height 34
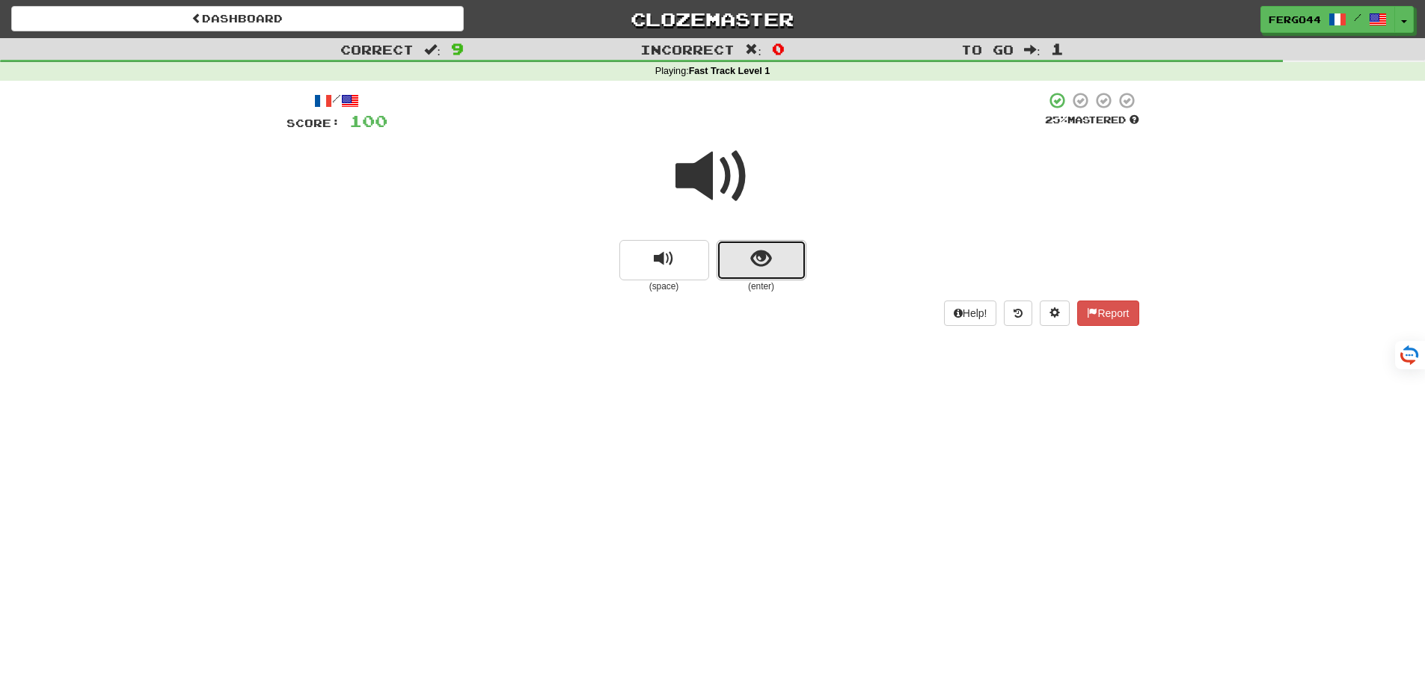
click at [761, 251] on span "show sentence" at bounding box center [761, 259] width 20 height 20
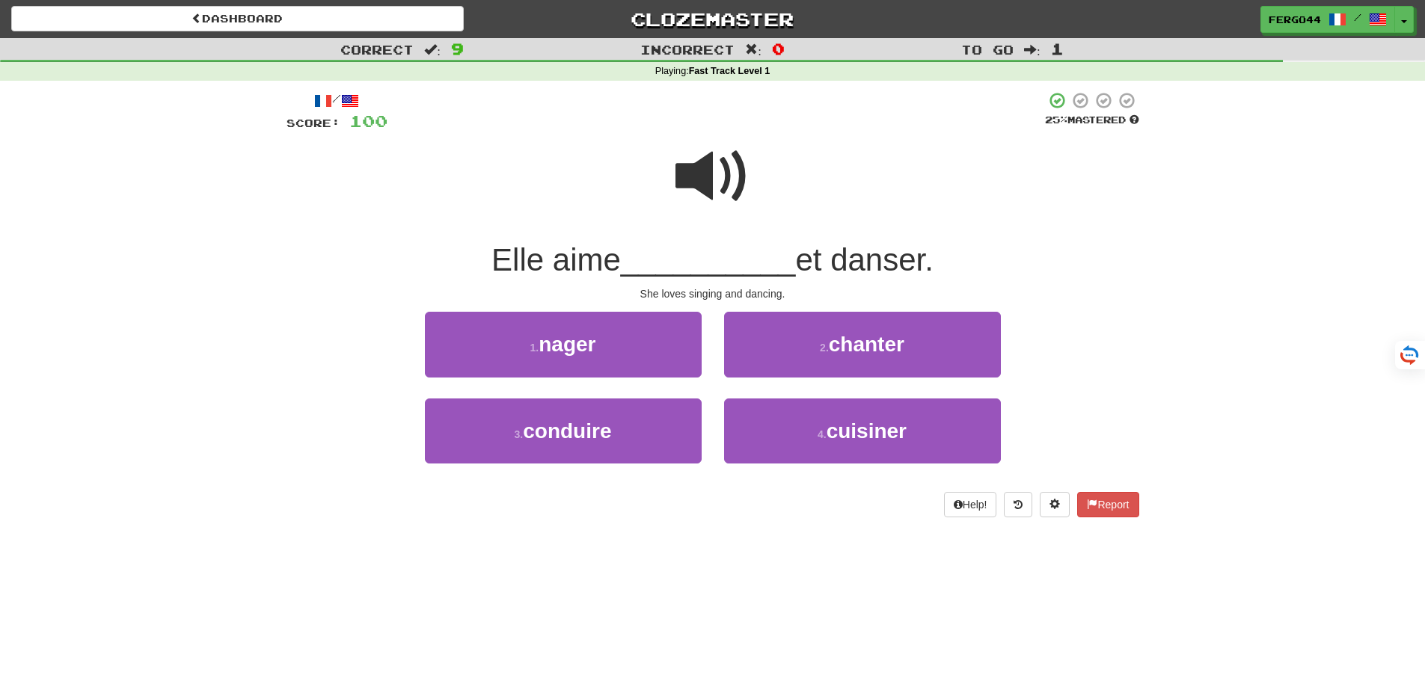
click at [699, 182] on span at bounding box center [712, 176] width 75 height 75
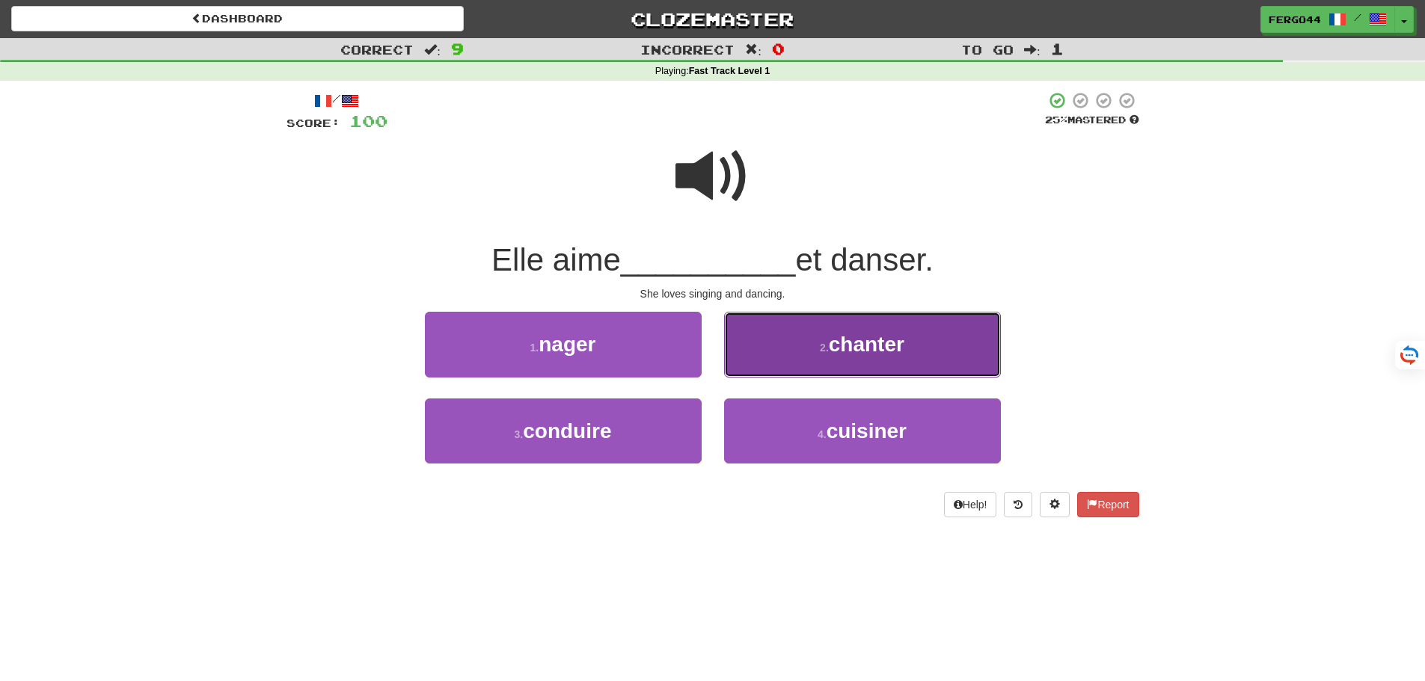
click at [847, 344] on span "chanter" at bounding box center [867, 344] width 76 height 23
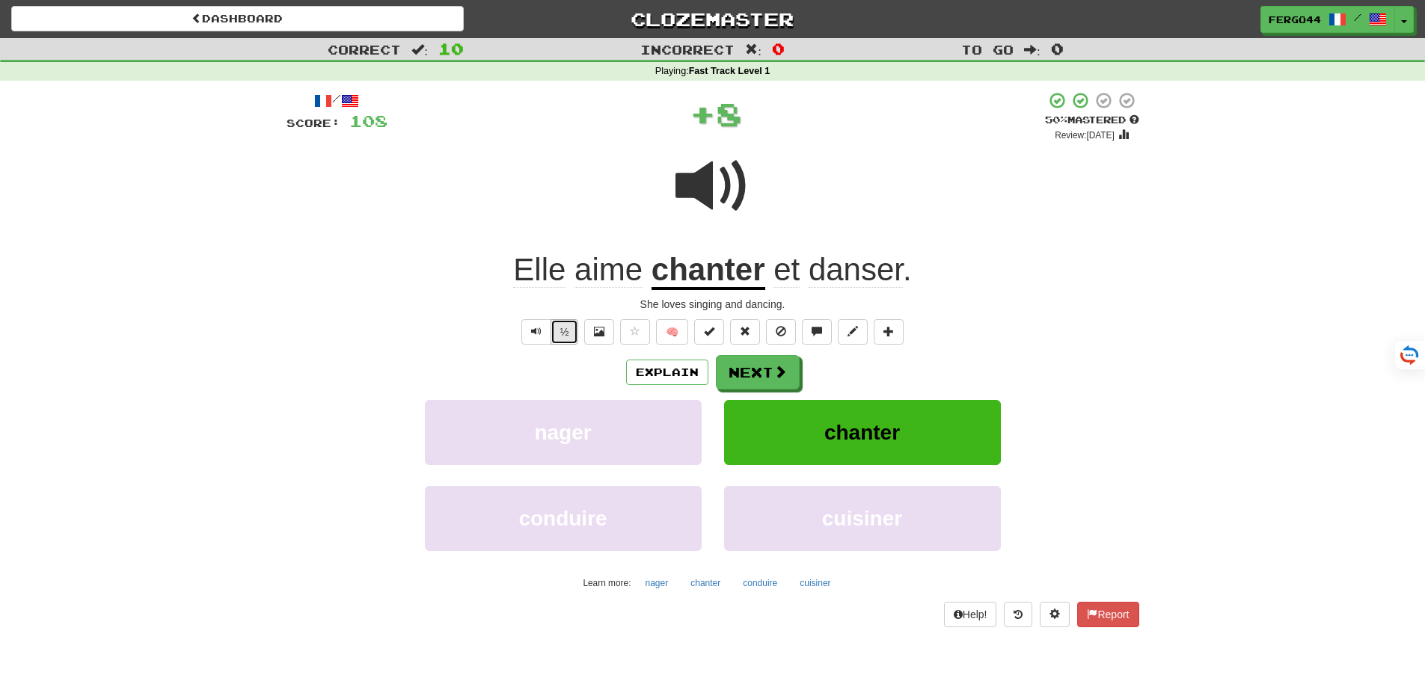
click at [566, 338] on button "½" at bounding box center [565, 331] width 28 height 25
click at [571, 331] on button "½" at bounding box center [565, 331] width 28 height 25
click at [761, 374] on button "Next" at bounding box center [759, 373] width 84 height 34
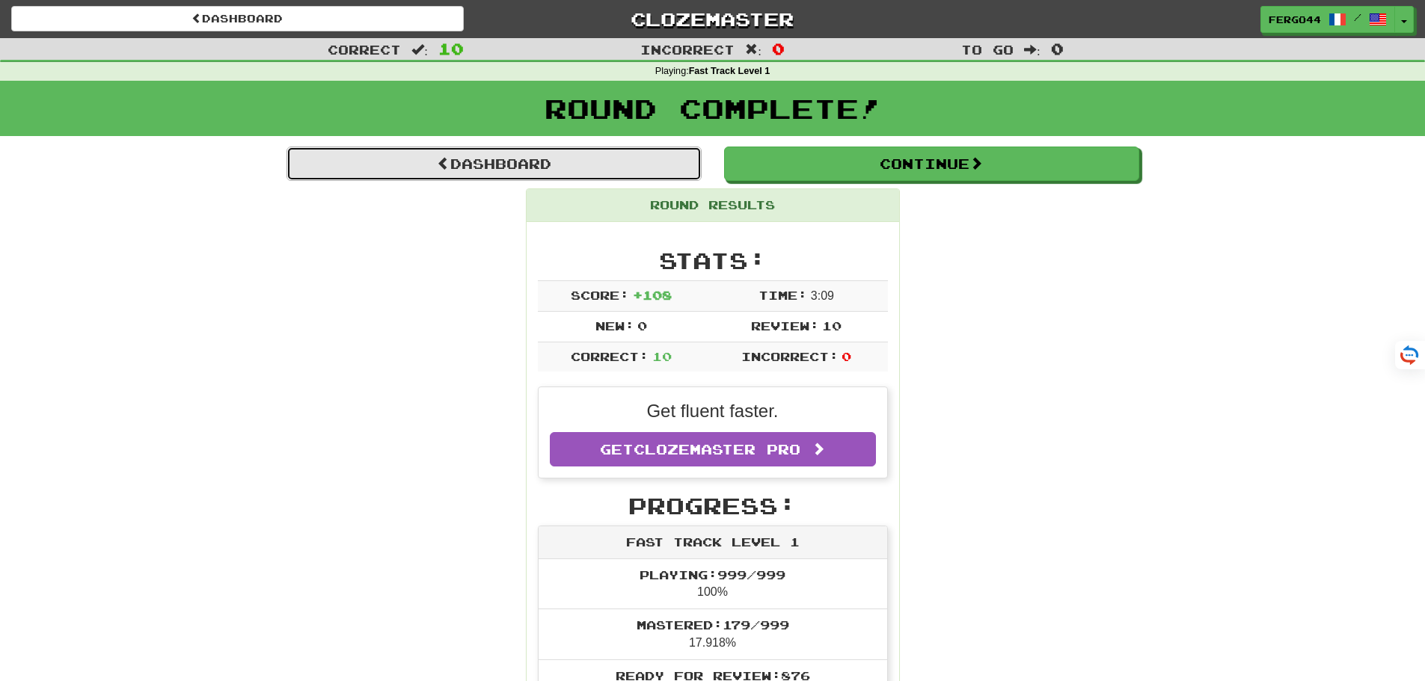
click at [513, 172] on link "Dashboard" at bounding box center [493, 164] width 415 height 34
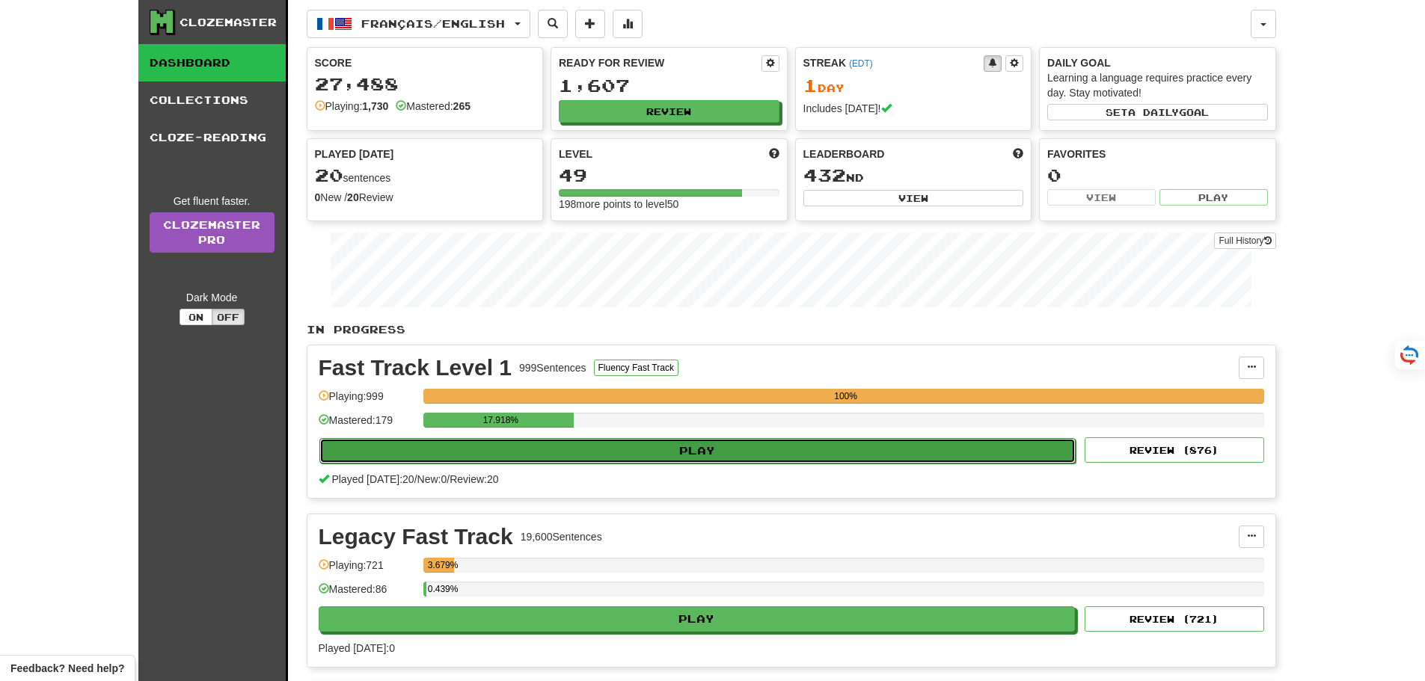
click at [693, 456] on button "Play" at bounding box center [697, 450] width 757 height 25
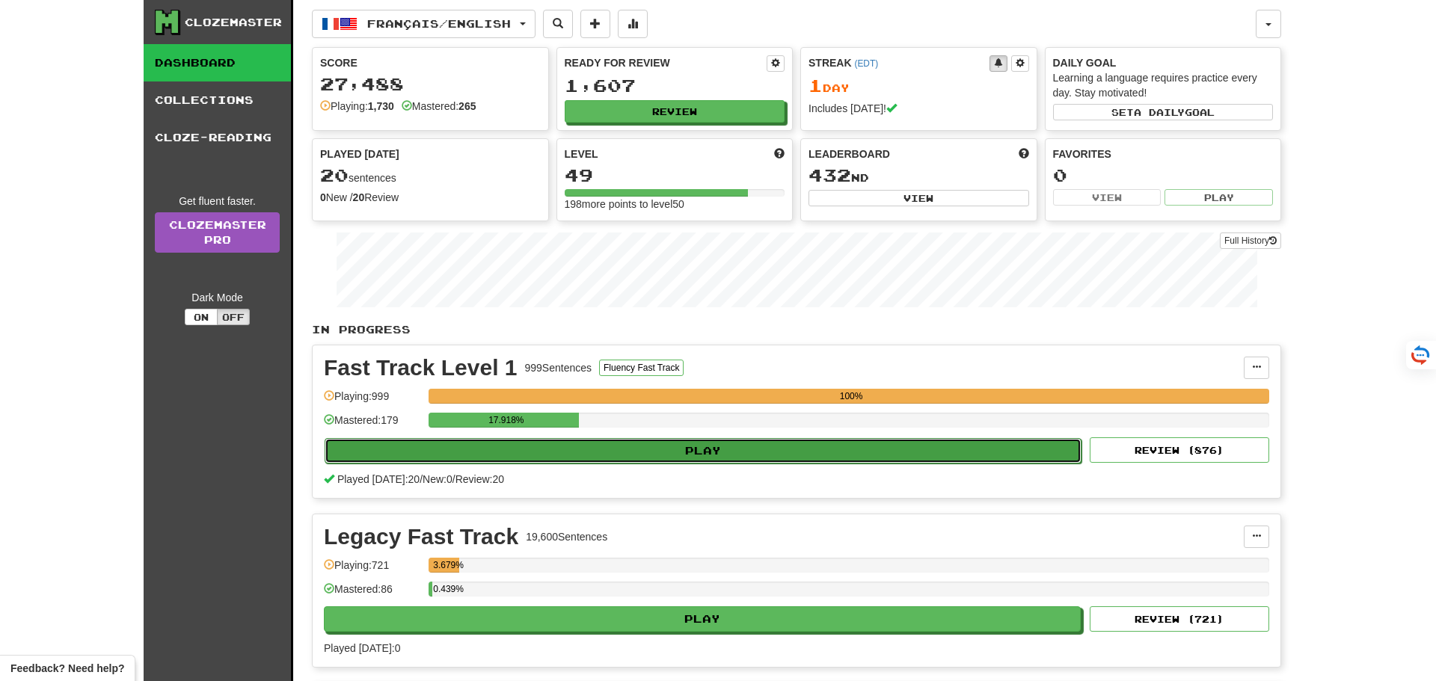
select select "**"
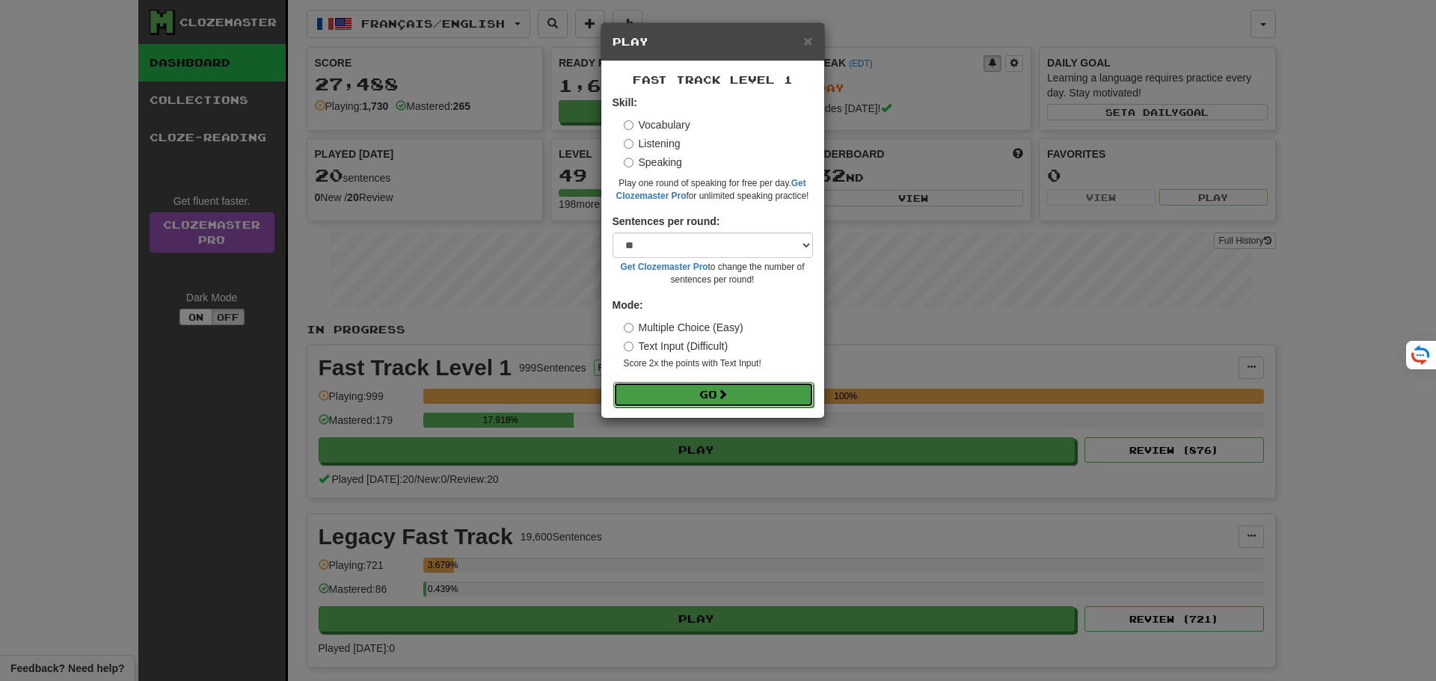
click at [706, 399] on button "Go" at bounding box center [713, 394] width 200 height 25
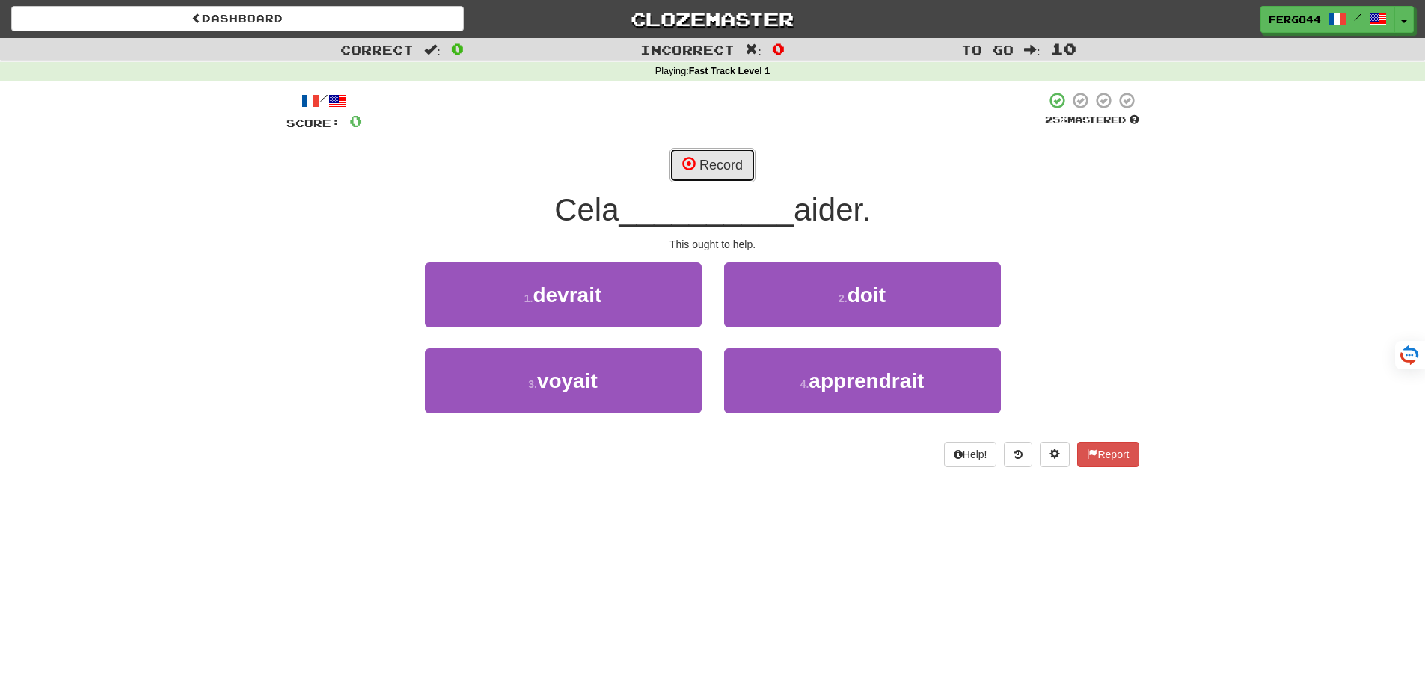
click at [710, 169] on button "Record" at bounding box center [712, 165] width 86 height 34
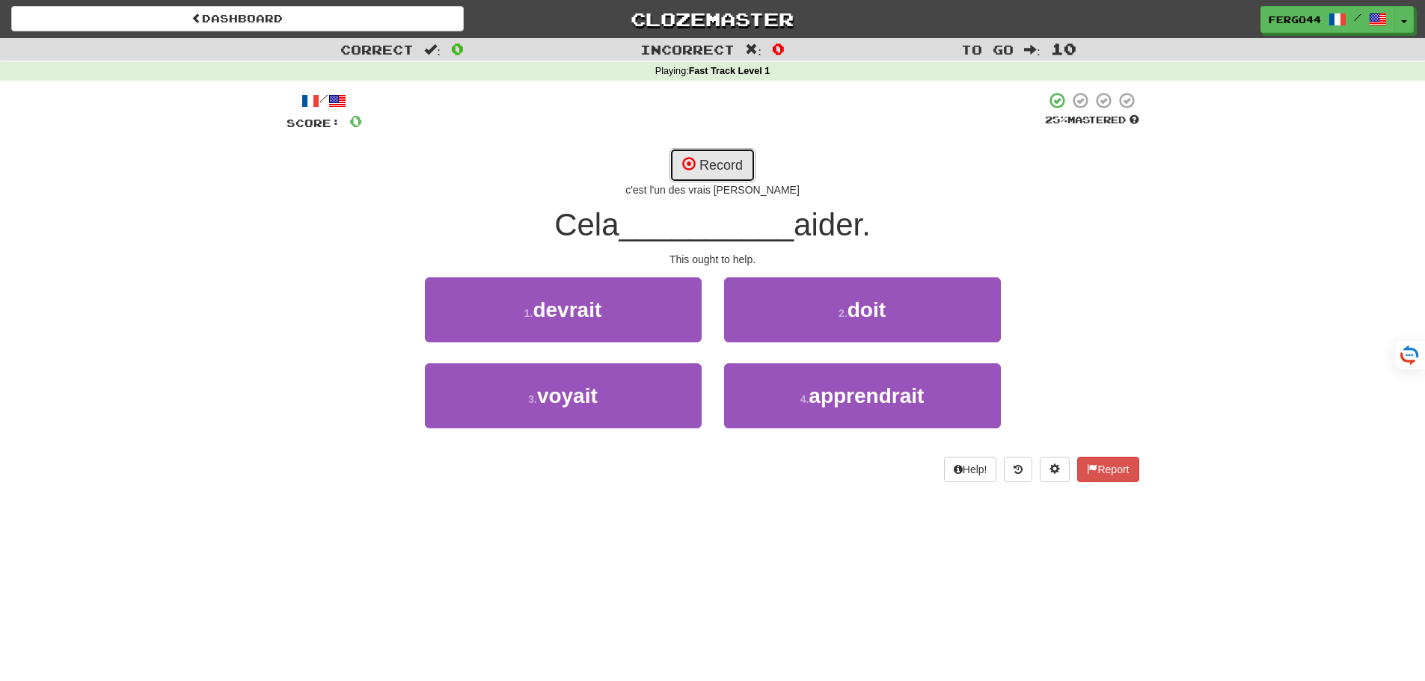
click at [726, 164] on button "Record" at bounding box center [712, 165] width 86 height 34
click at [715, 168] on button "Record" at bounding box center [712, 165] width 86 height 34
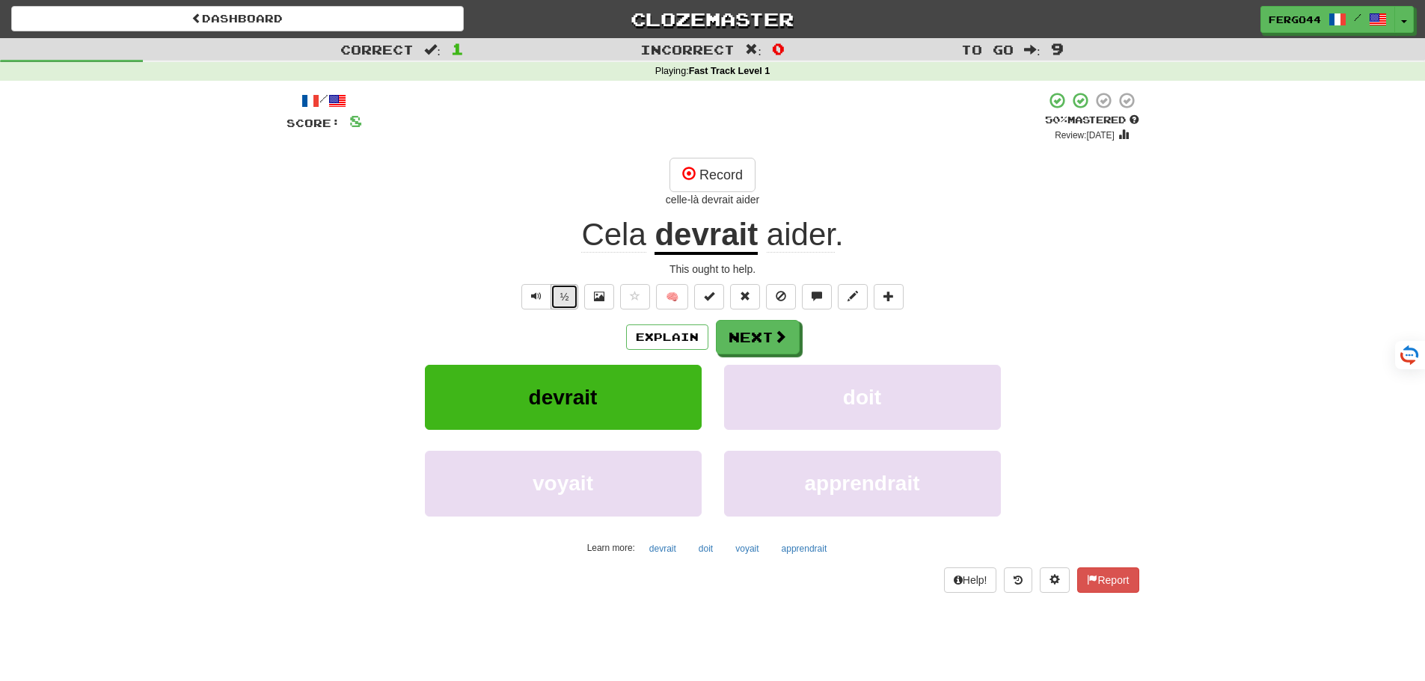
click at [565, 304] on button "½" at bounding box center [565, 296] width 28 height 25
click at [749, 336] on button "Next" at bounding box center [759, 338] width 84 height 34
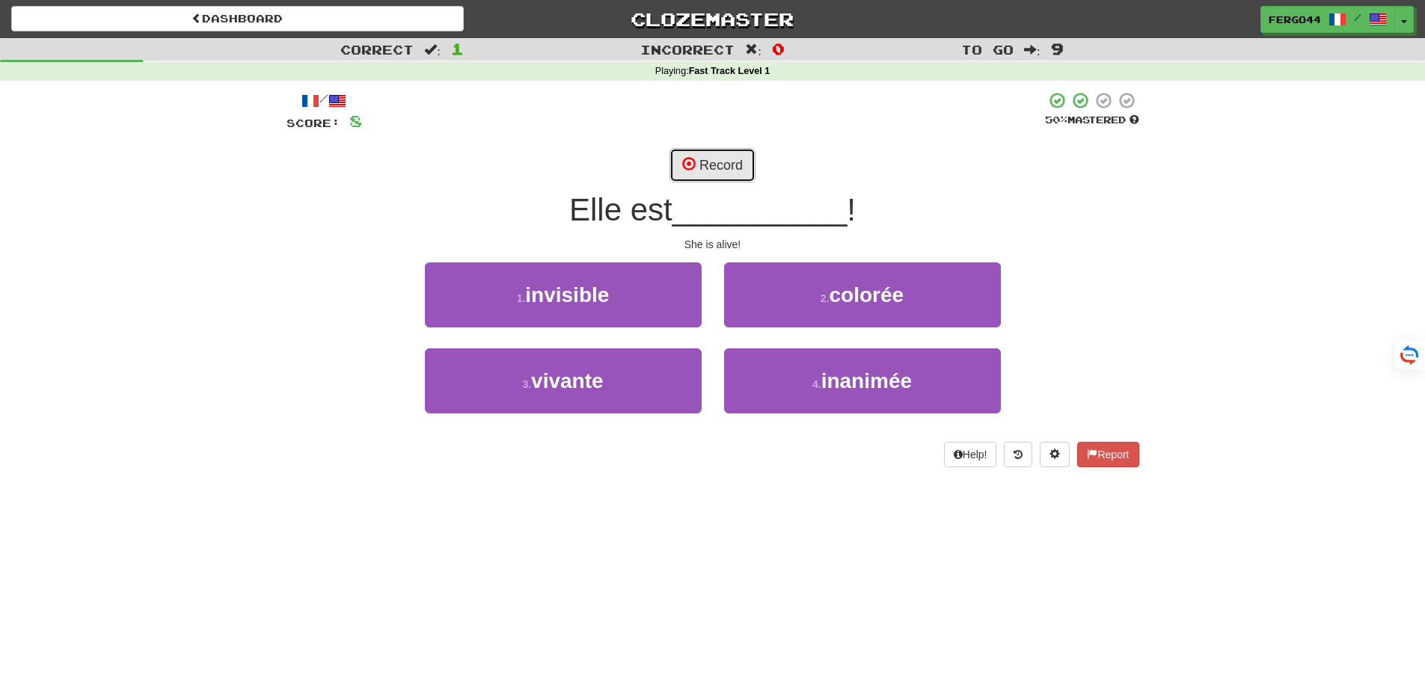
click at [718, 163] on button "Record" at bounding box center [712, 165] width 86 height 34
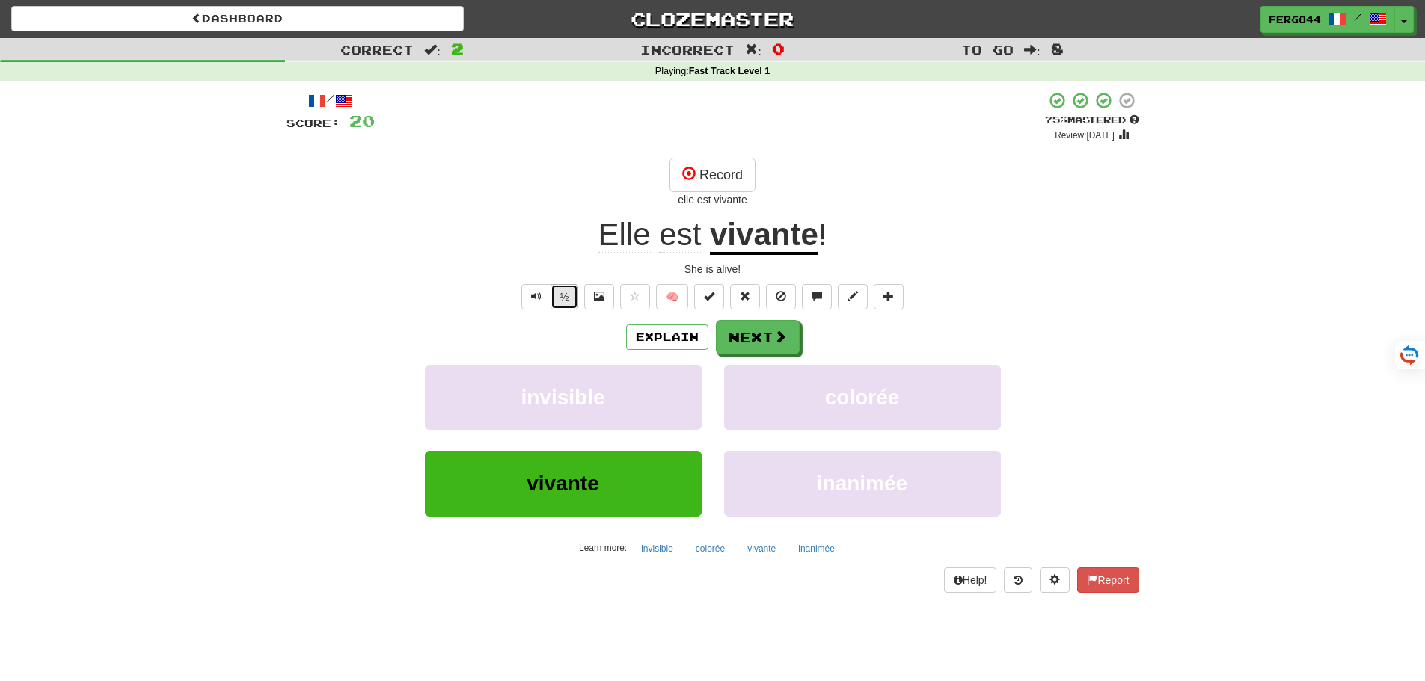
click at [567, 299] on button "½" at bounding box center [565, 296] width 28 height 25
click at [765, 334] on button "Next" at bounding box center [759, 338] width 84 height 34
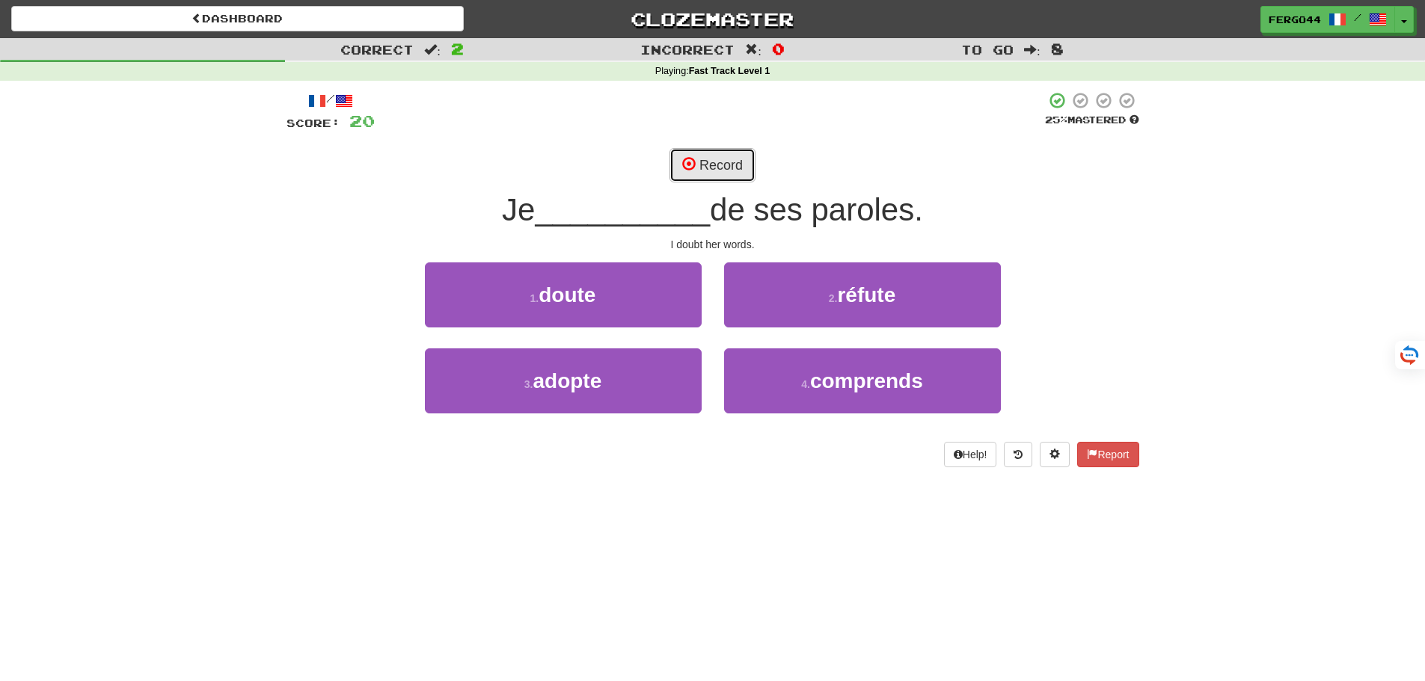
click at [721, 165] on button "Record" at bounding box center [712, 165] width 86 height 34
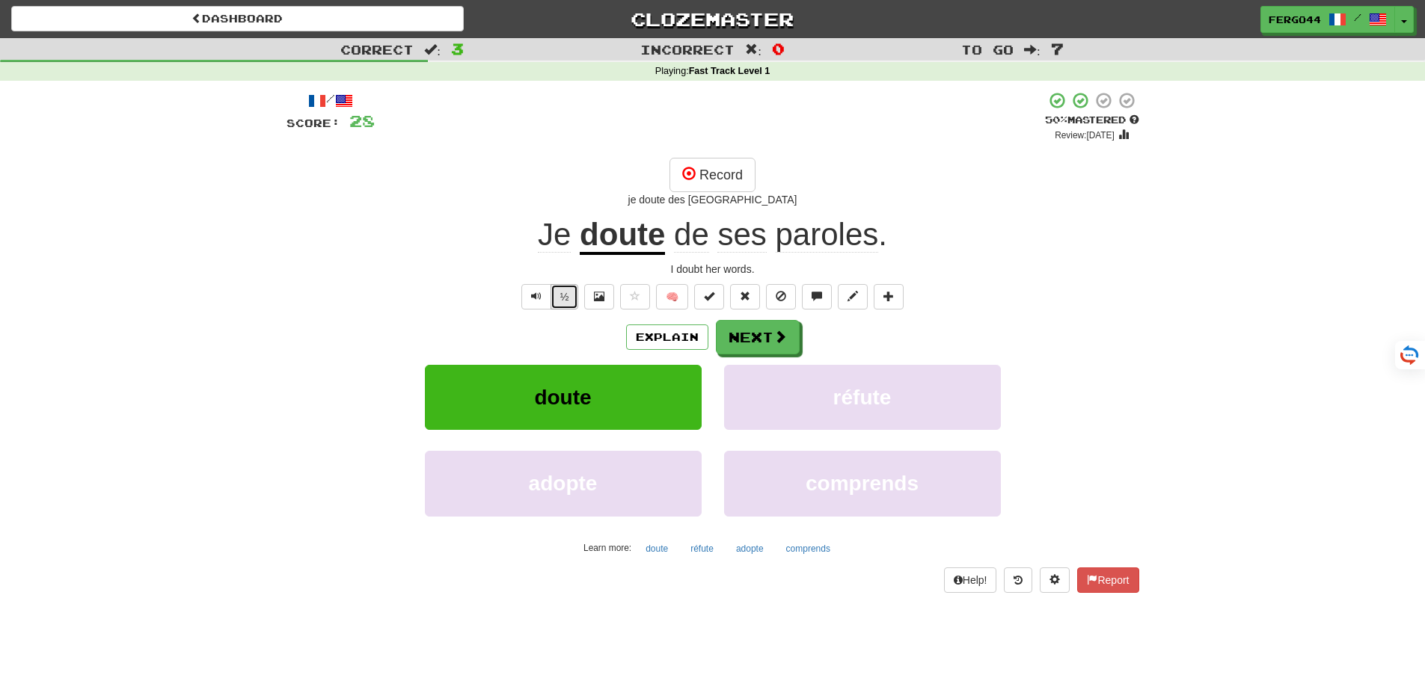
click at [566, 304] on button "½" at bounding box center [565, 296] width 28 height 25
click at [559, 298] on button "½" at bounding box center [565, 296] width 28 height 25
click at [756, 337] on button "Next" at bounding box center [759, 338] width 84 height 34
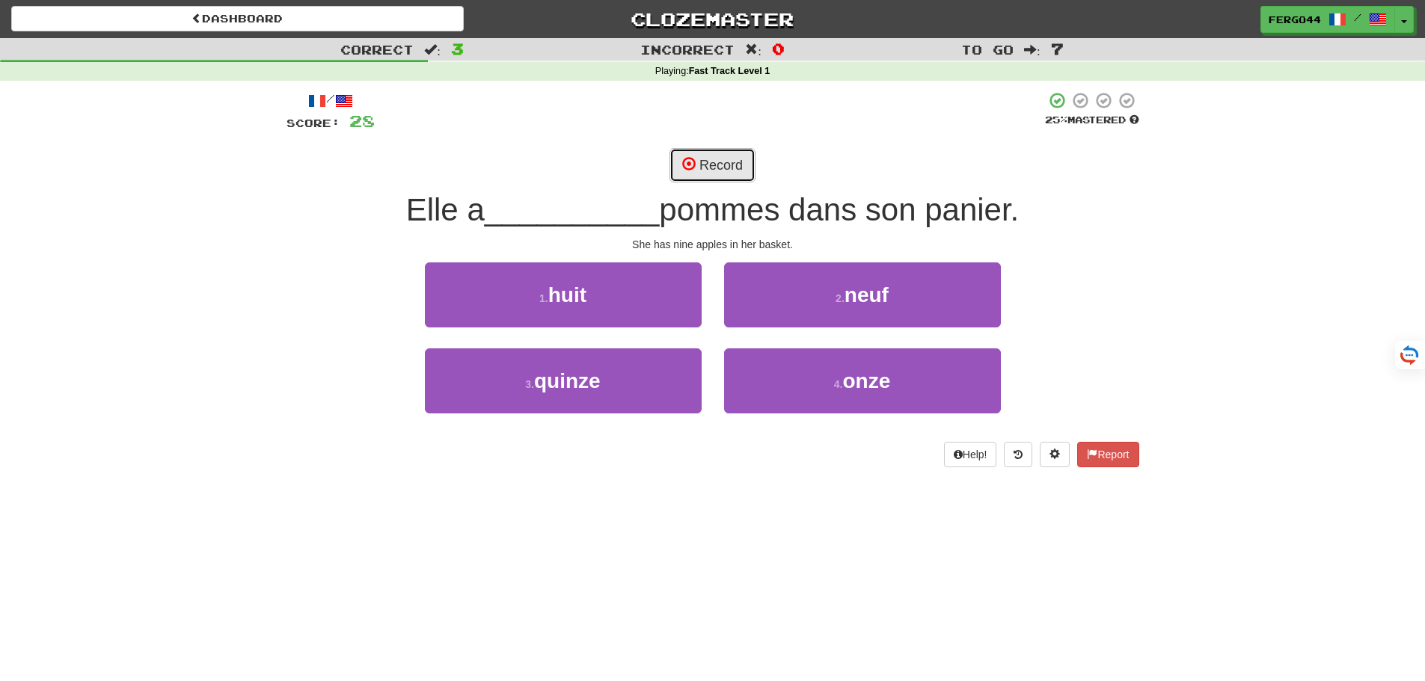
click at [712, 163] on button "Record" at bounding box center [712, 165] width 86 height 34
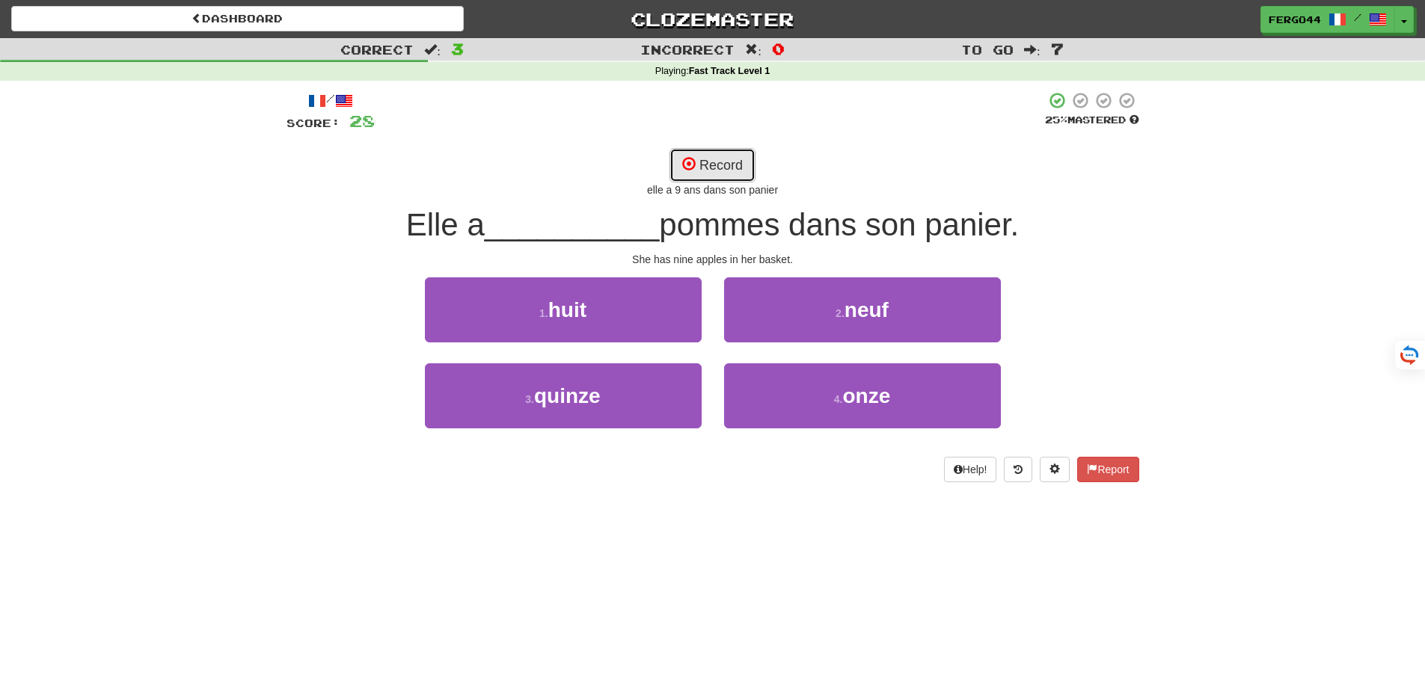
click at [723, 159] on button "Record" at bounding box center [712, 165] width 86 height 34
click at [717, 172] on button "Record" at bounding box center [712, 165] width 86 height 34
click at [720, 165] on button "Record" at bounding box center [712, 165] width 86 height 34
click at [722, 165] on button "Record" at bounding box center [712, 165] width 86 height 34
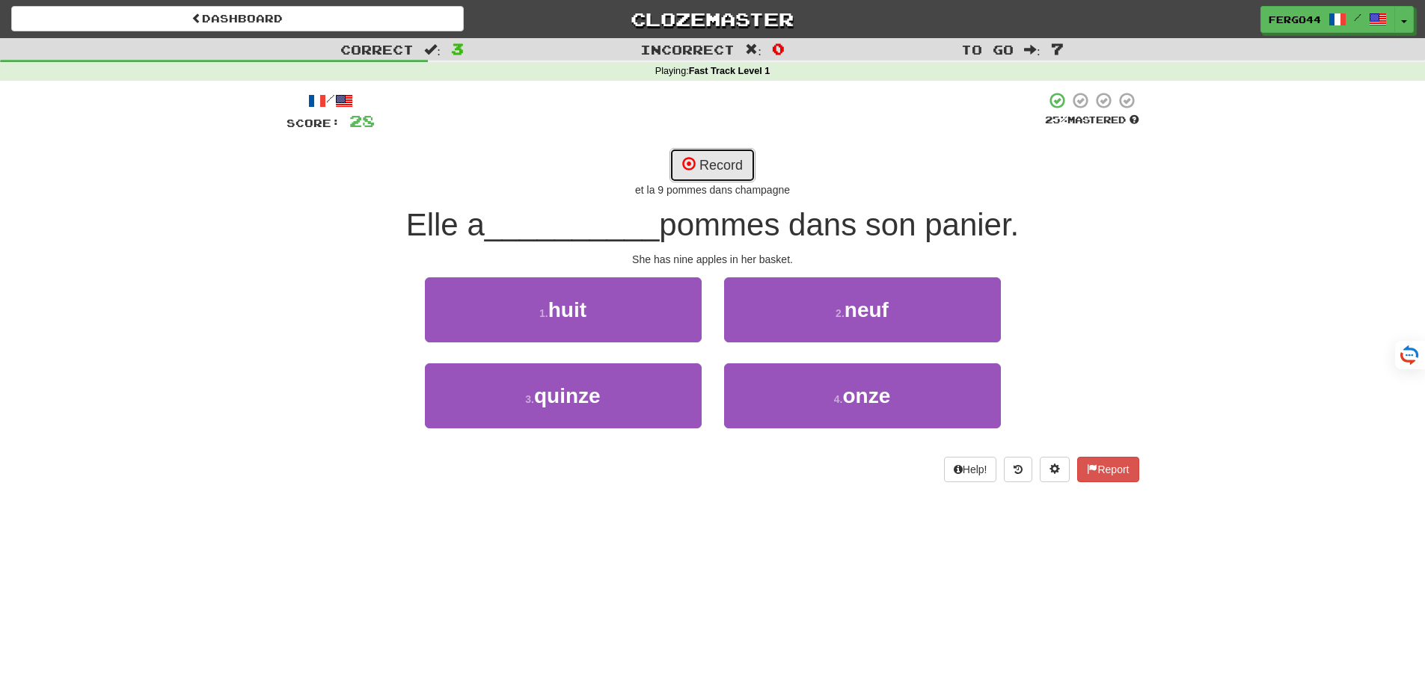
click at [716, 166] on button "Record" at bounding box center [712, 165] width 86 height 34
click at [725, 172] on button "Record" at bounding box center [712, 165] width 86 height 34
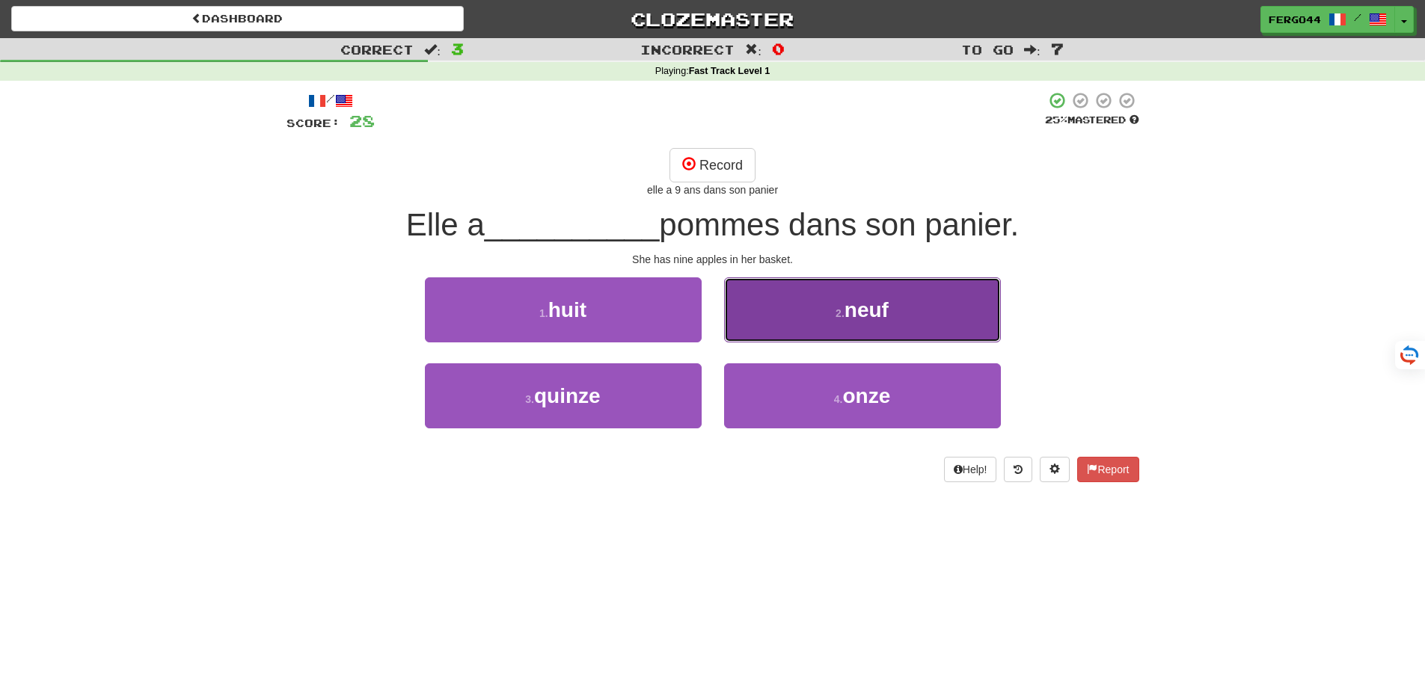
click at [864, 309] on span "neuf" at bounding box center [866, 309] width 44 height 23
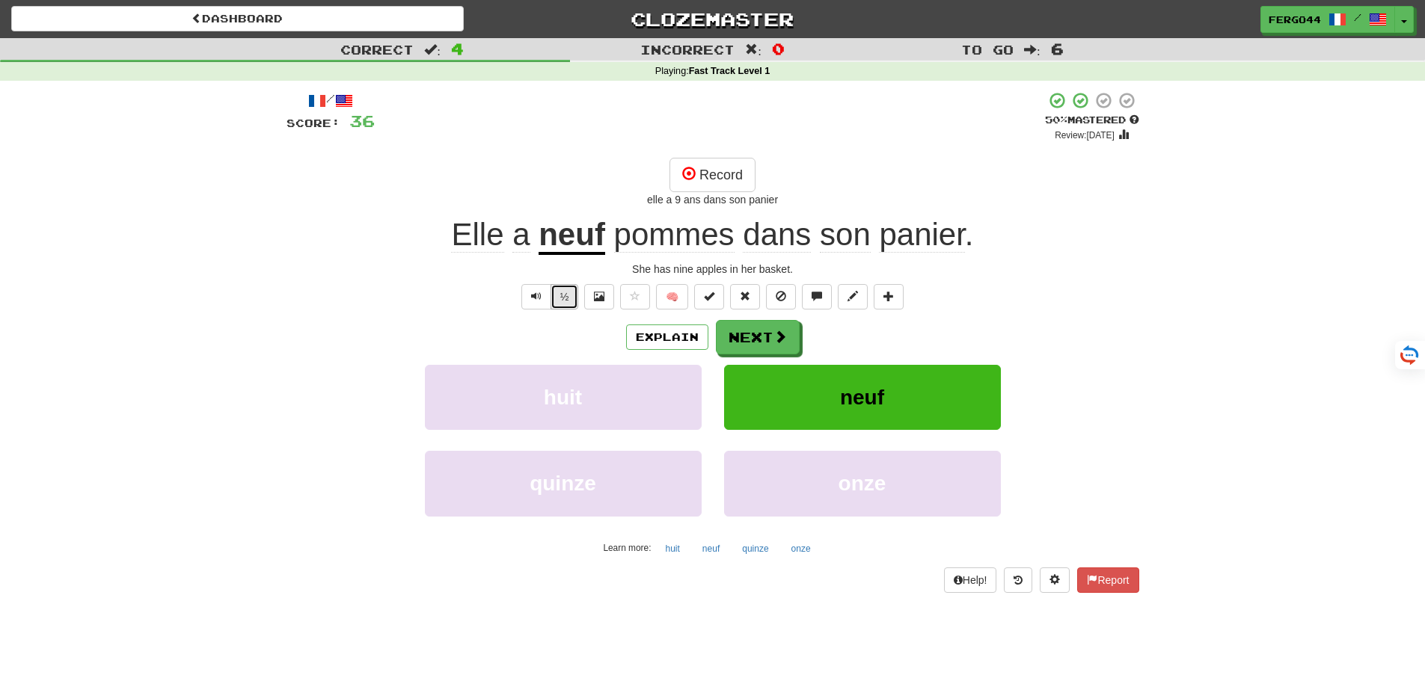
click at [567, 297] on button "½" at bounding box center [565, 296] width 28 height 25
click at [562, 295] on button "½" at bounding box center [565, 296] width 28 height 25
click at [565, 294] on button "½" at bounding box center [565, 296] width 28 height 25
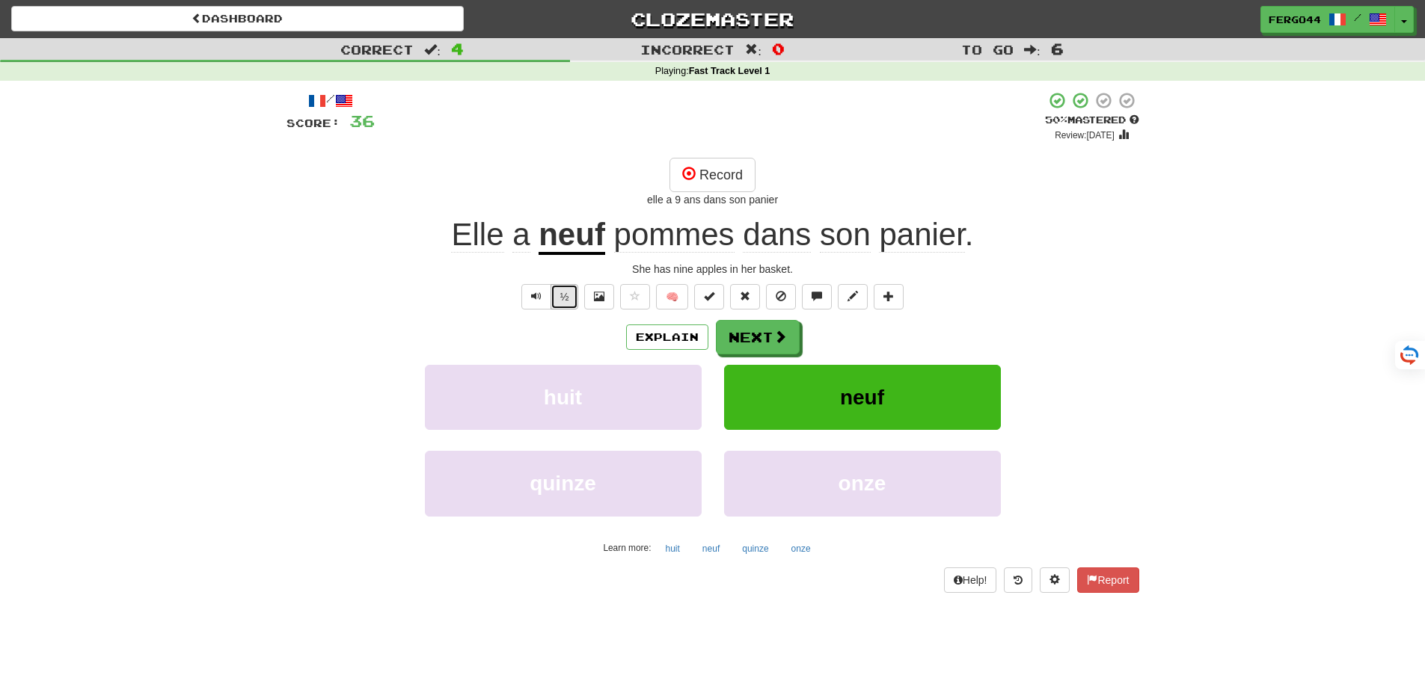
click at [563, 295] on button "½" at bounding box center [565, 296] width 28 height 25
click at [781, 343] on span at bounding box center [780, 337] width 13 height 13
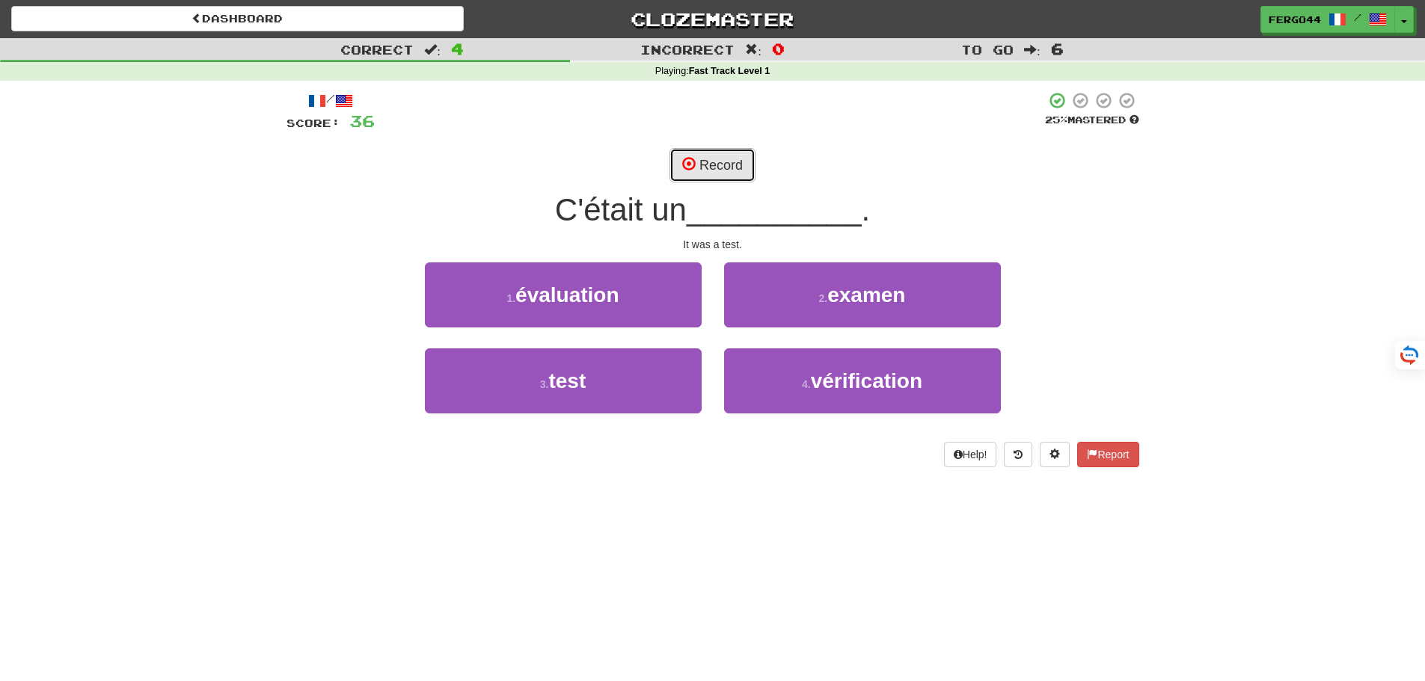
click at [716, 163] on button "Record" at bounding box center [712, 165] width 86 height 34
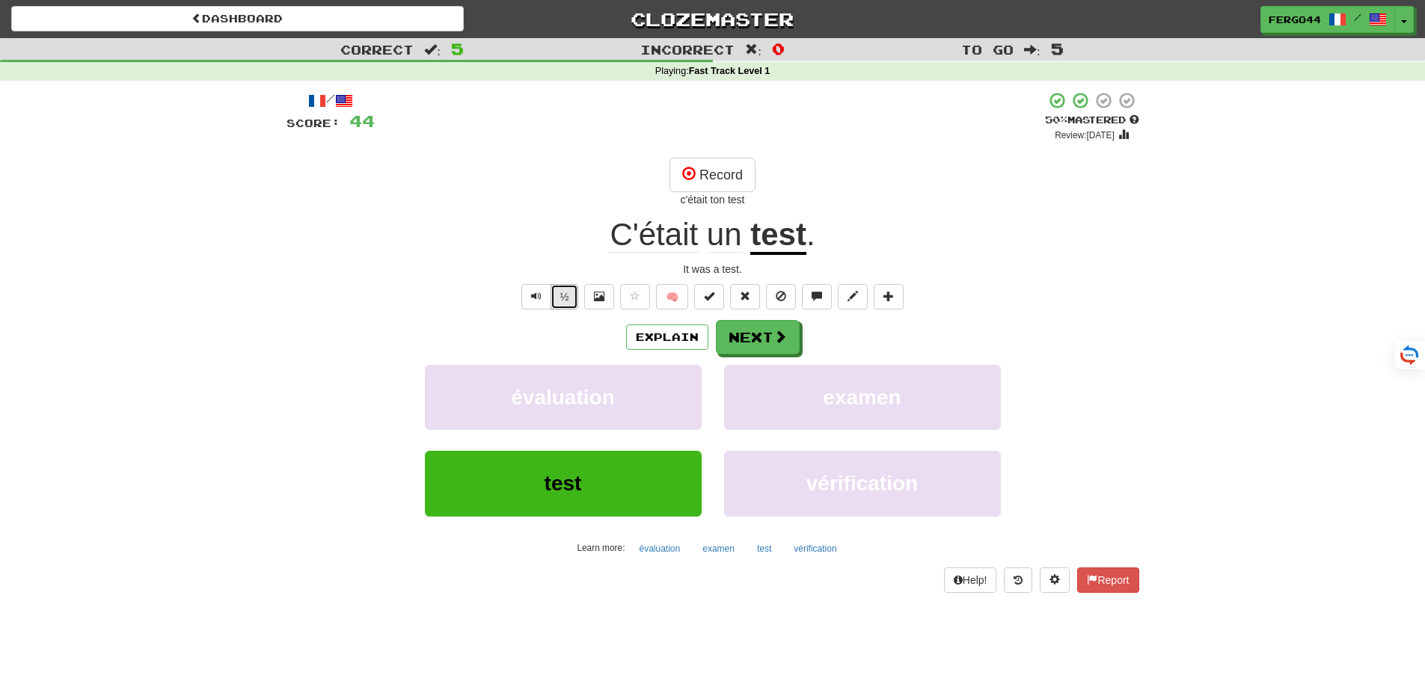
click at [562, 301] on button "½" at bounding box center [565, 296] width 28 height 25
click at [762, 341] on button "Next" at bounding box center [759, 338] width 84 height 34
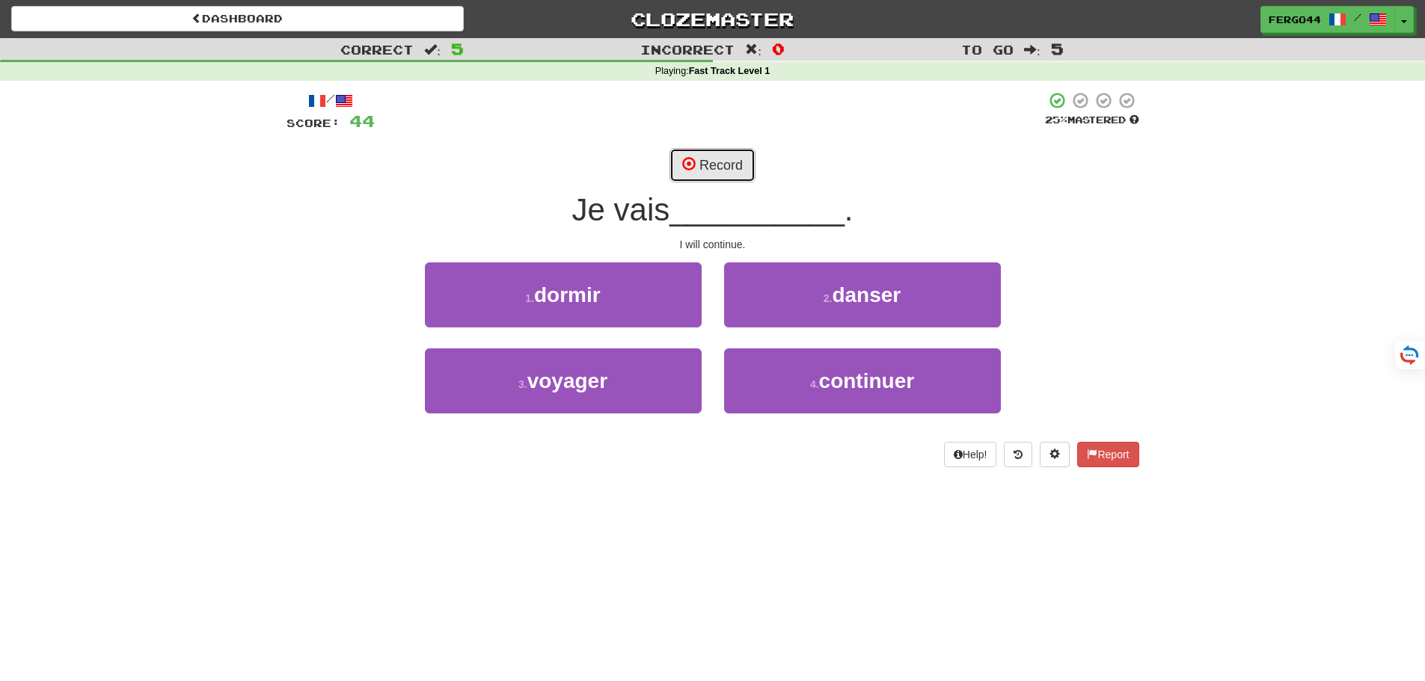
click at [714, 161] on button "Record" at bounding box center [712, 165] width 86 height 34
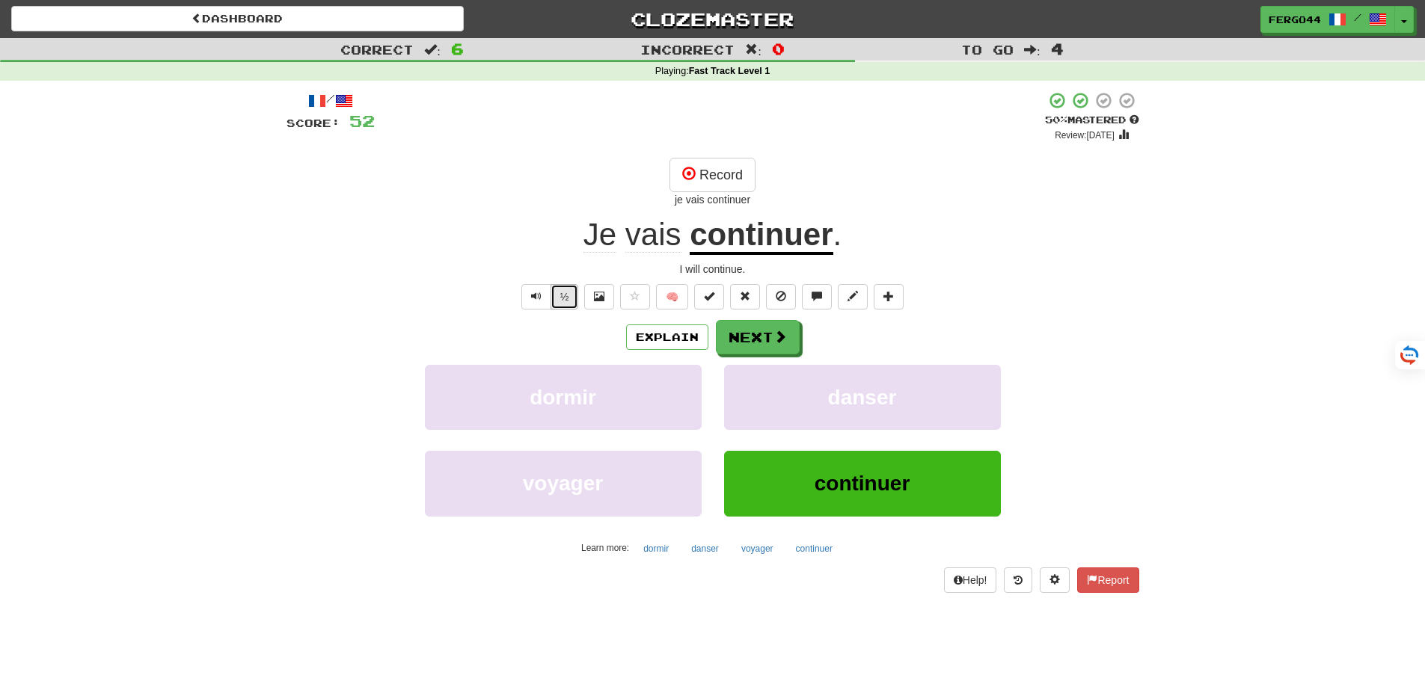
click at [562, 307] on button "½" at bounding box center [565, 296] width 28 height 25
click at [577, 298] on button "½" at bounding box center [565, 296] width 28 height 25
click at [760, 342] on button "Next" at bounding box center [759, 338] width 84 height 34
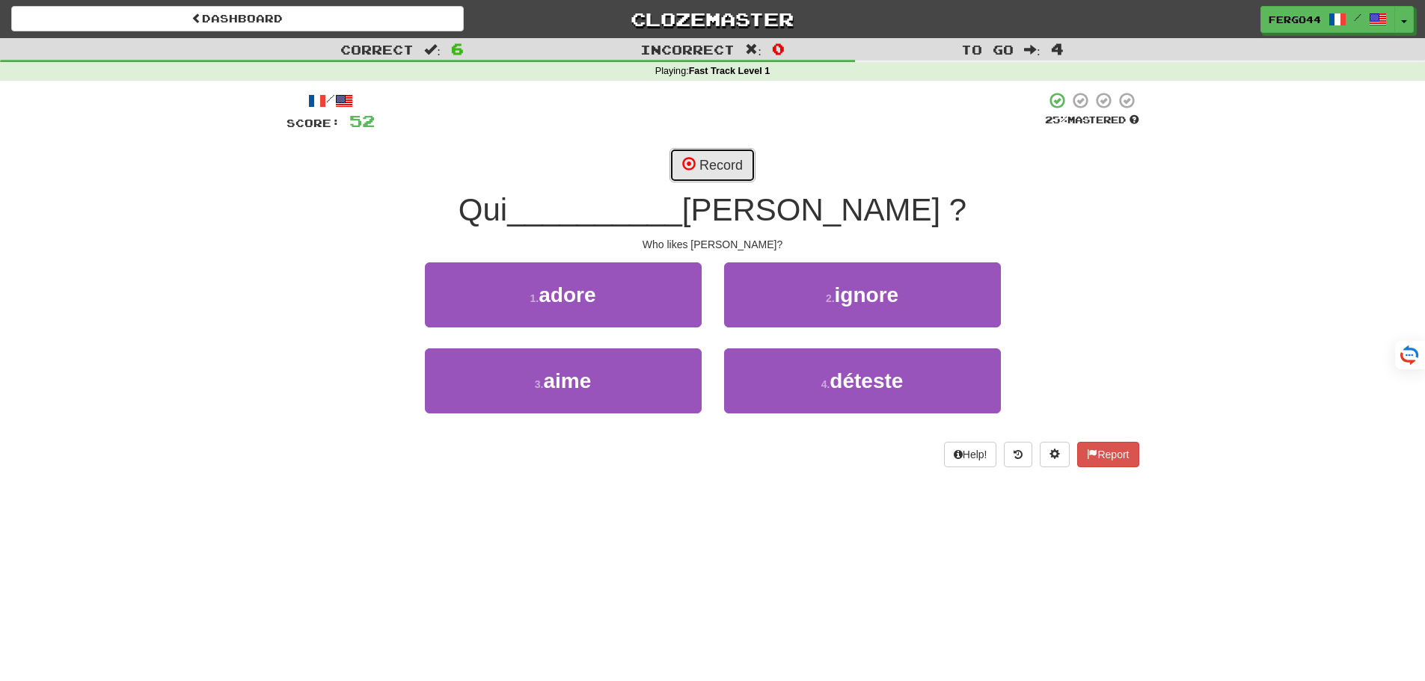
click at [714, 163] on button "Record" at bounding box center [712, 165] width 86 height 34
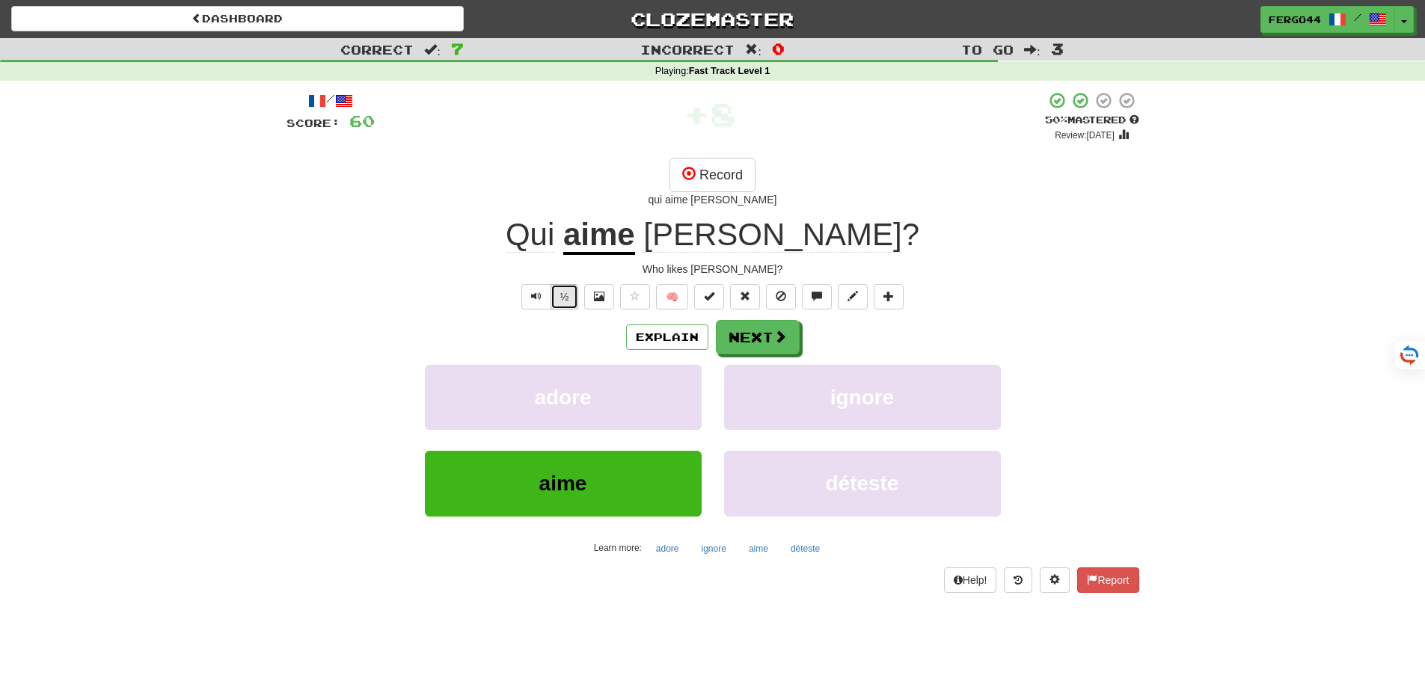
click at [569, 301] on button "½" at bounding box center [565, 296] width 28 height 25
click at [767, 343] on button "Next" at bounding box center [759, 338] width 84 height 34
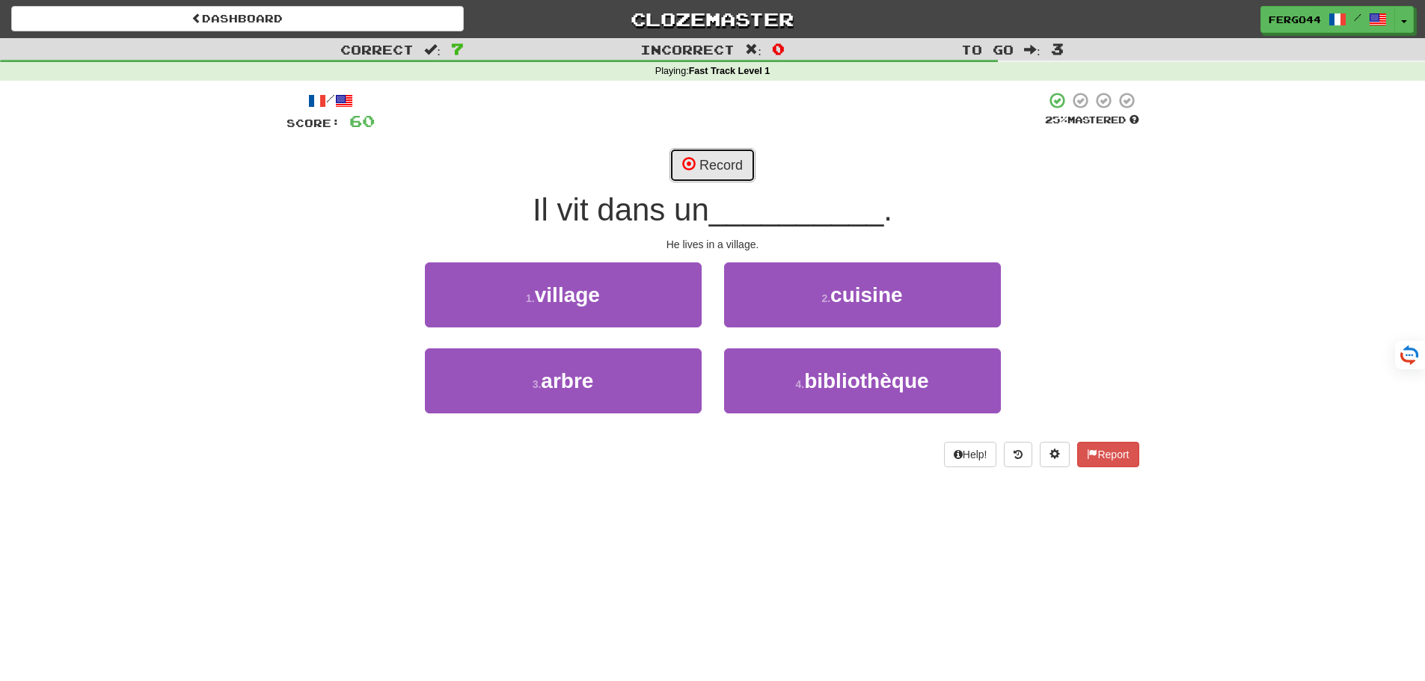
click at [718, 171] on button "Record" at bounding box center [712, 165] width 86 height 34
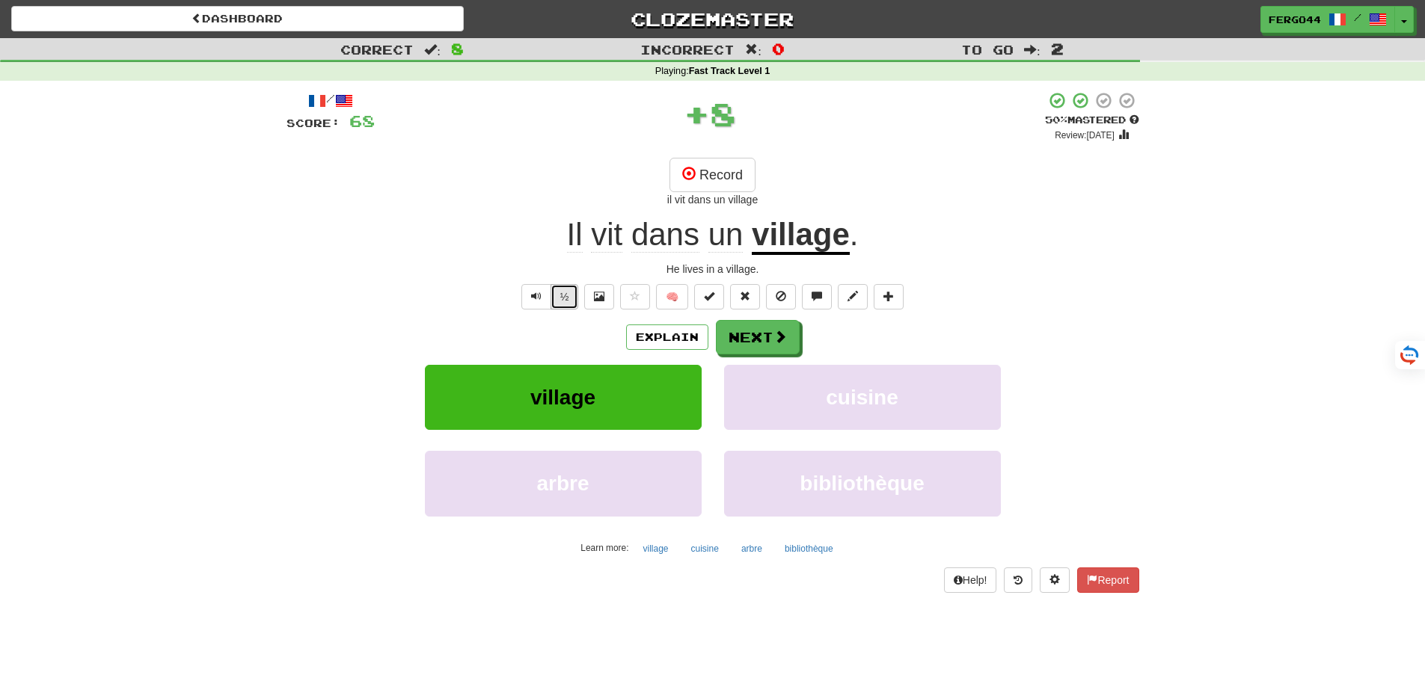
click at [562, 298] on button "½" at bounding box center [565, 296] width 28 height 25
click at [559, 298] on button "½" at bounding box center [565, 296] width 28 height 25
click at [557, 303] on button "½" at bounding box center [565, 296] width 28 height 25
click at [755, 347] on button "Next" at bounding box center [759, 338] width 84 height 34
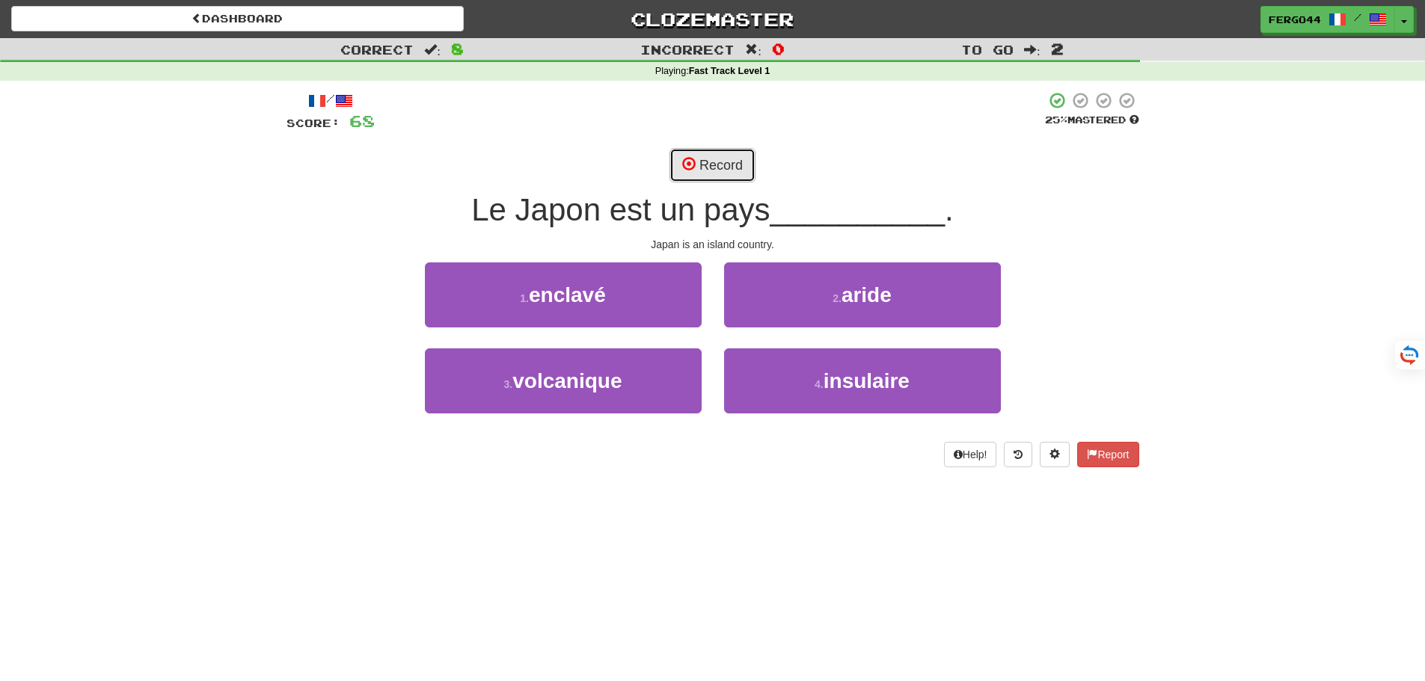
drag, startPoint x: 722, startPoint y: 169, endPoint x: 951, endPoint y: 199, distance: 230.8
click at [723, 169] on button "Record" at bounding box center [712, 165] width 86 height 34
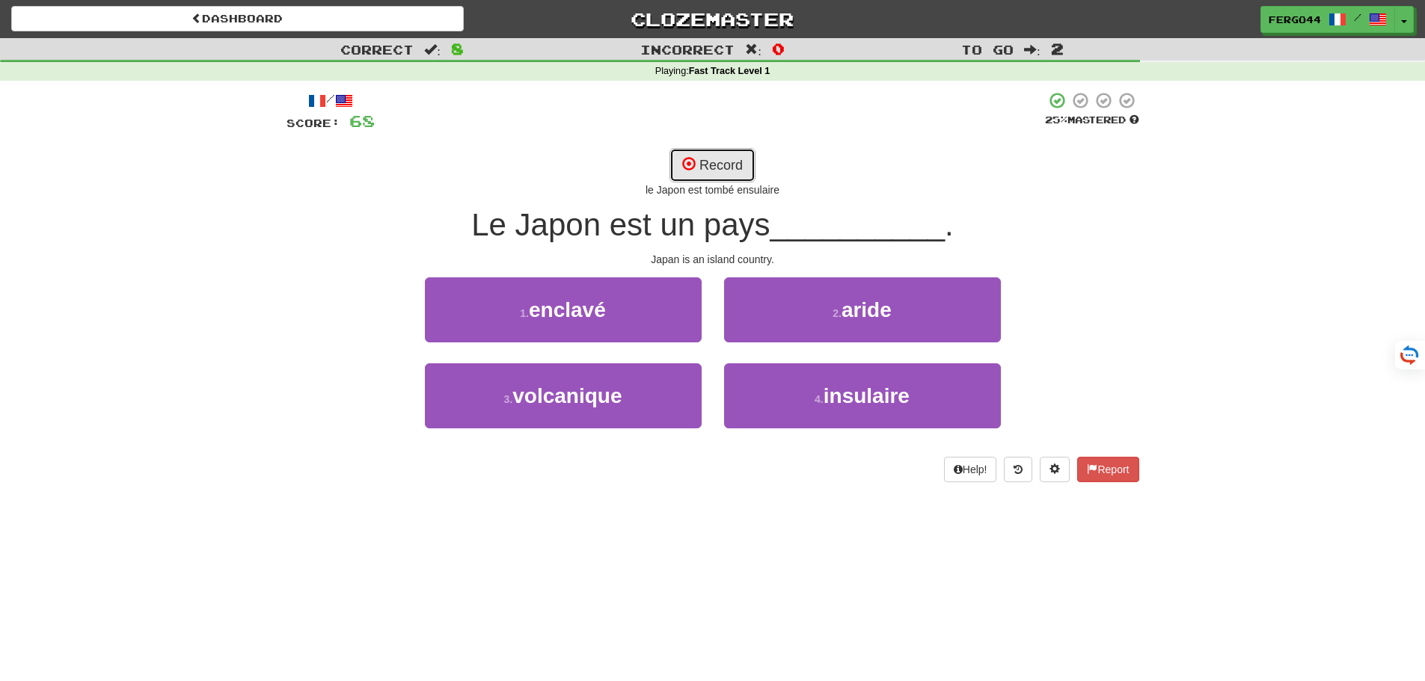
click at [723, 165] on button "Record" at bounding box center [712, 165] width 86 height 34
click at [722, 173] on button "Record" at bounding box center [712, 165] width 86 height 34
click at [717, 164] on button "Record" at bounding box center [712, 165] width 86 height 34
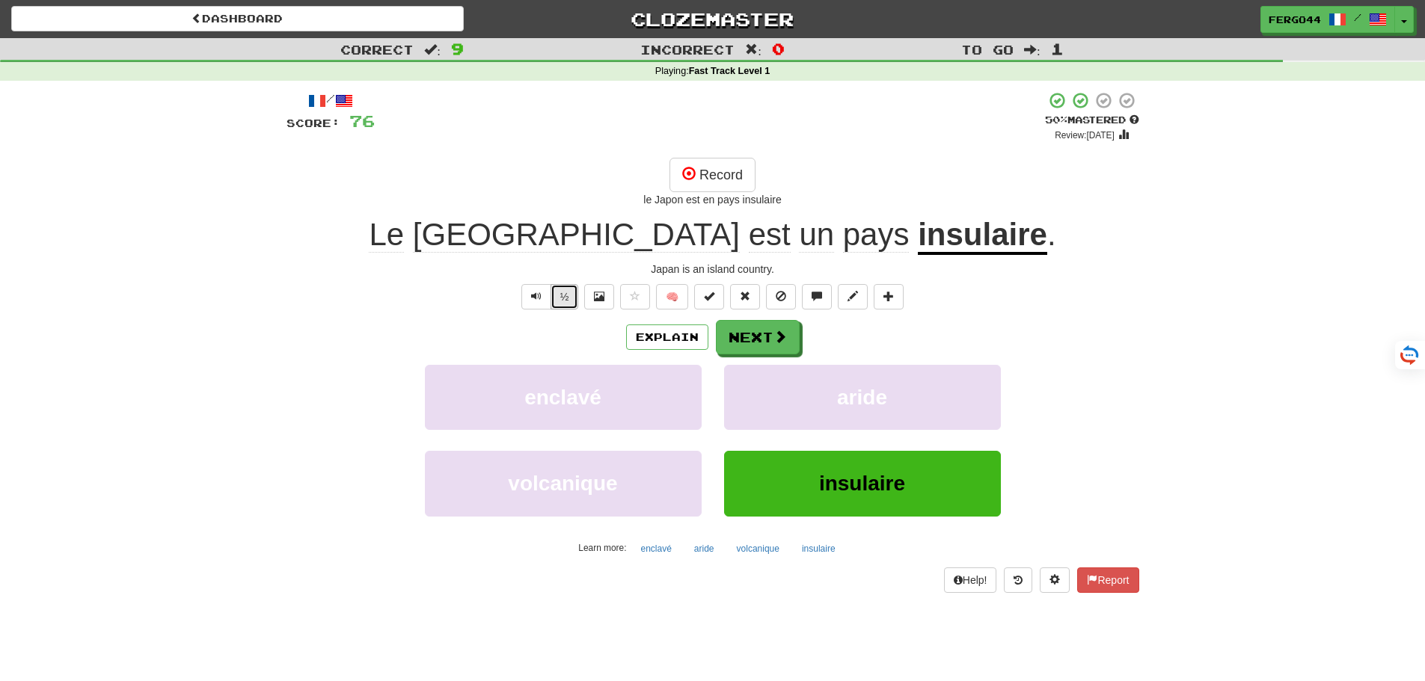
click at [561, 304] on button "½" at bounding box center [565, 296] width 28 height 25
click at [568, 296] on button "½" at bounding box center [565, 296] width 28 height 25
click at [569, 292] on button "½" at bounding box center [565, 296] width 28 height 25
click at [762, 339] on button "Next" at bounding box center [759, 338] width 84 height 34
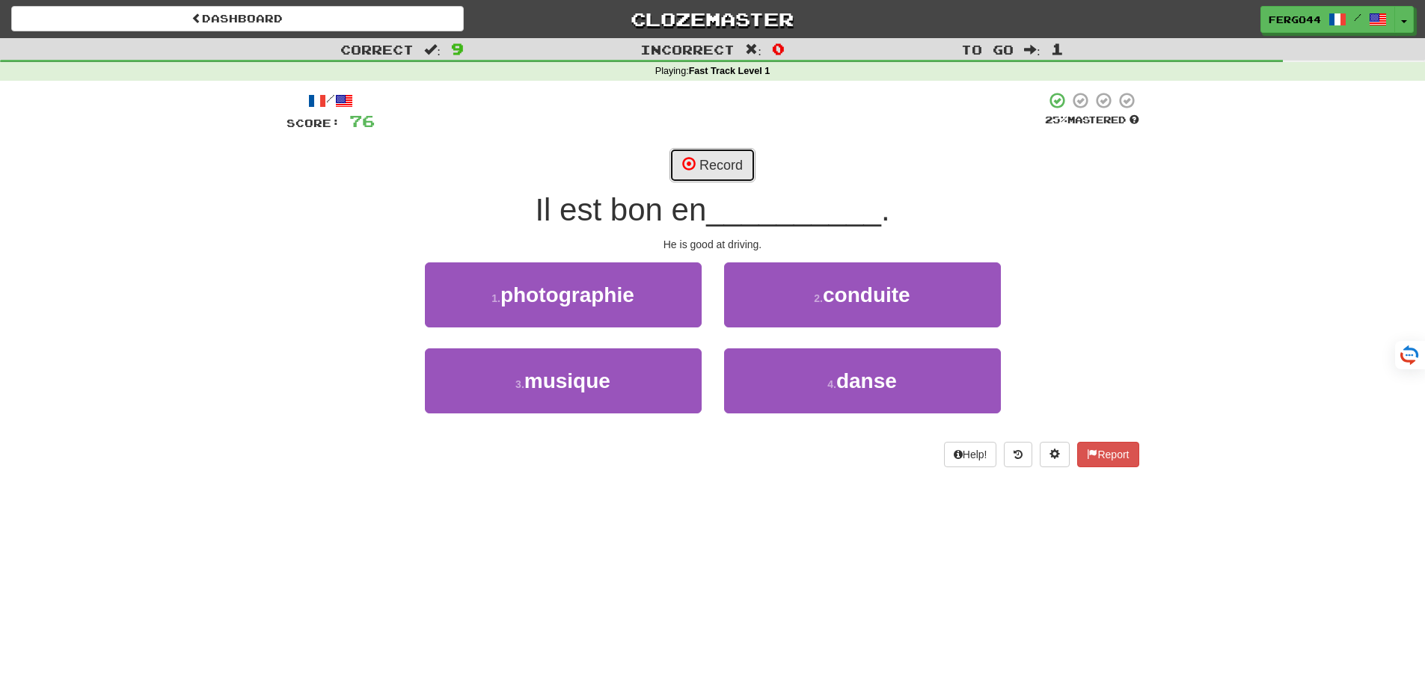
click at [718, 171] on button "Record" at bounding box center [712, 165] width 86 height 34
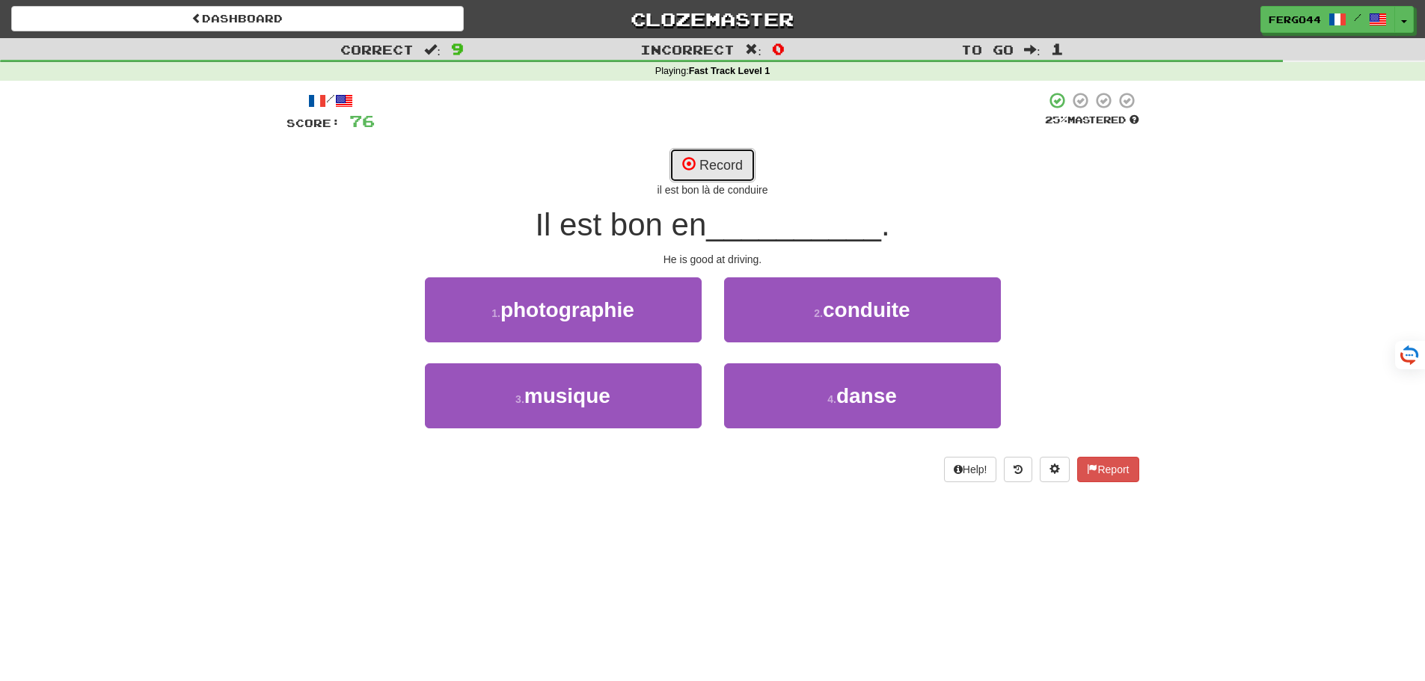
drag, startPoint x: 708, startPoint y: 170, endPoint x: 723, endPoint y: 169, distance: 15.0
click at [710, 169] on button "Record" at bounding box center [712, 165] width 86 height 34
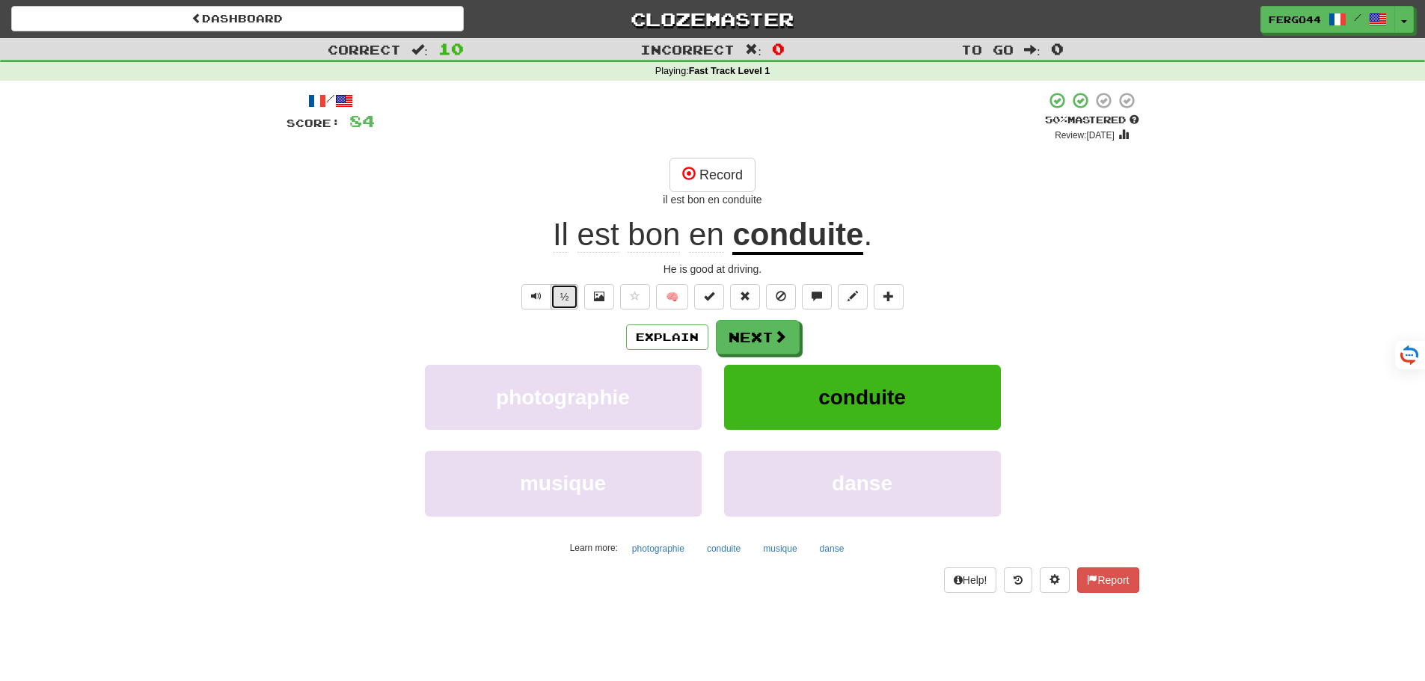
click at [572, 301] on button "½" at bounding box center [565, 296] width 28 height 25
click at [761, 338] on button "Next" at bounding box center [759, 338] width 84 height 34
